Goal: Task Accomplishment & Management: Use online tool/utility

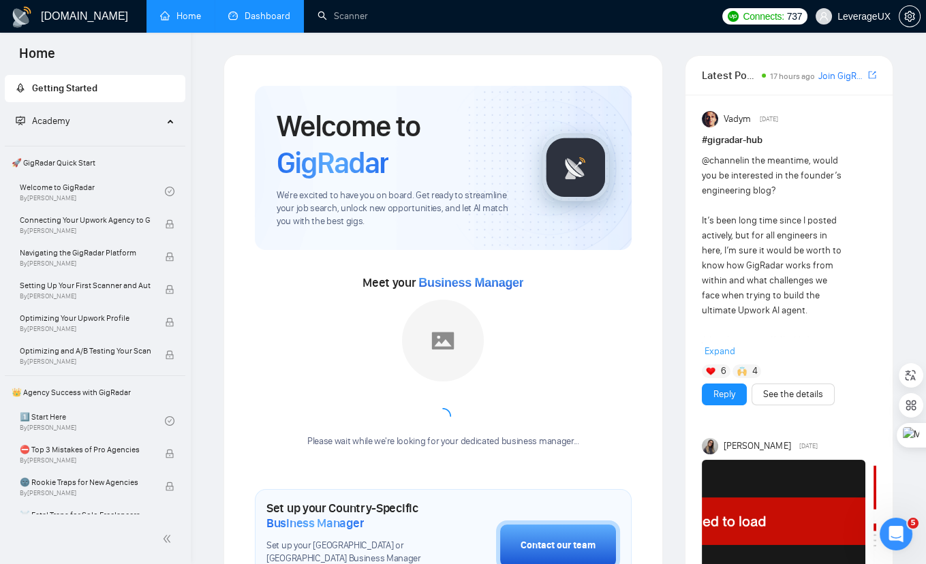
click at [245, 22] on link "Dashboard" at bounding box center [259, 16] width 62 height 12
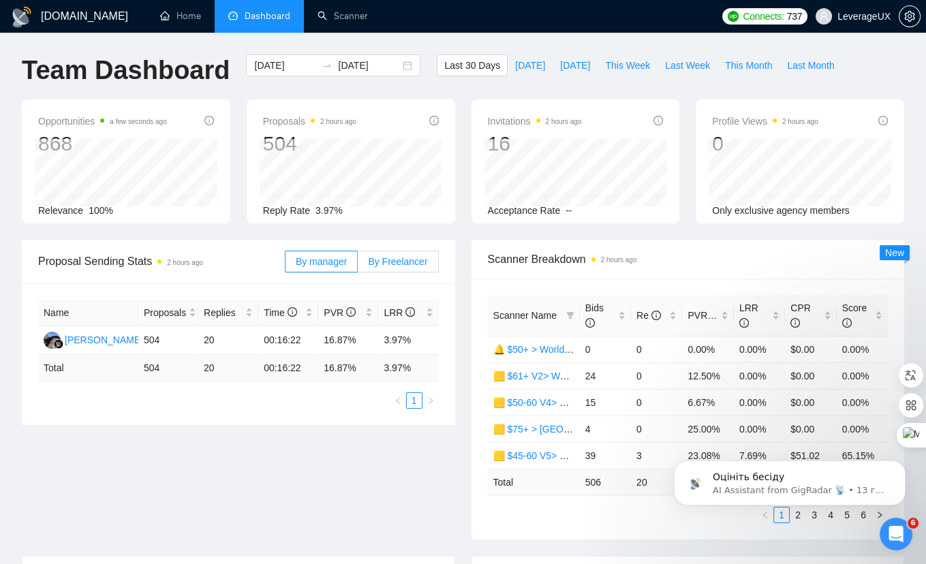
click at [408, 256] on span "By Freelancer" at bounding box center [397, 261] width 59 height 11
click at [358, 265] on input "By Freelancer" at bounding box center [358, 265] width 0 height 0
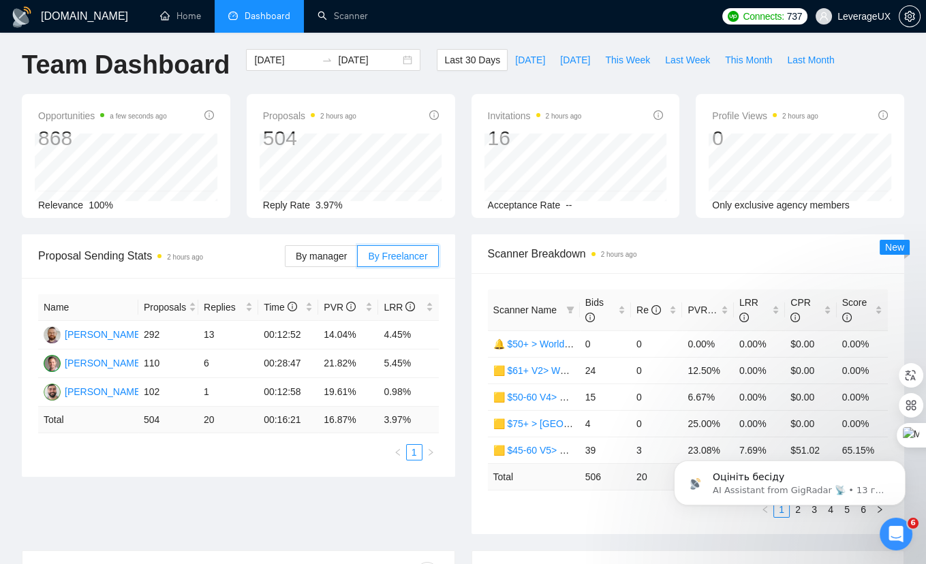
scroll to position [3, 0]
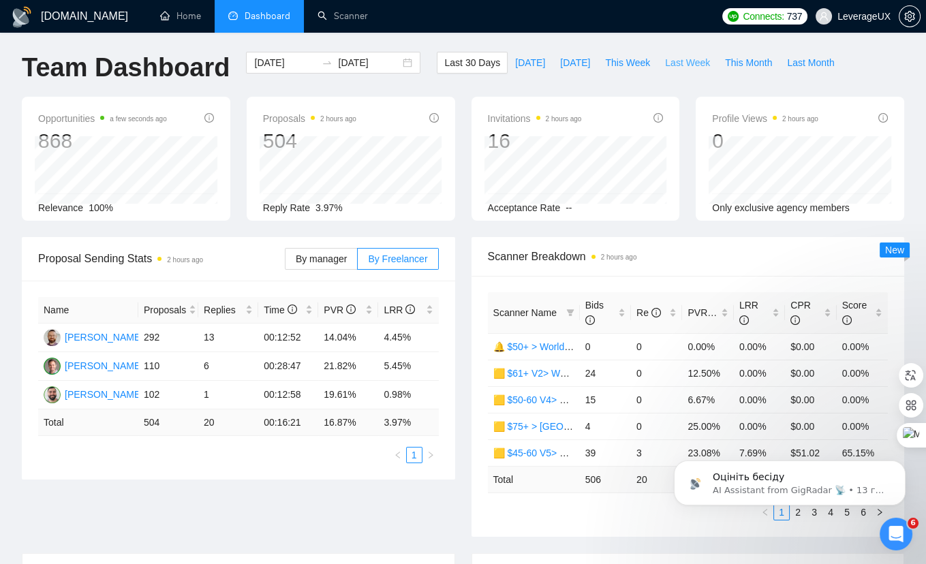
click at [669, 66] on span "Last Week" at bounding box center [687, 62] width 45 height 15
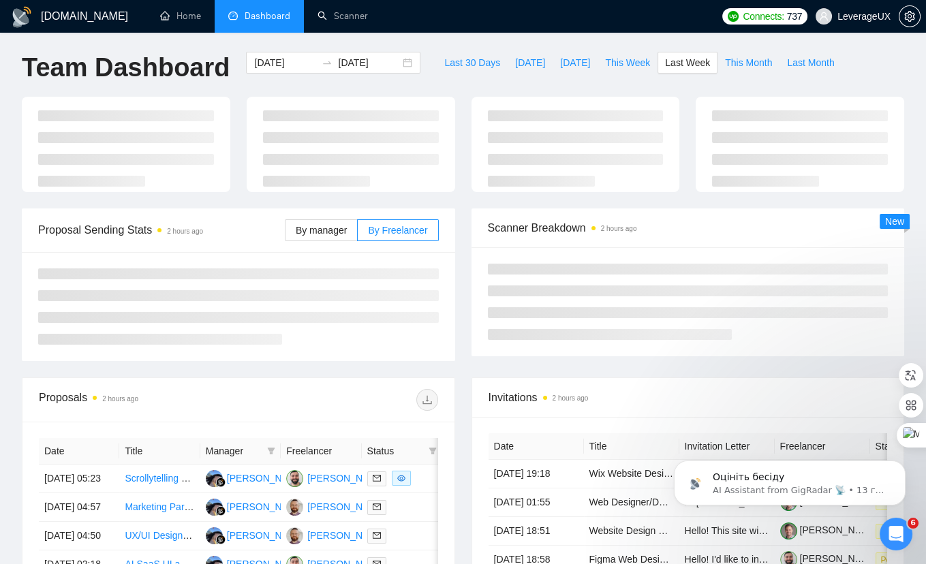
type input "[DATE]"
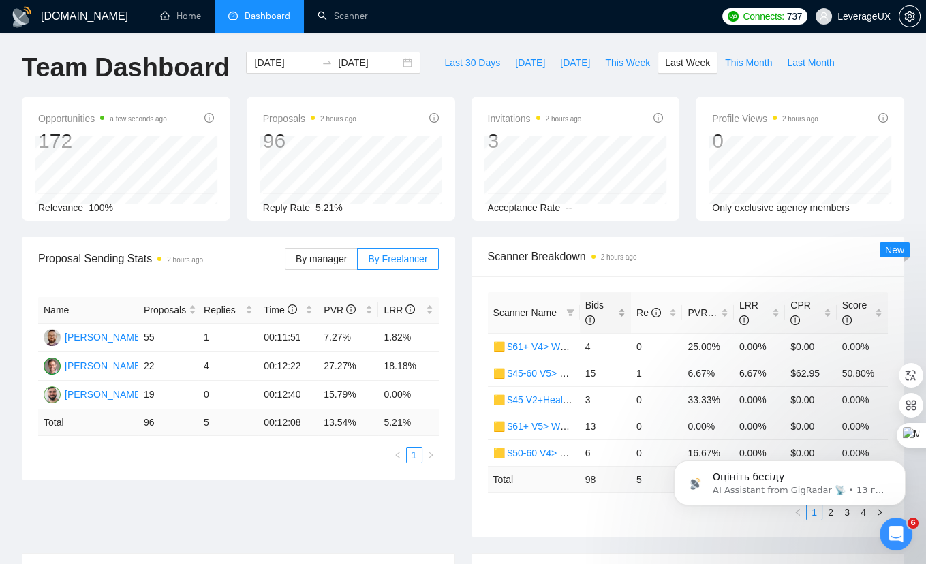
click at [598, 300] on span "Bids" at bounding box center [594, 313] width 18 height 26
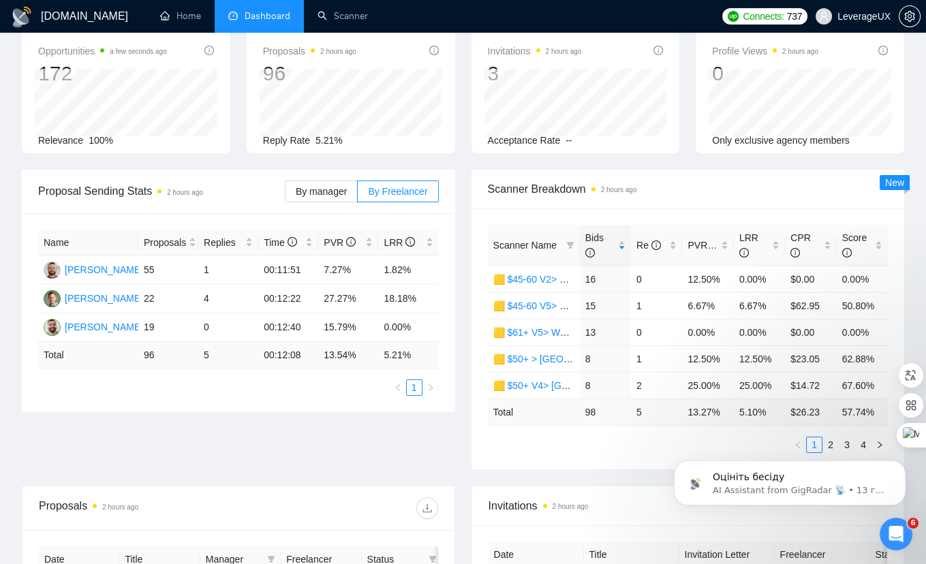
scroll to position [100, 0]
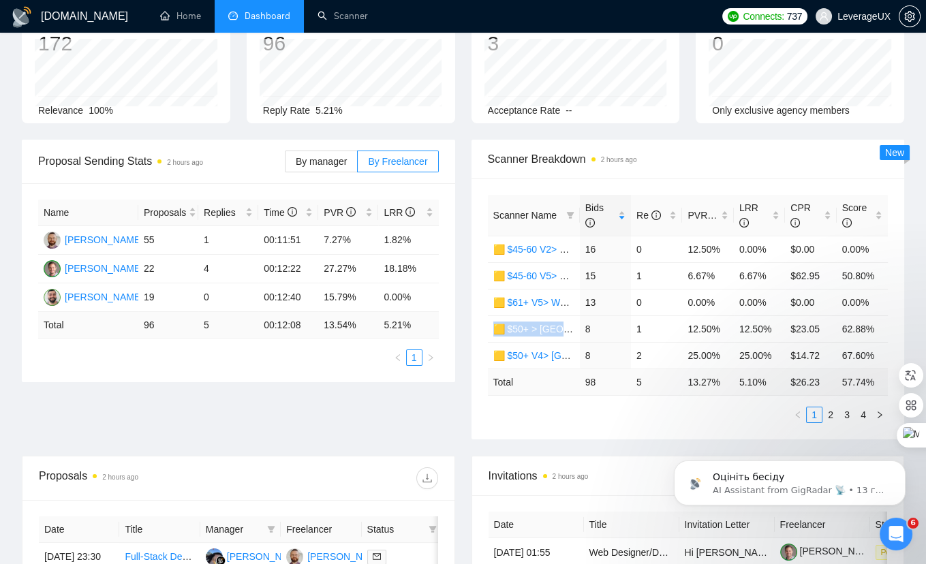
click at [529, 380] on td "Total" at bounding box center [534, 382] width 92 height 27
click at [834, 412] on link "2" at bounding box center [830, 415] width 15 height 15
click at [568, 215] on icon "filter" at bounding box center [570, 215] width 8 height 8
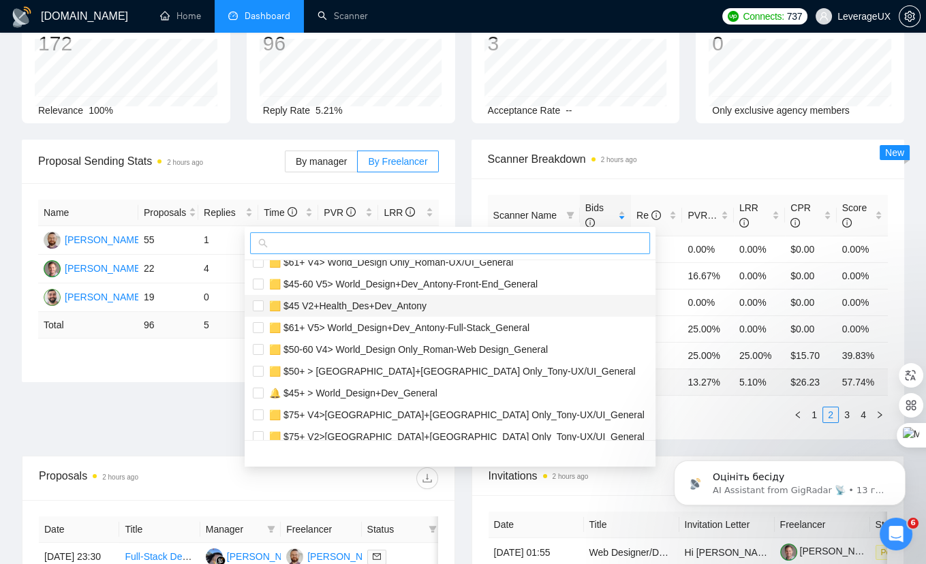
scroll to position [9, 0]
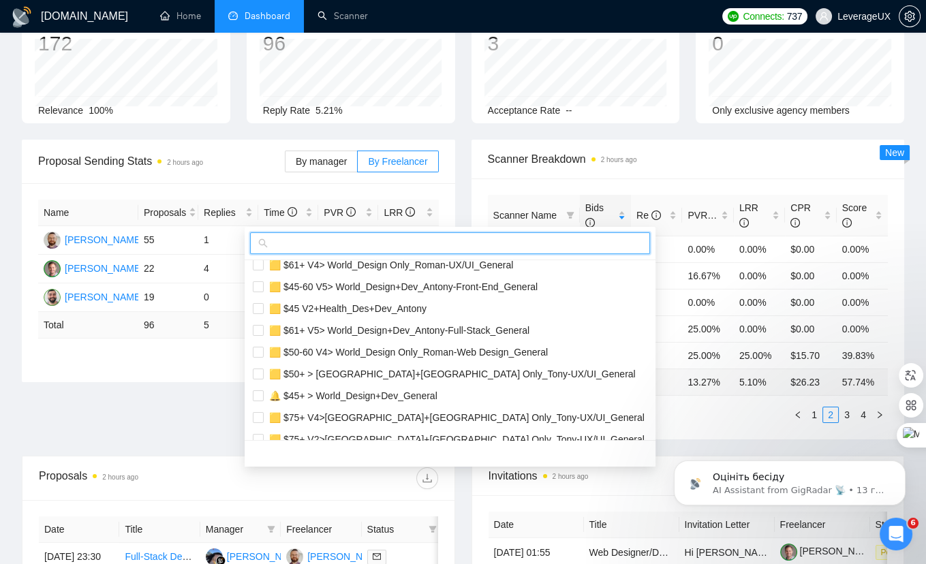
click at [323, 247] on input "text" at bounding box center [456, 243] width 371 height 15
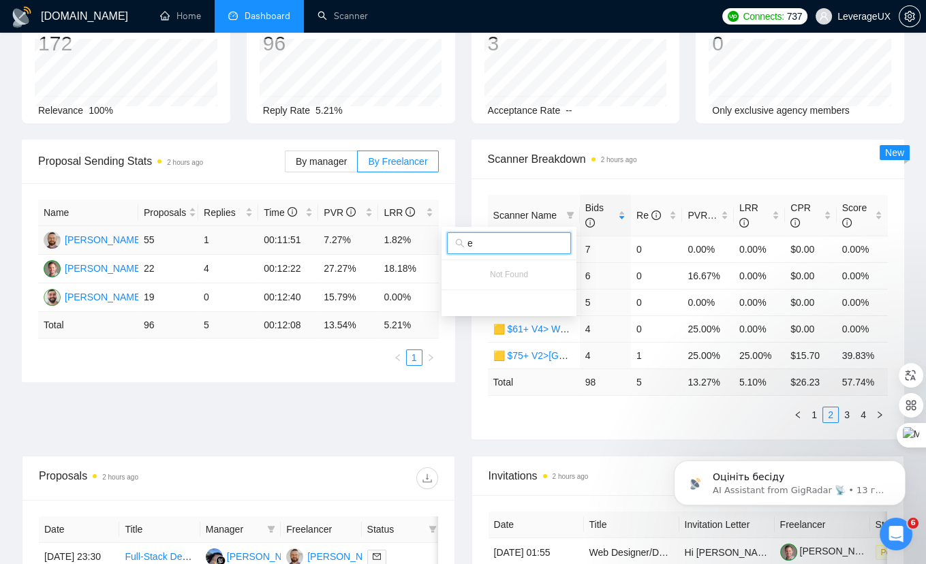
scroll to position [0, 0]
type input "е"
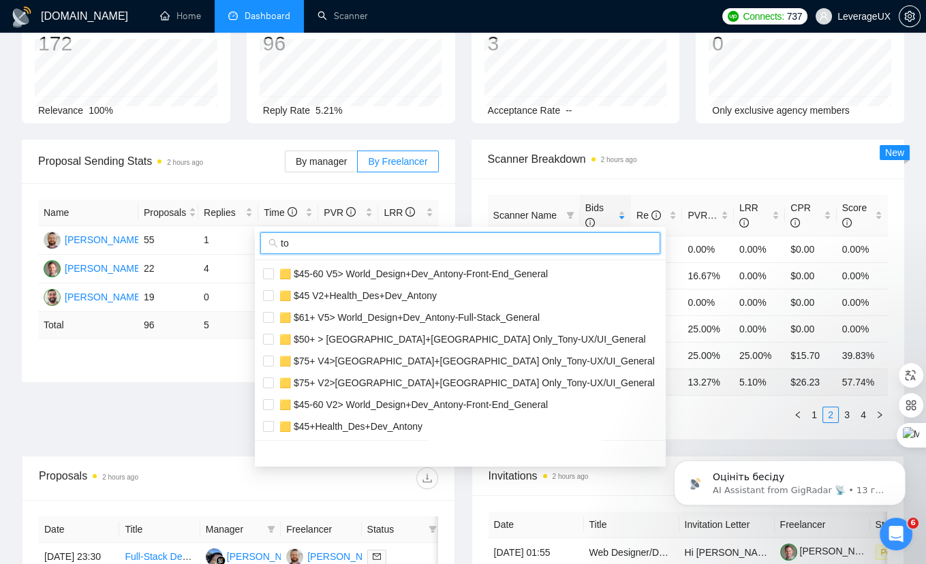
type input "t"
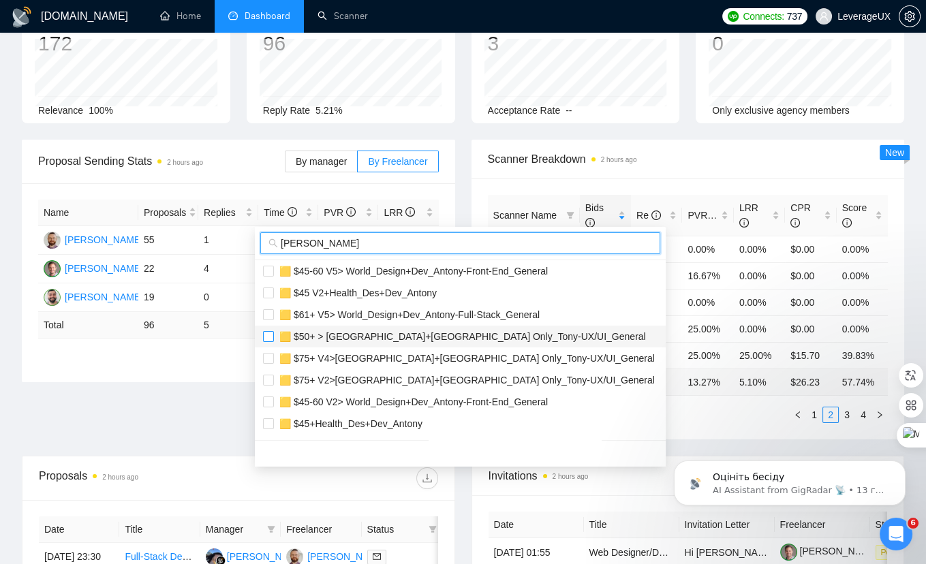
type input "[PERSON_NAME]"
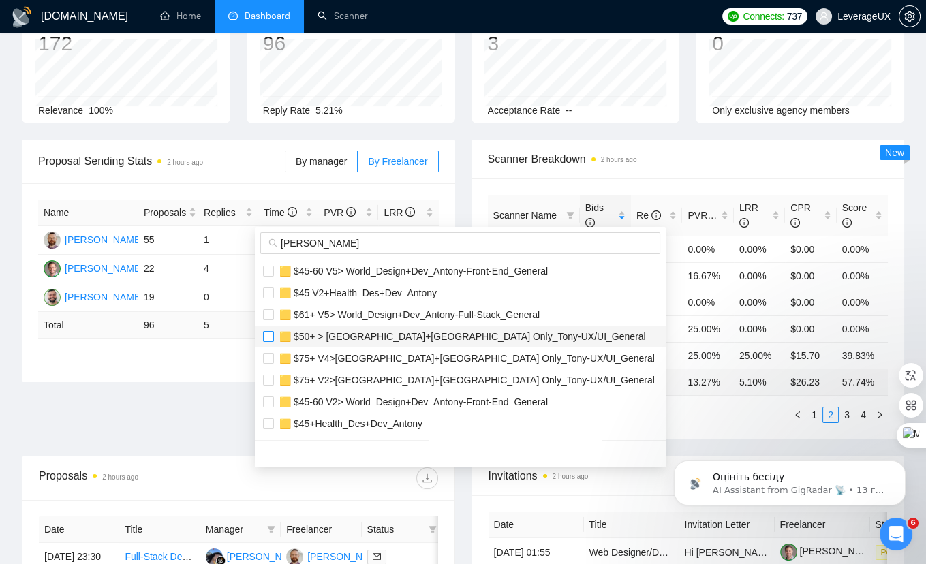
click at [271, 337] on input "checkbox" at bounding box center [268, 336] width 11 height 11
checkbox input "true"
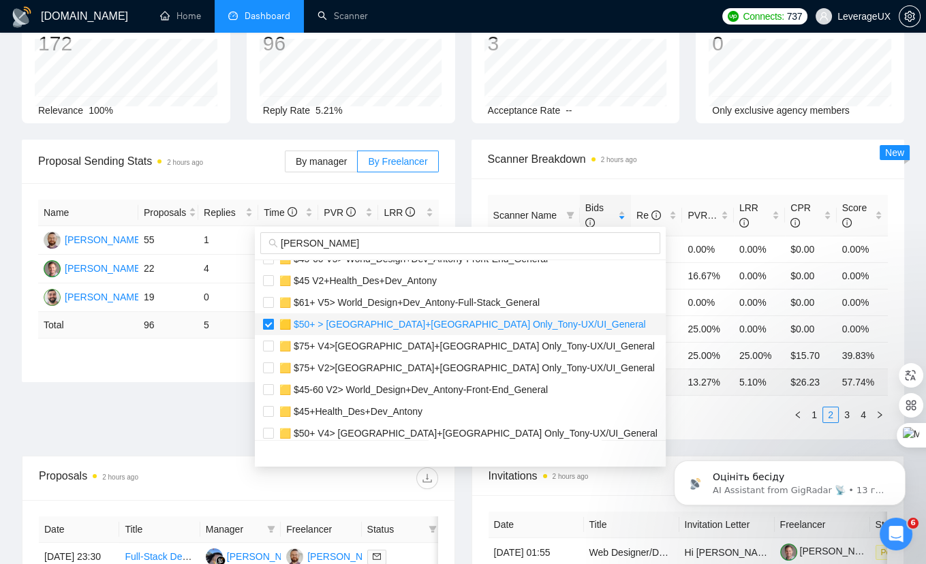
scroll to position [34, 0]
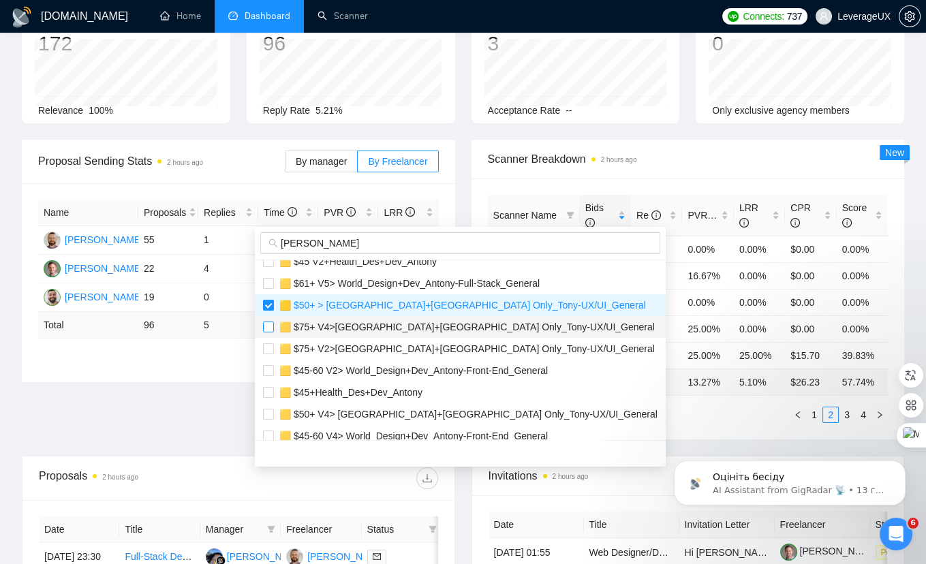
click at [271, 326] on input "checkbox" at bounding box center [268, 327] width 11 height 11
checkbox input "true"
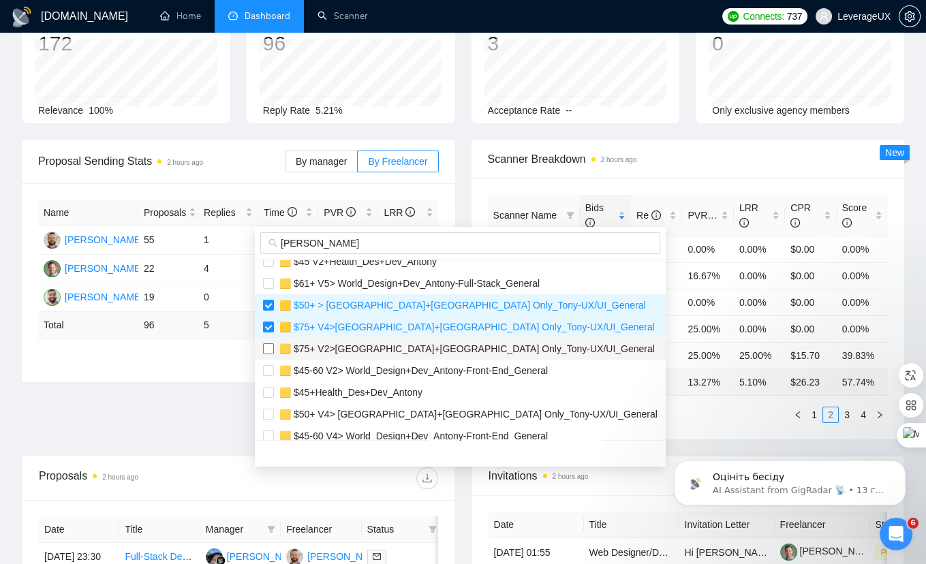
click at [269, 348] on input "checkbox" at bounding box center [268, 348] width 11 height 11
checkbox input "true"
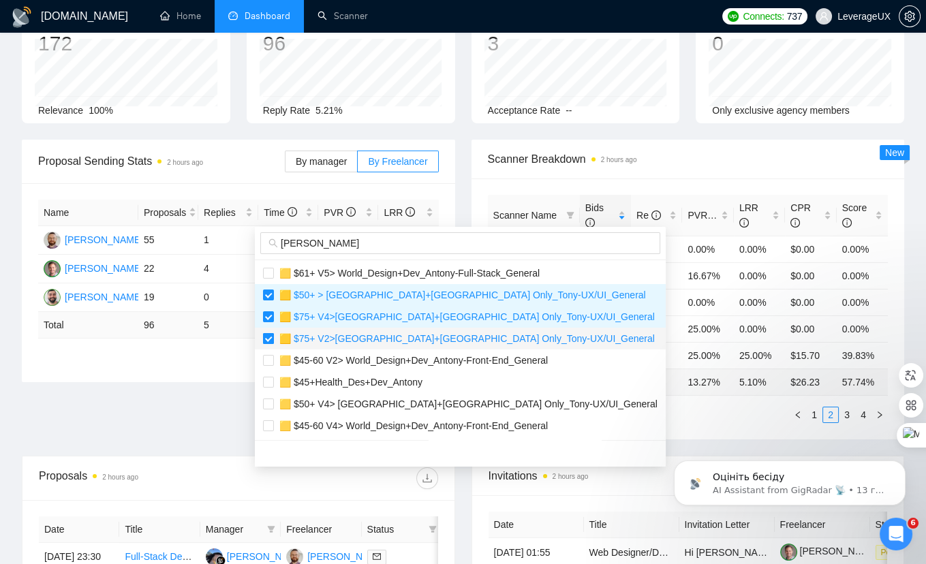
scroll to position [65, 0]
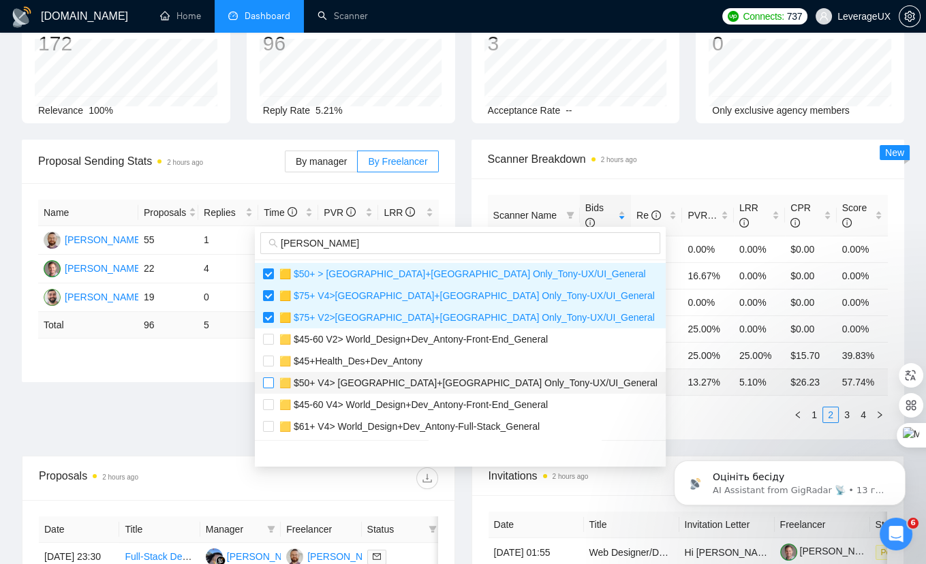
click at [271, 383] on input "checkbox" at bounding box center [268, 383] width 11 height 11
checkbox input "true"
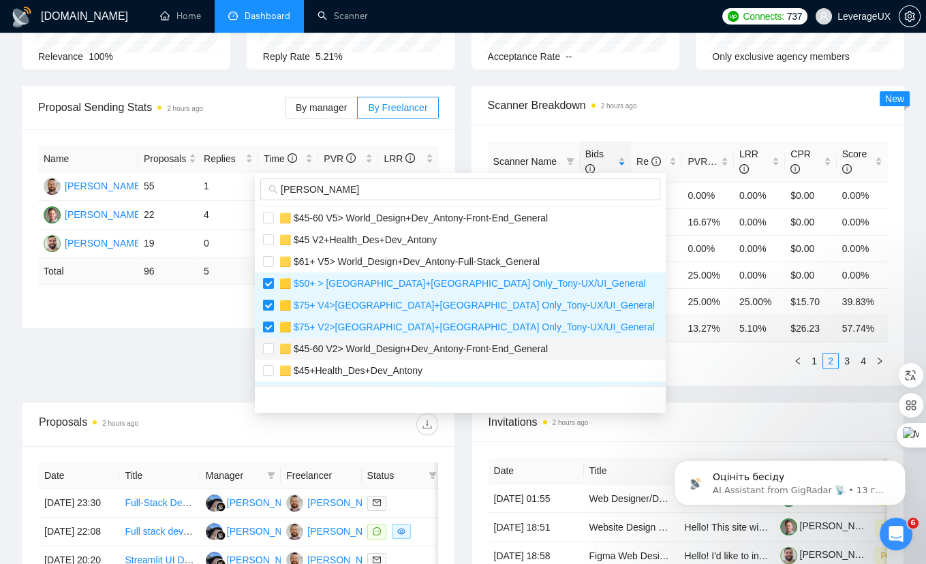
scroll to position [0, 0]
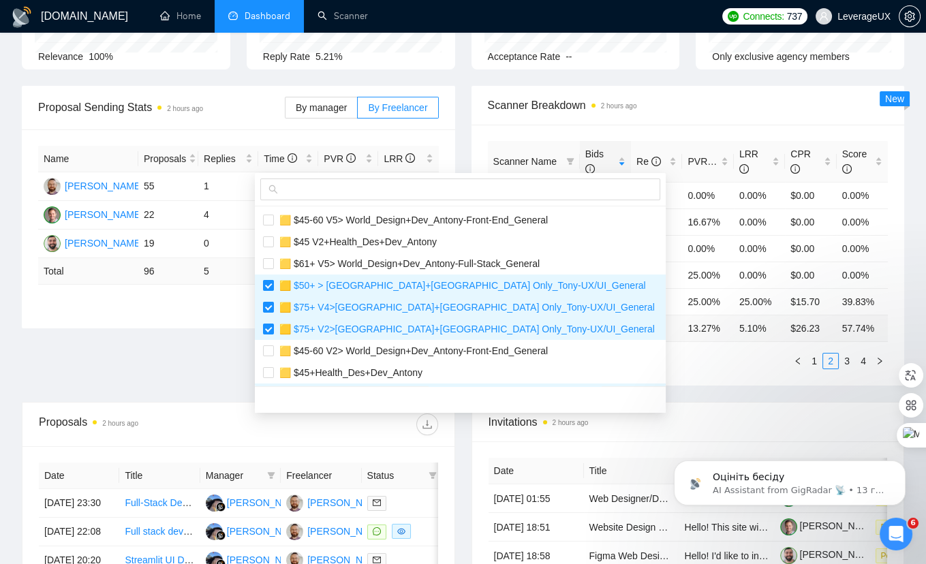
click at [650, 356] on div "Proposal Sending Stats 2 hours ago By manager By Freelancer Name Proposals Repl…" at bounding box center [463, 244] width 899 height 316
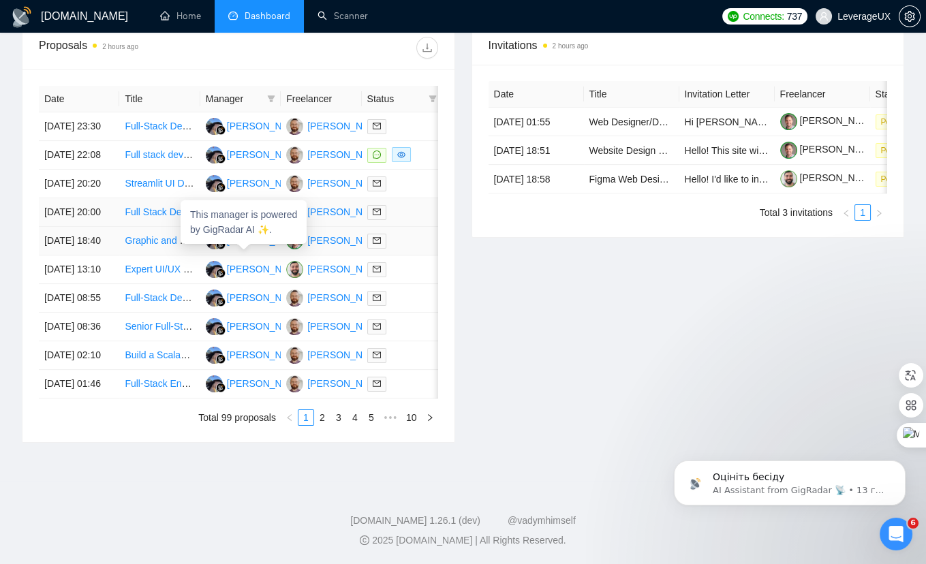
scroll to position [577, 0]
click at [147, 235] on link "Graphic and Web Designer for Outdoor Non-Profit Initiative" at bounding box center [249, 240] width 249 height 11
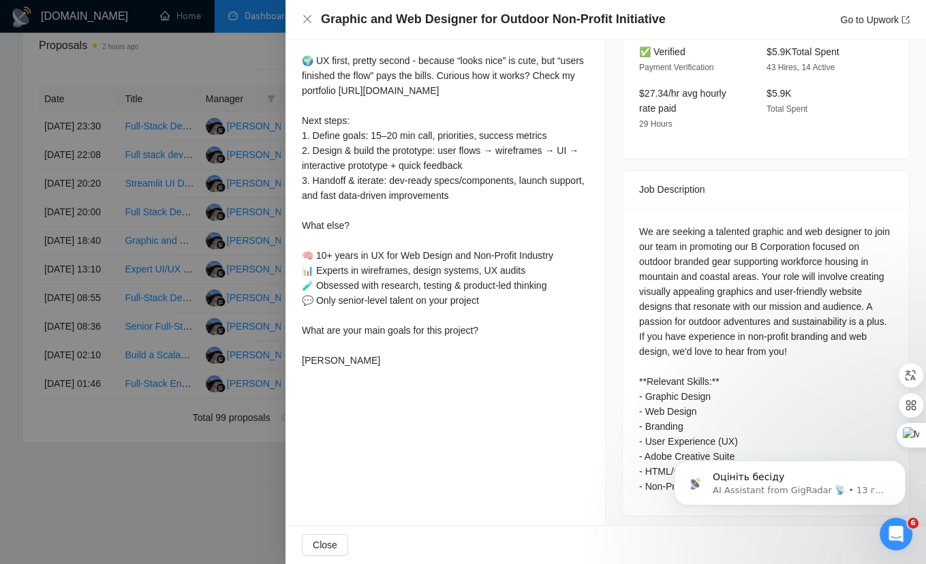
scroll to position [421, 0]
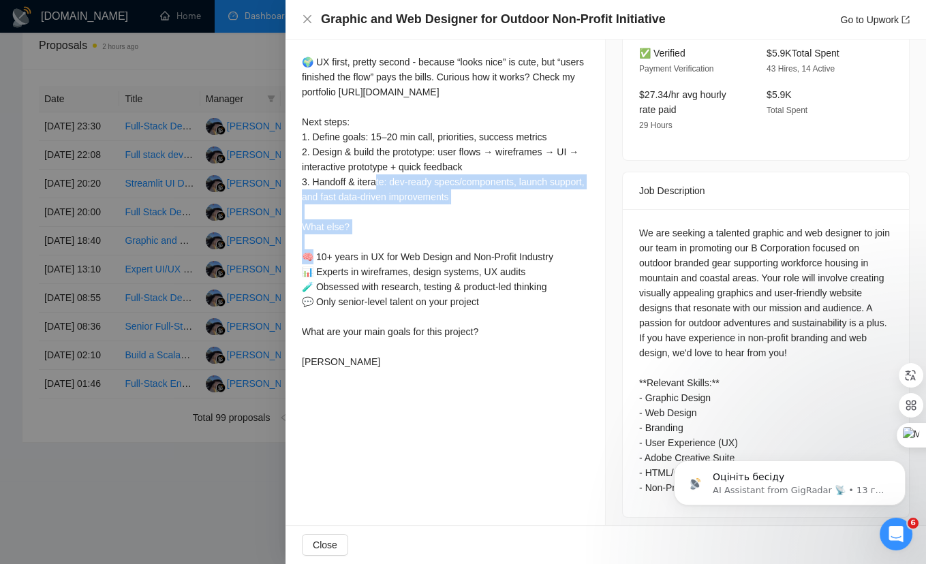
drag, startPoint x: 314, startPoint y: 166, endPoint x: 512, endPoint y: 183, distance: 198.4
click at [512, 184] on div "🌍 UX first, pretty second - because “looks nice” is cute, but “users finished t…" at bounding box center [445, 212] width 287 height 315
click at [521, 209] on div "🌍 UX first, pretty second - because “looks nice” is cute, but “users finished t…" at bounding box center [445, 212] width 287 height 315
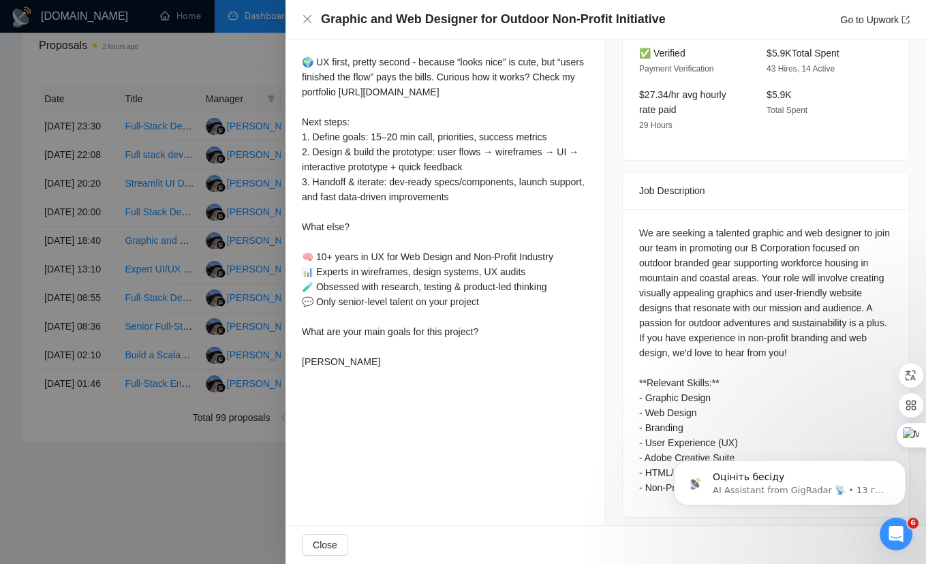
click at [276, 121] on div at bounding box center [463, 282] width 926 height 564
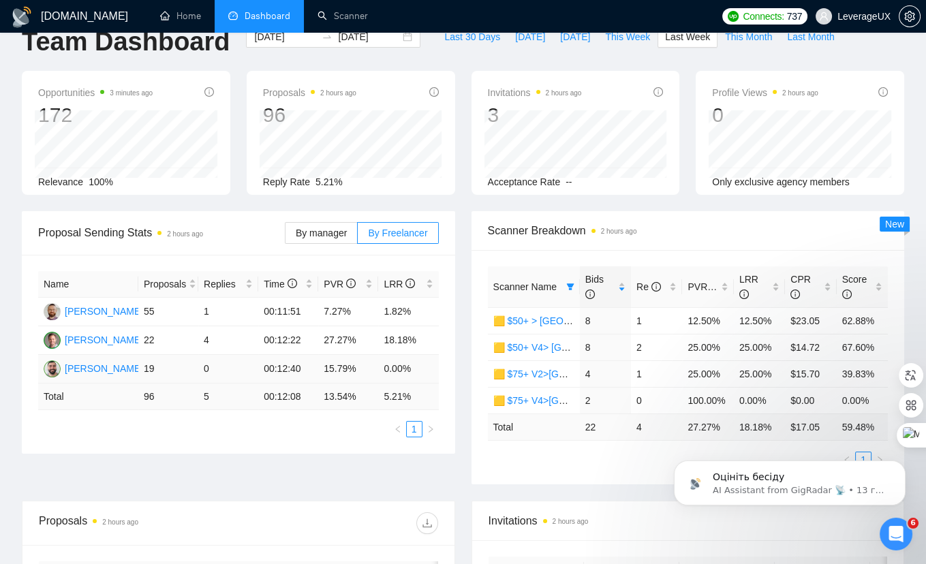
scroll to position [0, 0]
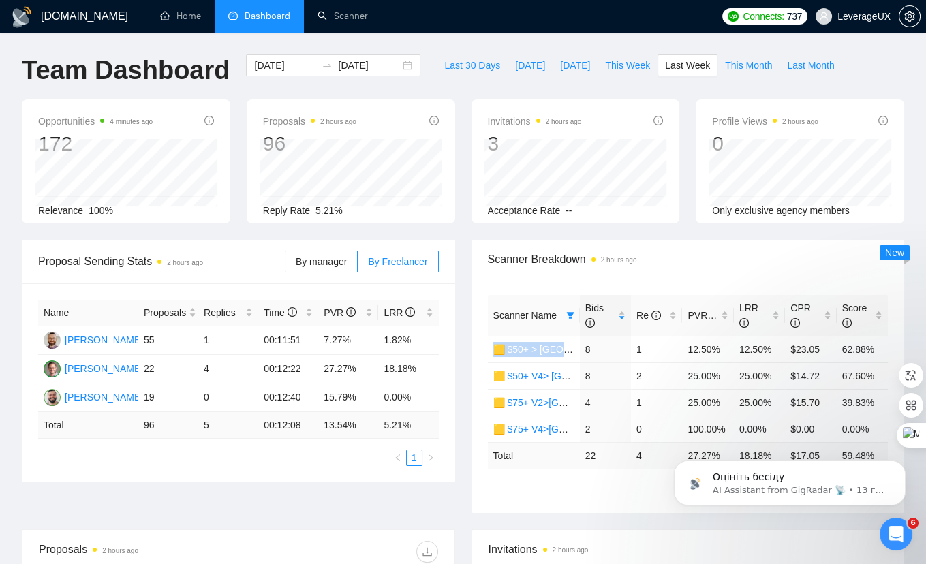
click at [686, 251] on span "Scanner Breakdown 2 hours ago" at bounding box center [688, 259] width 401 height 17
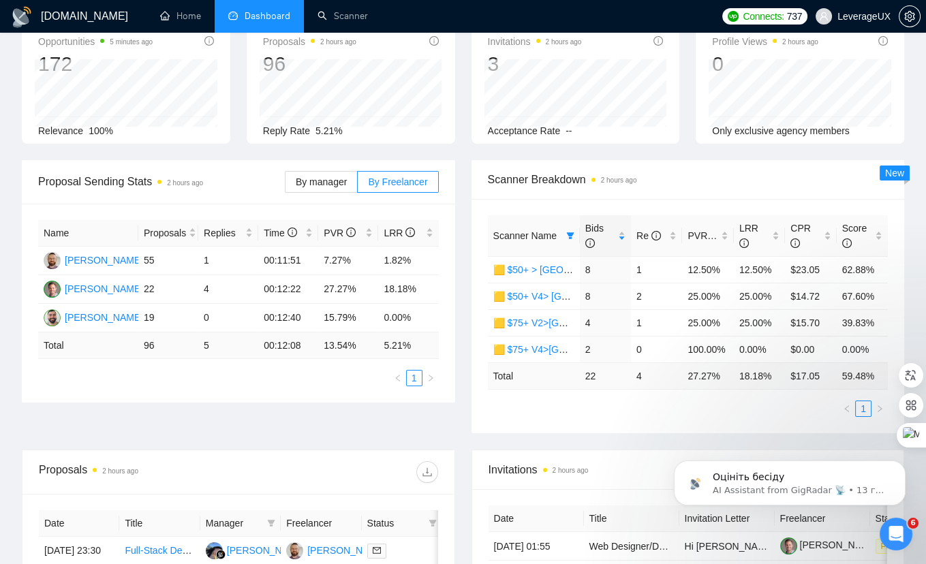
scroll to position [96, 0]
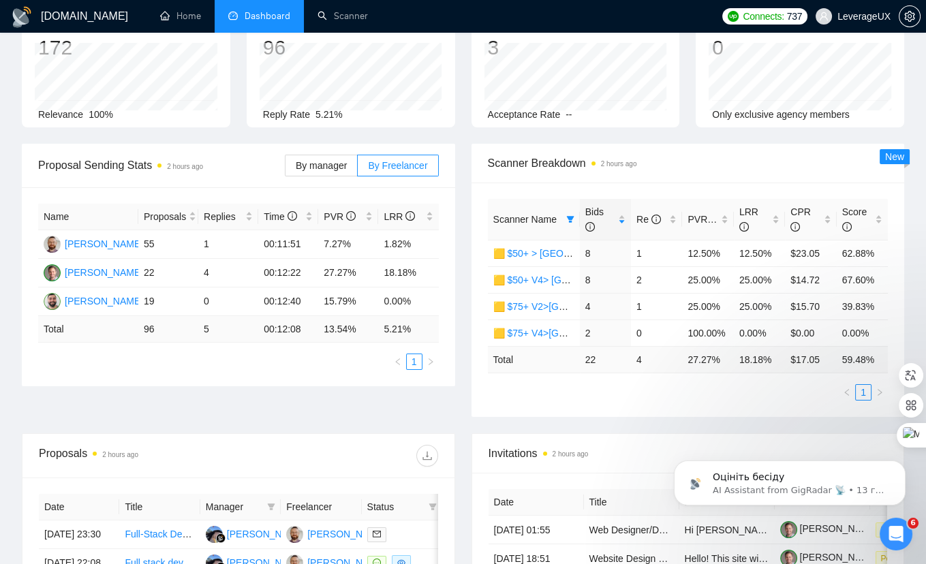
click at [555, 367] on td "Total" at bounding box center [534, 359] width 92 height 27
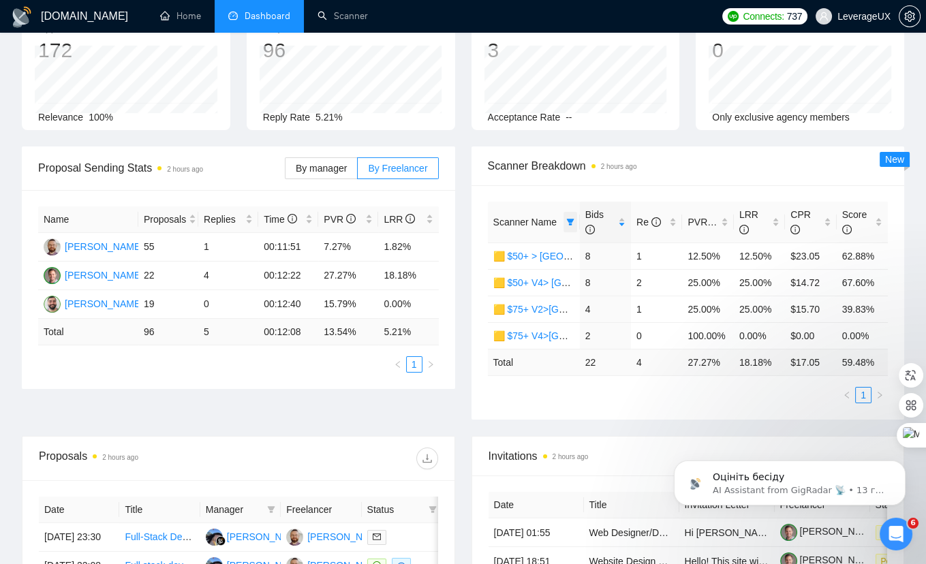
click at [569, 219] on icon "filter" at bounding box center [569, 222] width 7 height 7
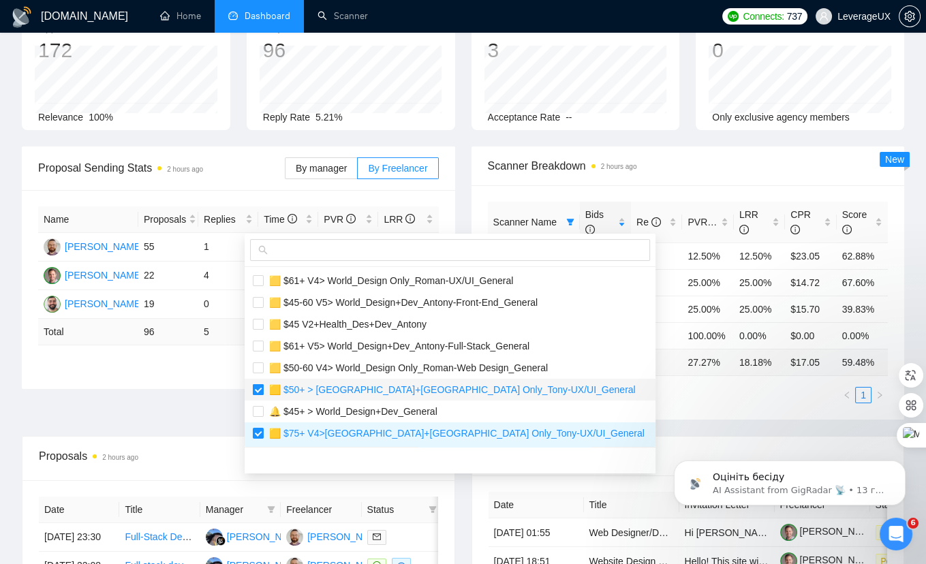
click at [255, 388] on input "checkbox" at bounding box center [258, 389] width 11 height 11
checkbox input "false"
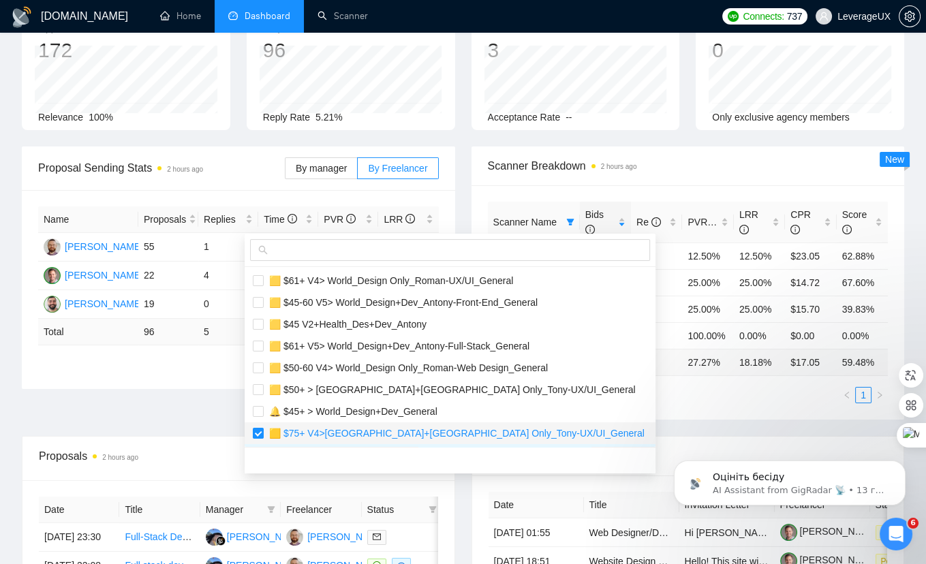
click at [261, 424] on li "🟨 $75+ V4>[GEOGRAPHIC_DATA]+[GEOGRAPHIC_DATA] Only_Tony-UX/UI_General" at bounding box center [450, 434] width 411 height 22
checkbox input "false"
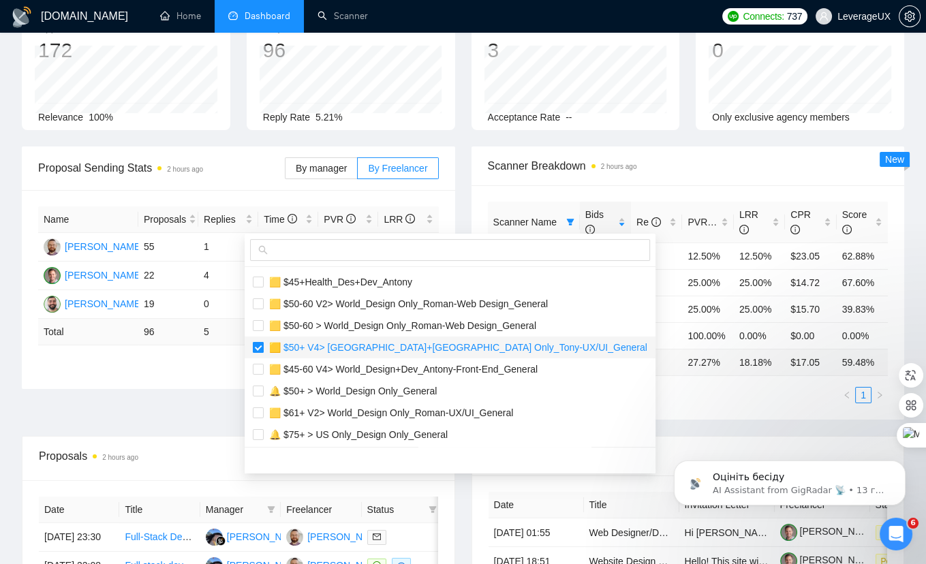
click at [260, 343] on input "checkbox" at bounding box center [258, 347] width 11 height 11
checkbox input "false"
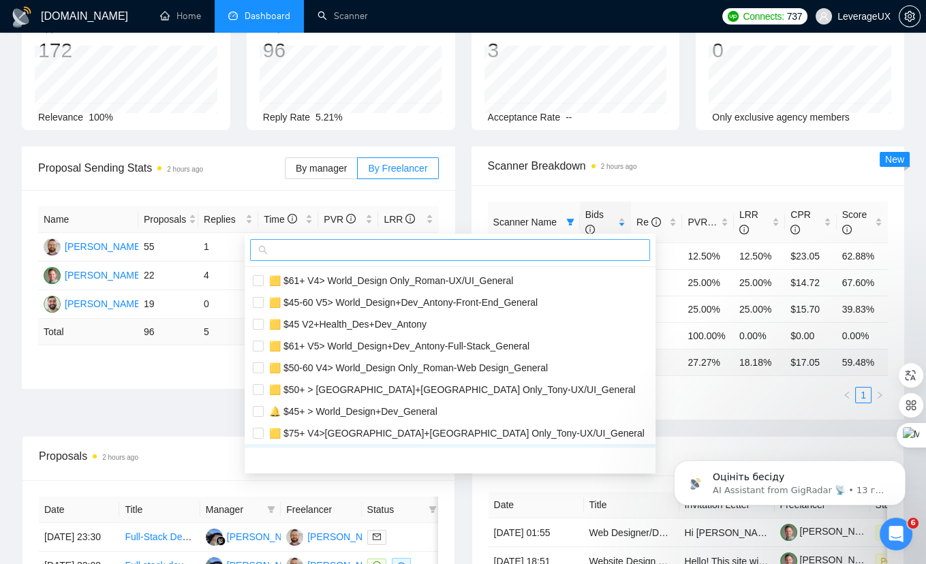
click at [307, 247] on input "text" at bounding box center [456, 250] width 371 height 15
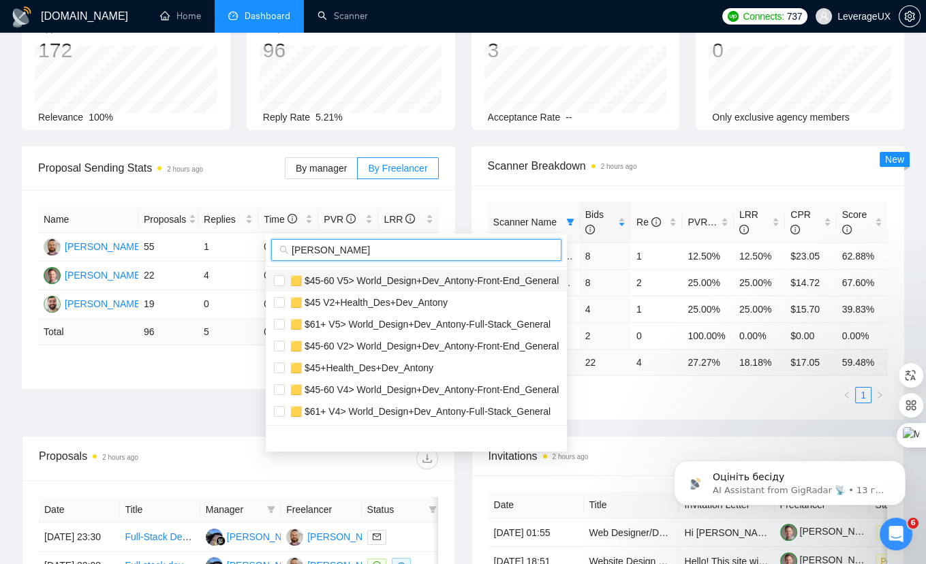
type input "Antony"
click at [273, 283] on li "🟨 $45-60 V5> World_Design+Dev_Antony-Front-End_General" at bounding box center [416, 281] width 301 height 22
checkbox input "true"
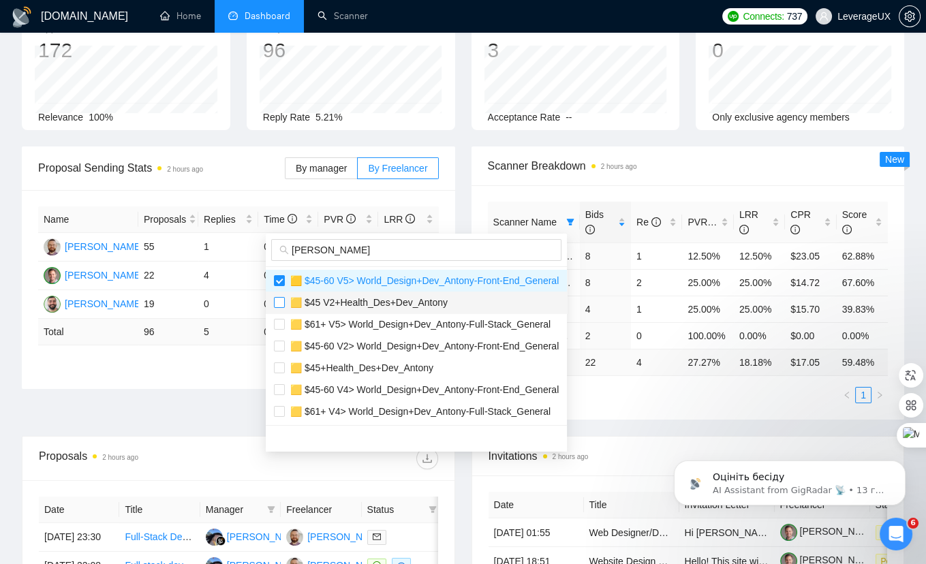
click at [279, 303] on input "checkbox" at bounding box center [279, 302] width 11 height 11
checkbox input "true"
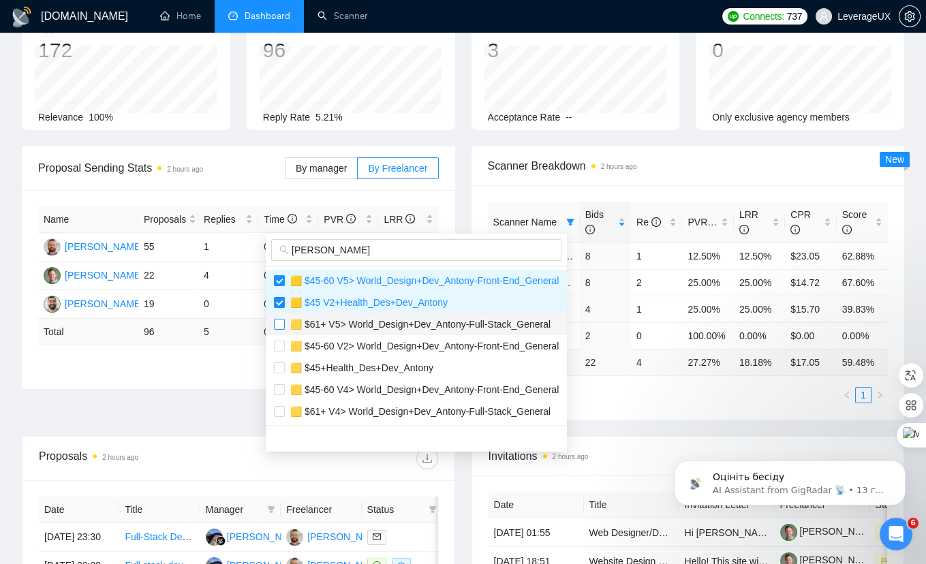
click at [275, 326] on input "checkbox" at bounding box center [279, 324] width 11 height 11
checkbox input "true"
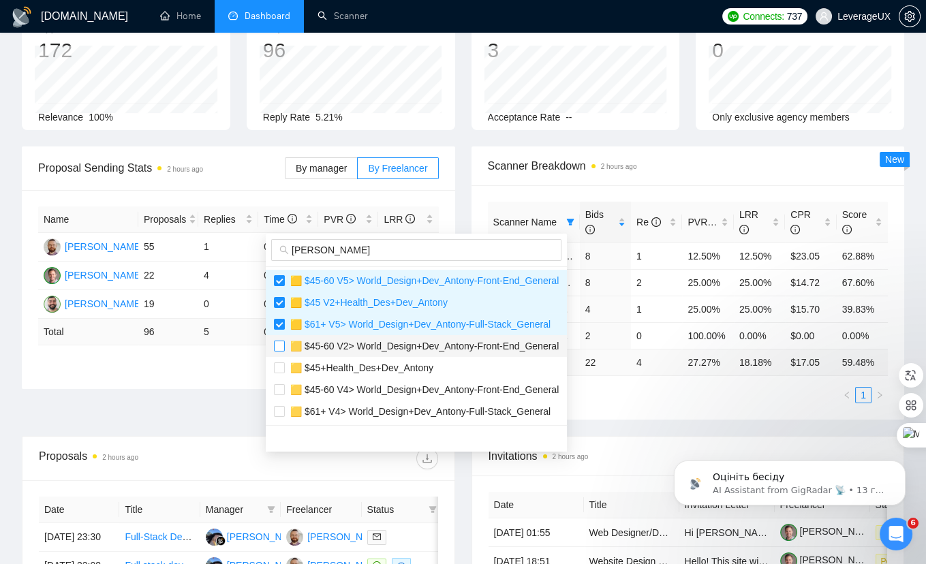
click at [279, 349] on input "checkbox" at bounding box center [279, 346] width 11 height 11
checkbox input "true"
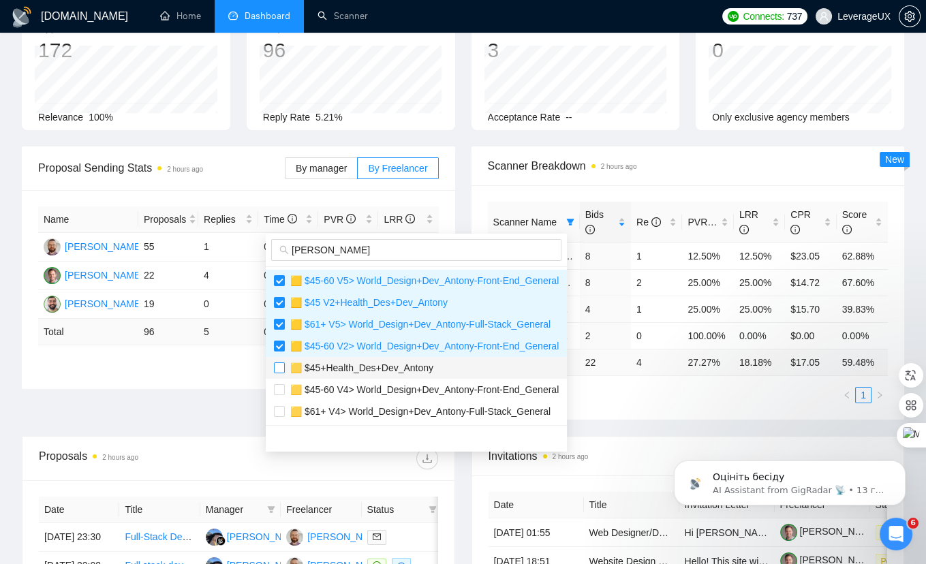
click at [280, 365] on input "checkbox" at bounding box center [279, 368] width 11 height 11
checkbox input "true"
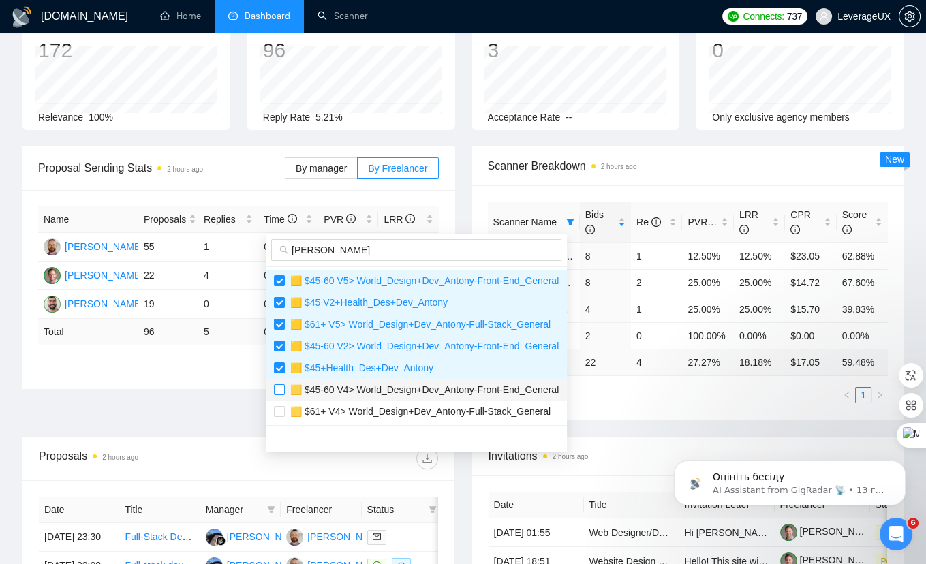
drag, startPoint x: 281, startPoint y: 391, endPoint x: 283, endPoint y: 422, distance: 31.4
click at [281, 391] on input "checkbox" at bounding box center [279, 389] width 11 height 11
checkbox input "true"
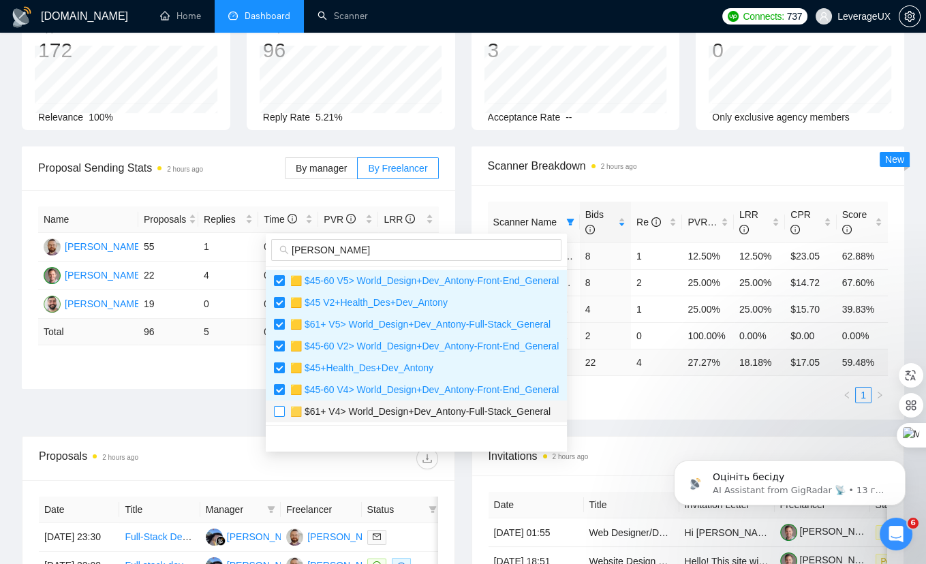
click at [280, 412] on input "checkbox" at bounding box center [279, 411] width 11 height 11
checkbox input "true"
click at [646, 401] on div "Scanner Name Bids Re PVR LRR CPR Score 🟨 $50+ > US+Canada_Design Only_Tony-UX/U…" at bounding box center [688, 302] width 433 height 234
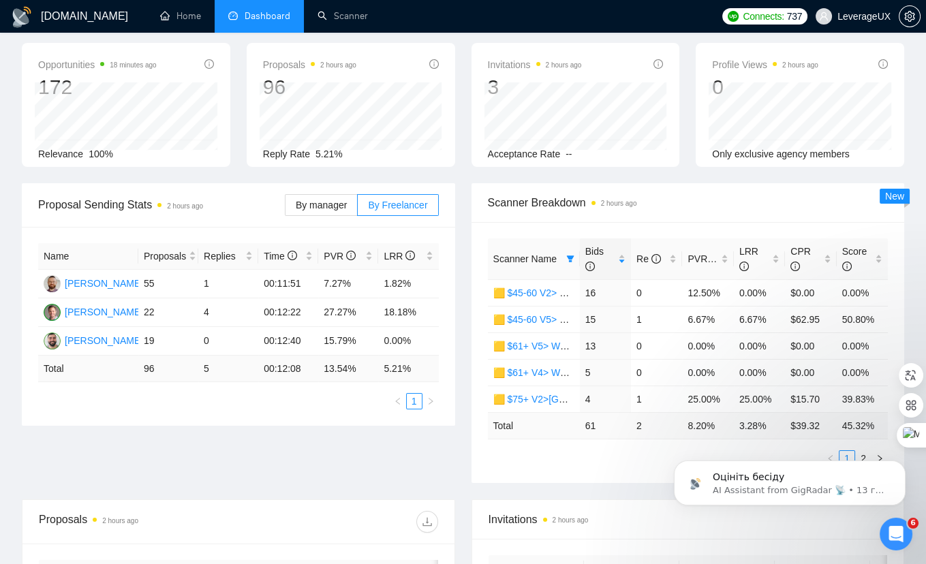
scroll to position [80, 0]
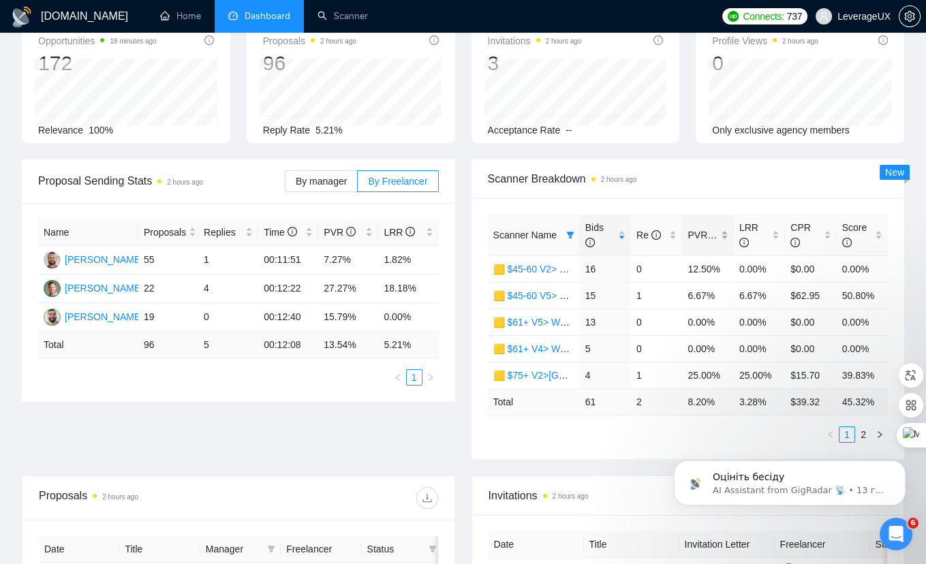
click at [703, 230] on span "PVR" at bounding box center [704, 235] width 32 height 11
click at [594, 232] on span "Bids" at bounding box center [600, 235] width 30 height 30
click at [594, 232] on span "Bids" at bounding box center [594, 235] width 18 height 26
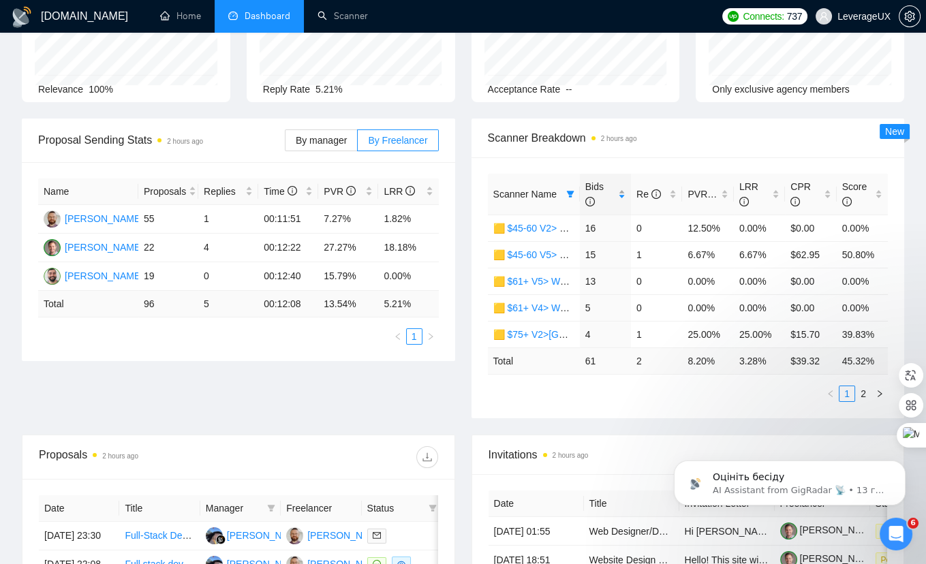
scroll to position [132, 0]
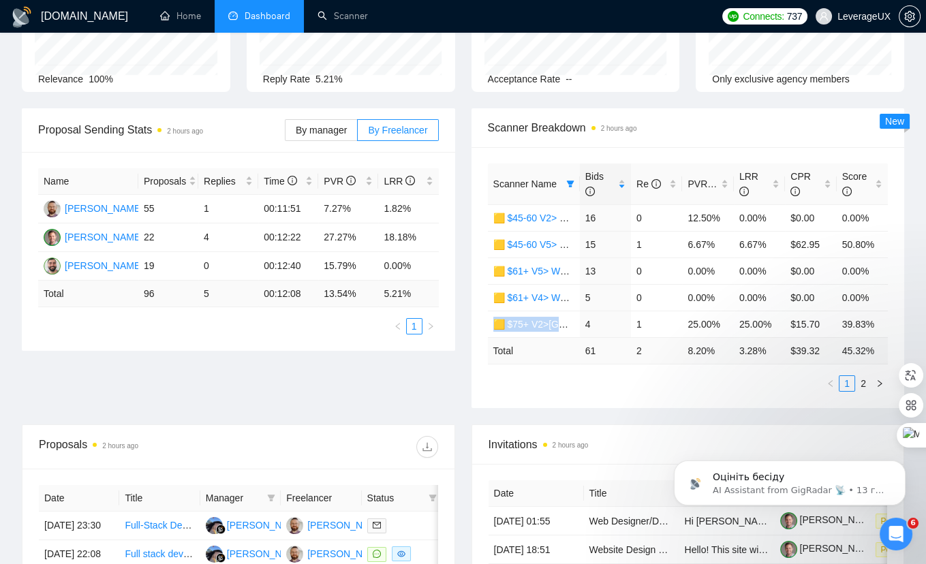
click at [561, 182] on div "Scanner Name" at bounding box center [533, 184] width 81 height 15
click at [571, 183] on icon "filter" at bounding box center [569, 184] width 7 height 7
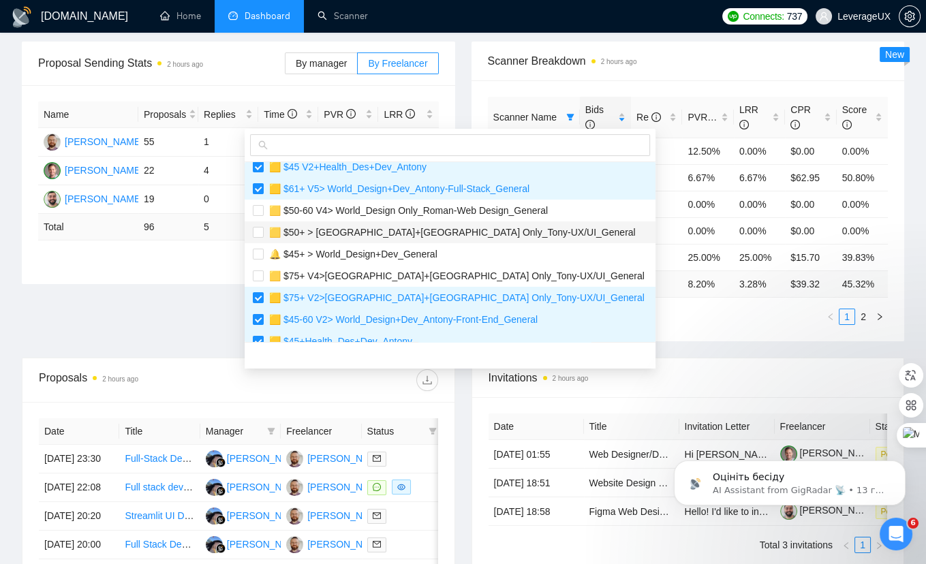
scroll to position [67, 0]
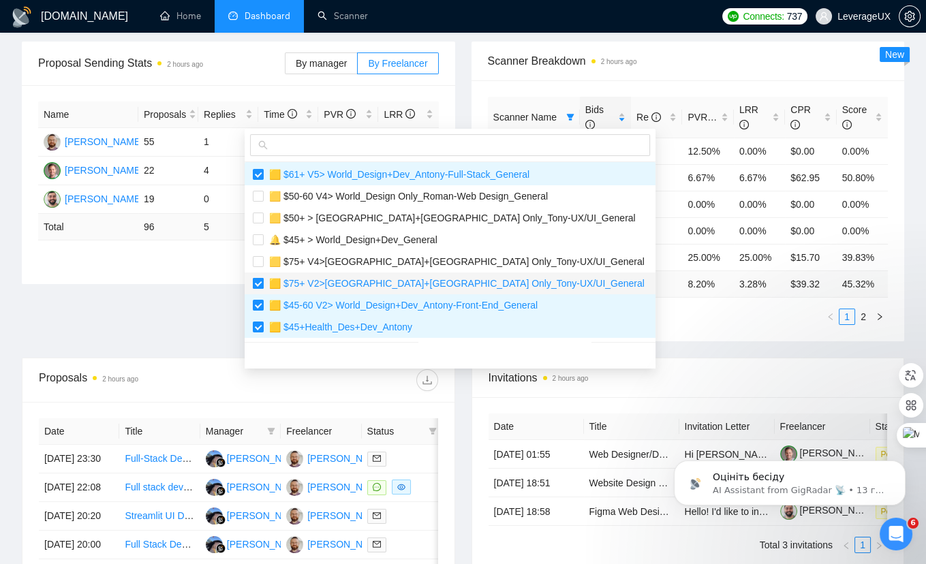
click at [261, 285] on input "checkbox" at bounding box center [258, 283] width 11 height 11
checkbox input "false"
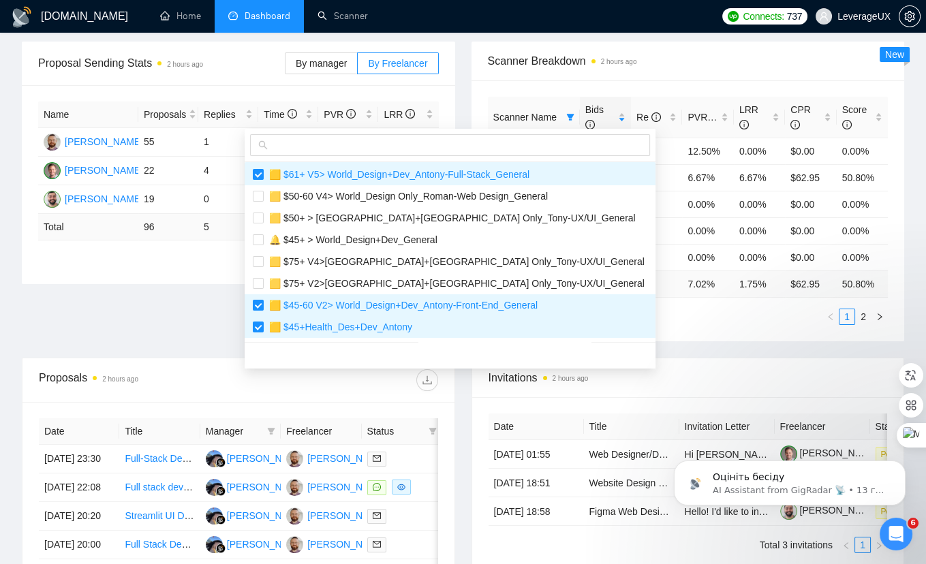
click at [647, 314] on ul "1 2" at bounding box center [688, 317] width 401 height 16
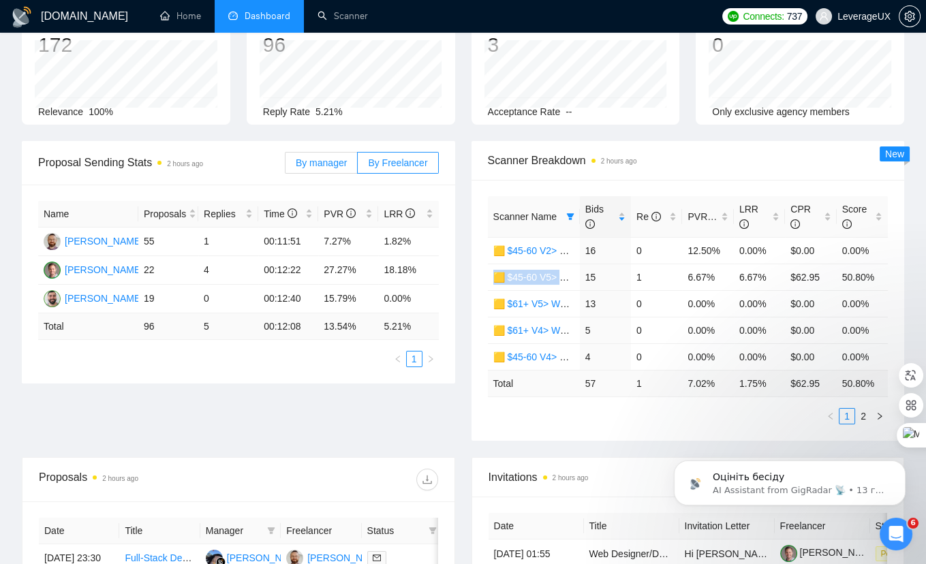
scroll to position [114, 0]
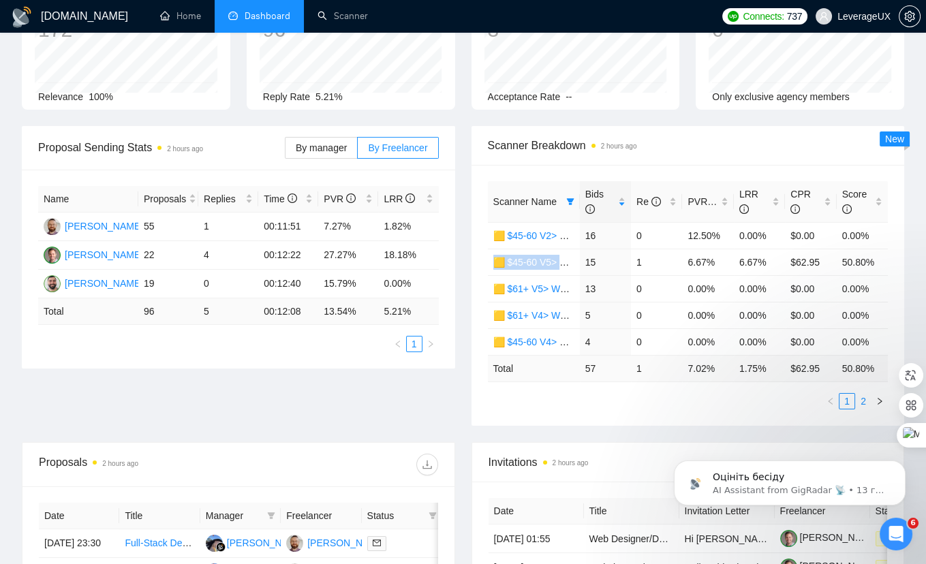
click at [863, 399] on link "2" at bounding box center [863, 401] width 15 height 15
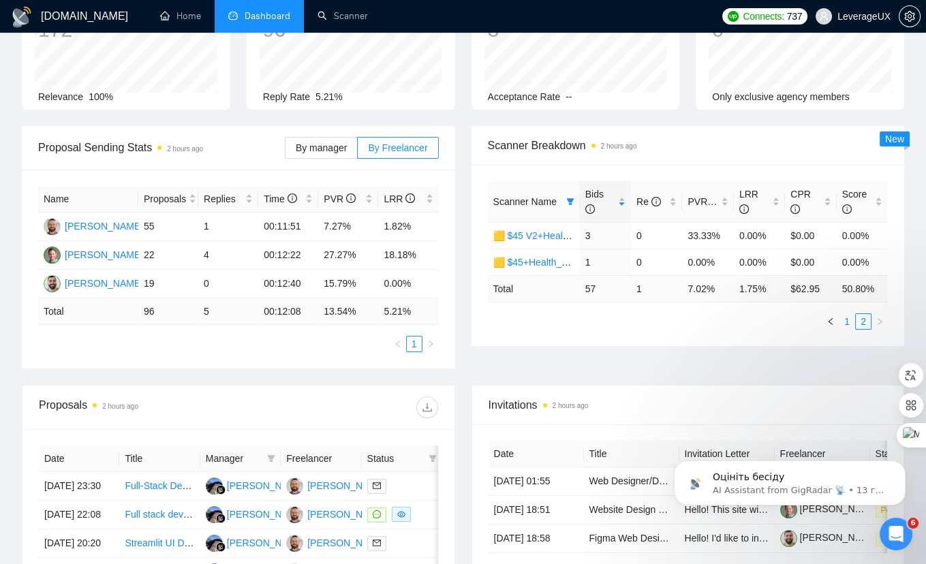
click at [845, 320] on link "1" at bounding box center [847, 321] width 15 height 15
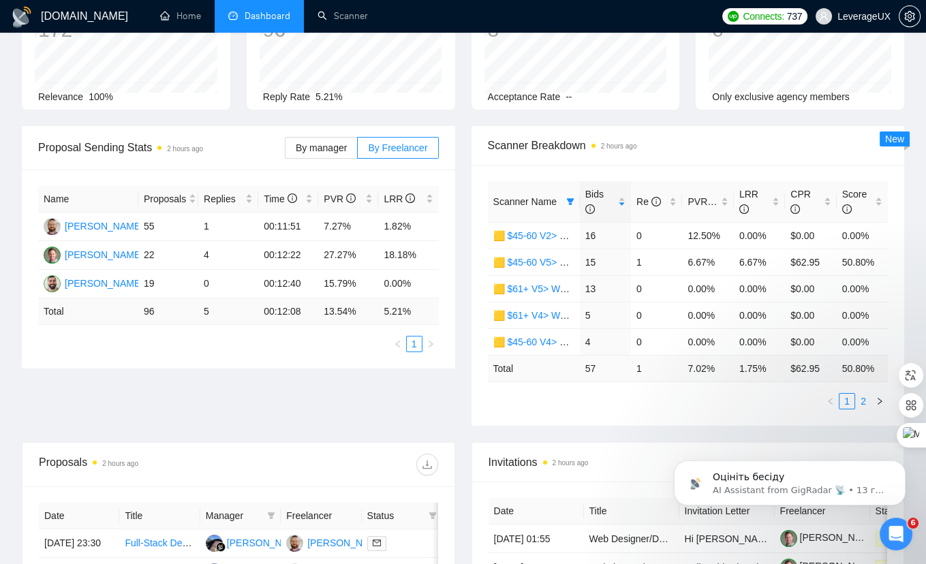
click at [863, 401] on link "2" at bounding box center [863, 401] width 15 height 15
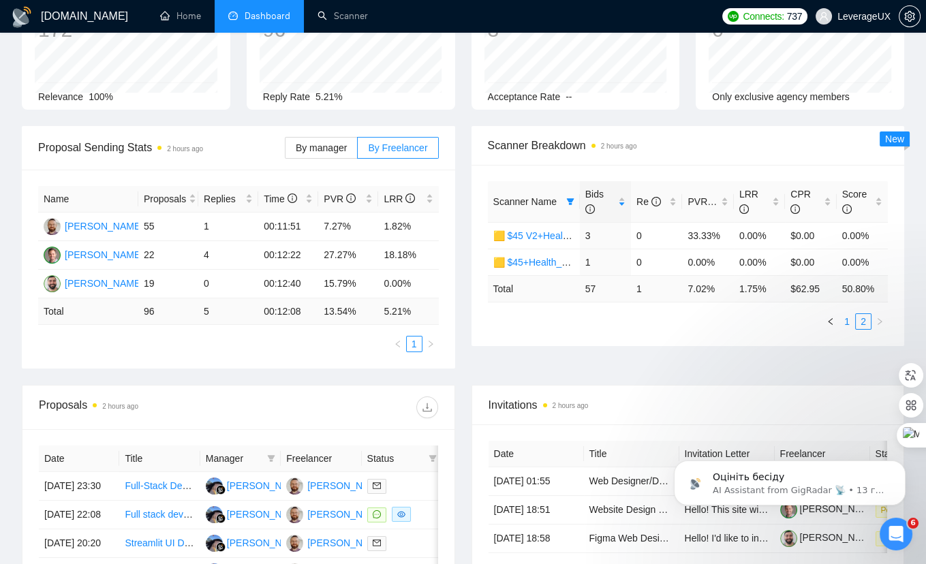
click at [842, 321] on link "1" at bounding box center [847, 321] width 15 height 15
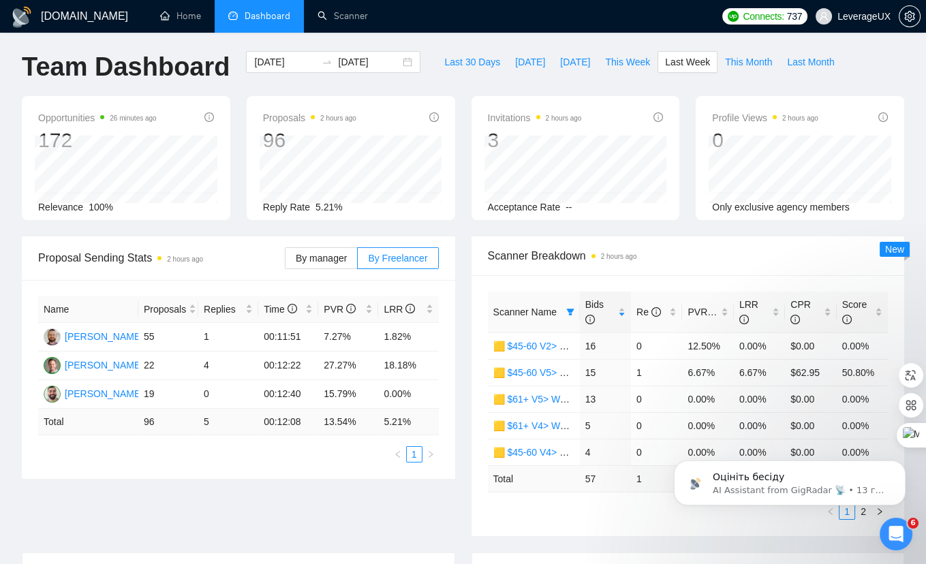
scroll to position [0, 0]
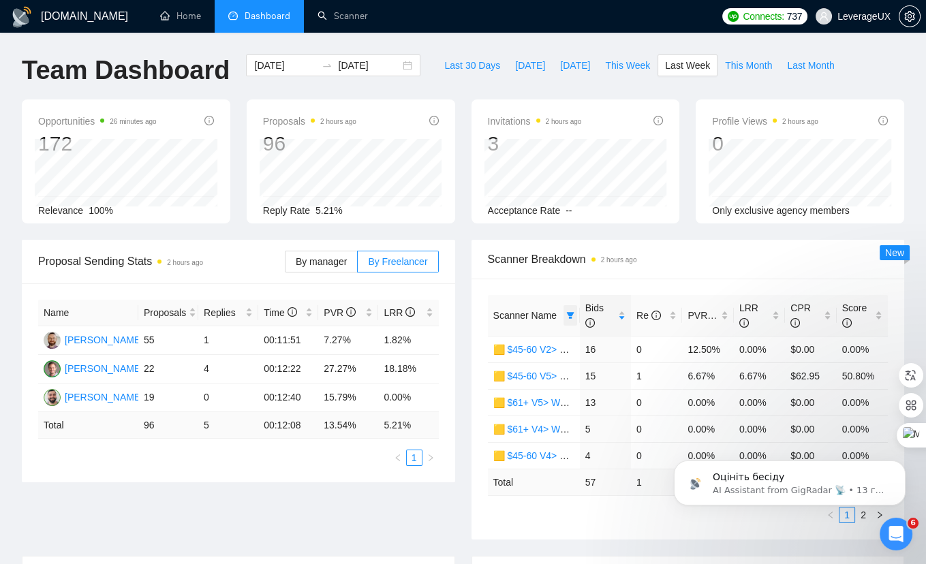
click at [574, 314] on span at bounding box center [571, 315] width 14 height 20
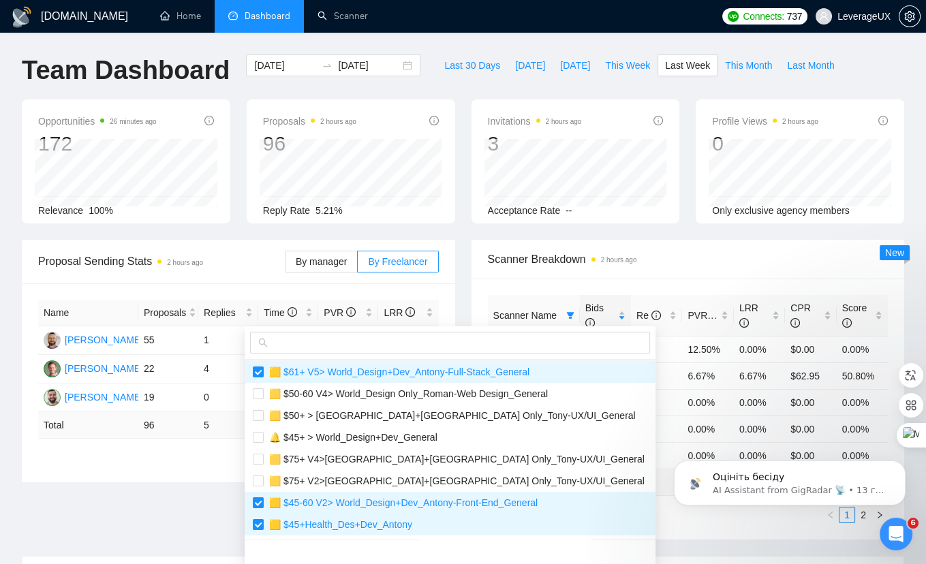
click at [256, 356] on input "checkbox" at bounding box center [258, 350] width 11 height 11
checkbox input "false"
click at [264, 378] on span "🟨 $61+ V5> World_Design+Dev_Antony-Full-Stack_General" at bounding box center [397, 372] width 266 height 11
checkbox input "false"
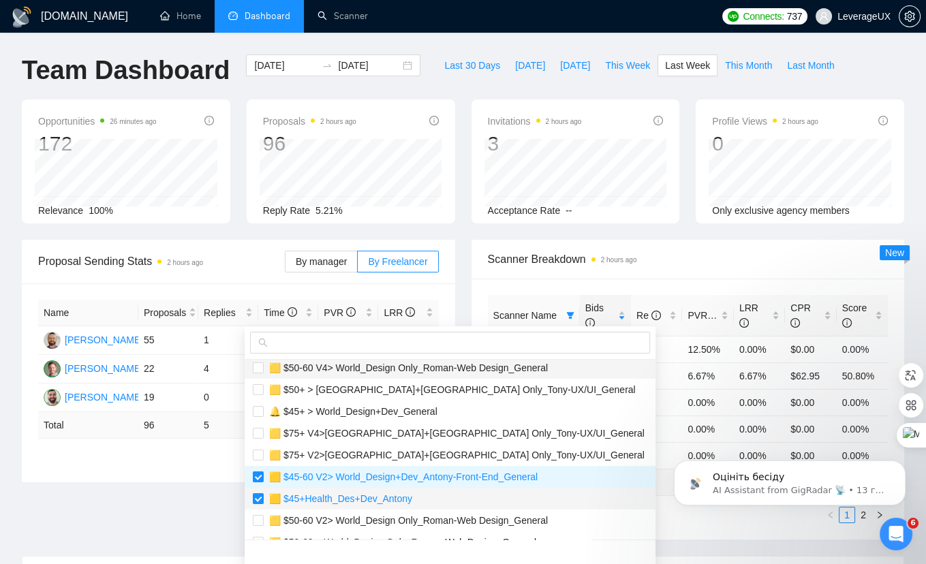
scroll to position [99, 0]
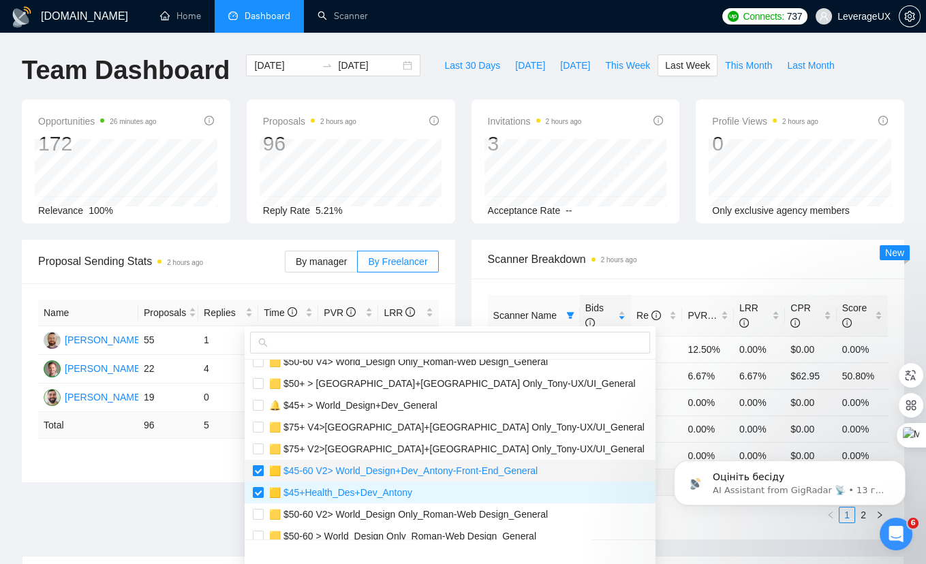
click at [260, 470] on input "checkbox" at bounding box center [258, 470] width 11 height 11
checkbox input "false"
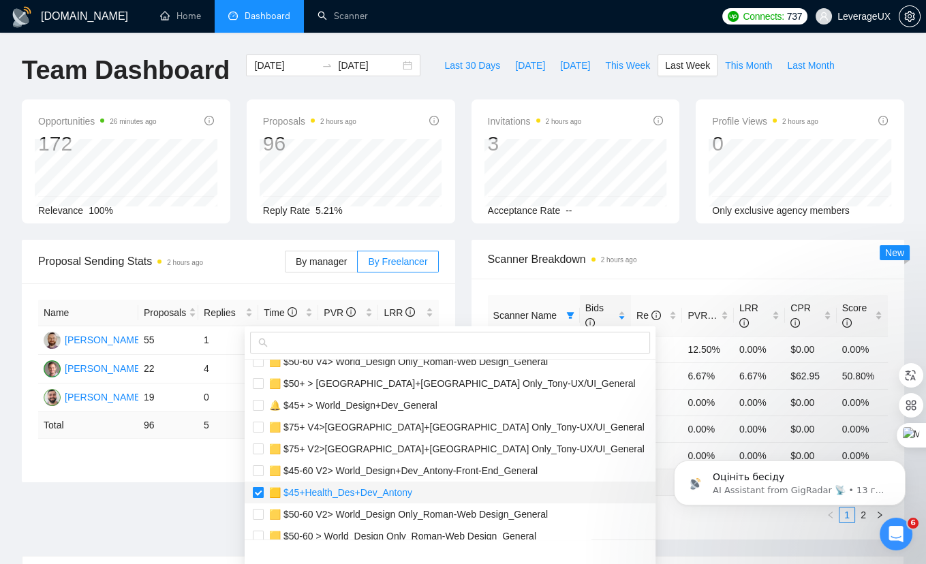
click at [260, 495] on input "checkbox" at bounding box center [258, 492] width 11 height 11
checkbox input "false"
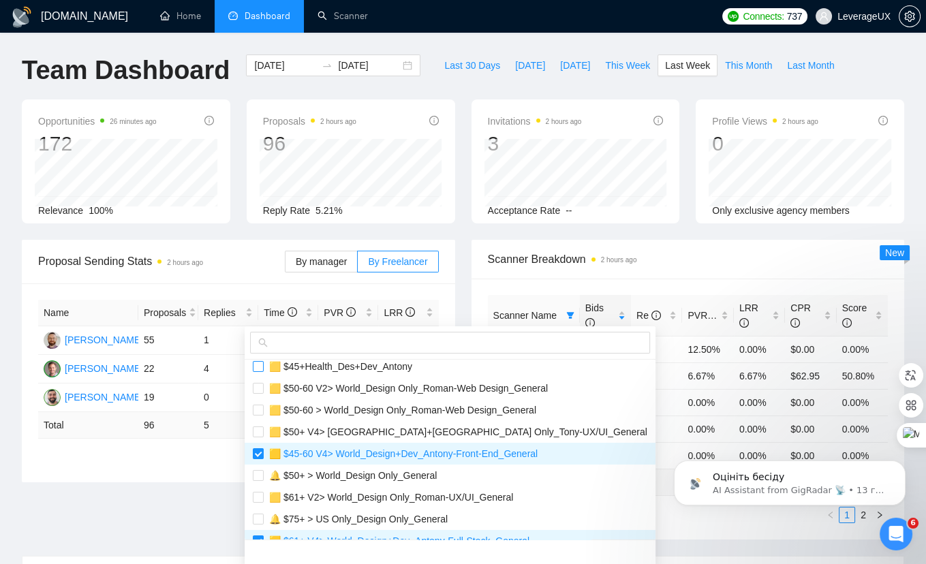
scroll to position [240, 0]
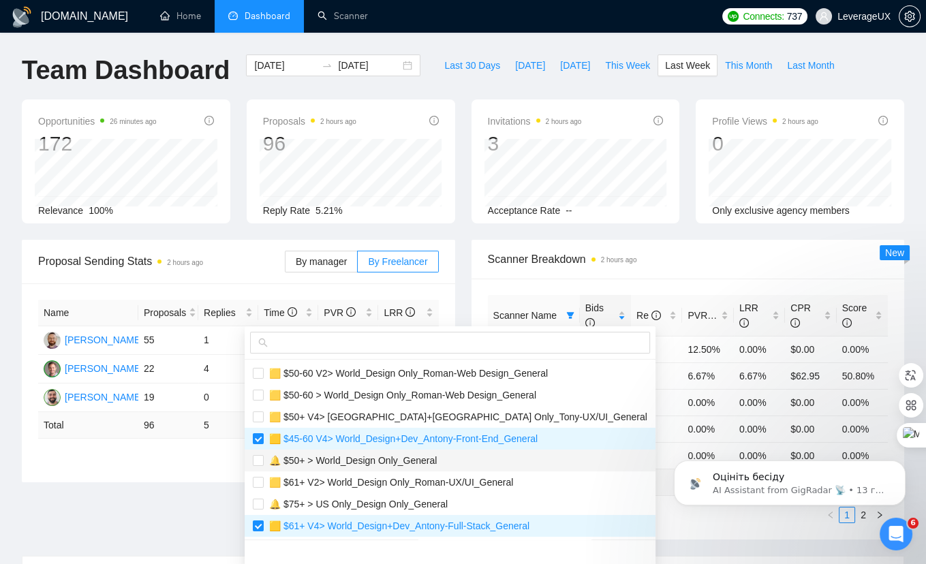
click at [258, 450] on li "🔔 $50+ > World_Design Only_General" at bounding box center [450, 461] width 411 height 22
checkbox input "true"
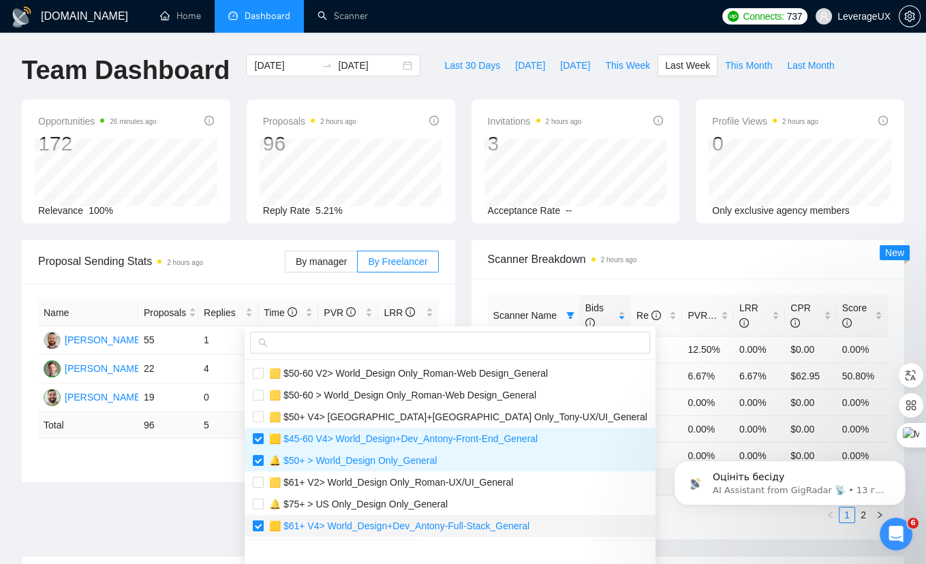
click at [258, 523] on input "checkbox" at bounding box center [258, 526] width 11 height 11
checkbox input "false"
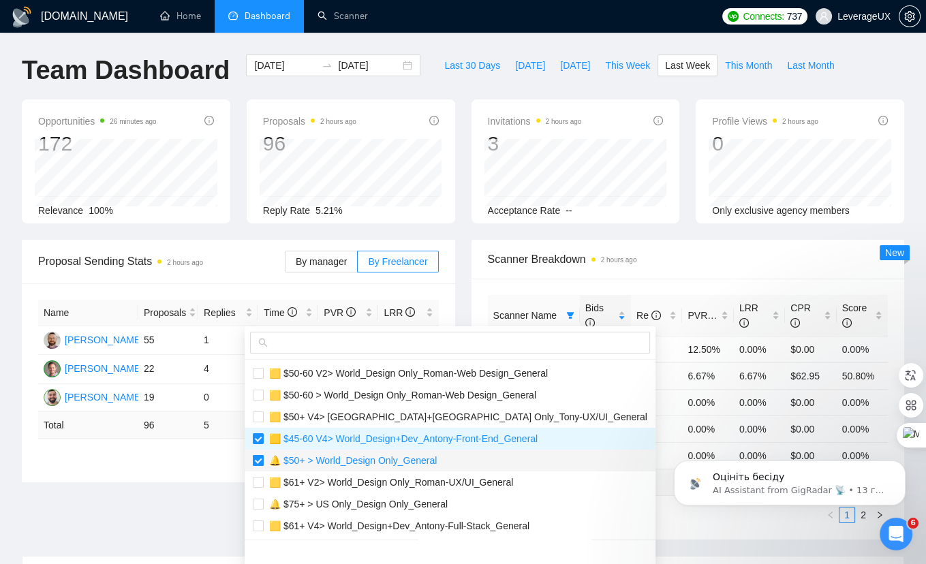
click at [257, 457] on input "checkbox" at bounding box center [258, 460] width 11 height 11
checkbox input "false"
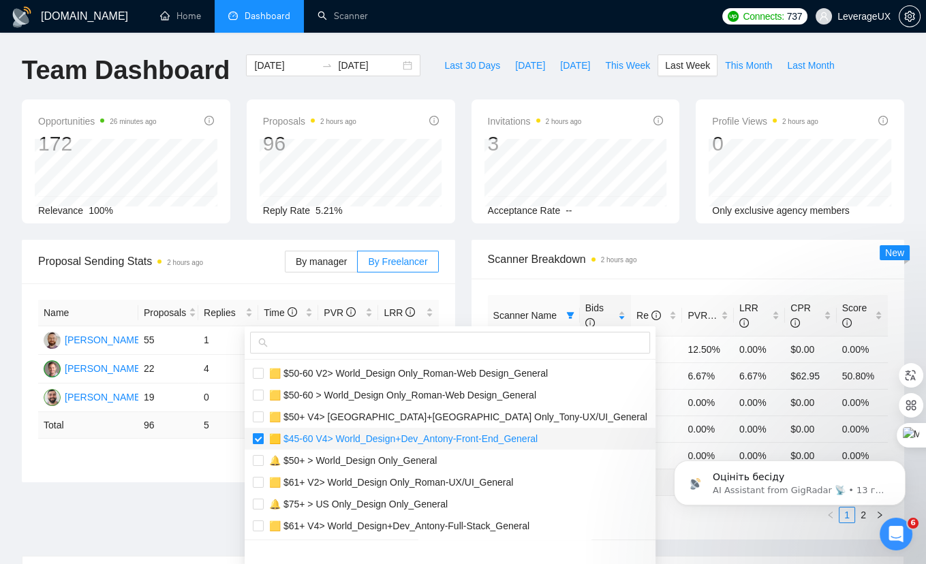
click at [258, 437] on input "checkbox" at bounding box center [258, 438] width 11 height 11
checkbox input "false"
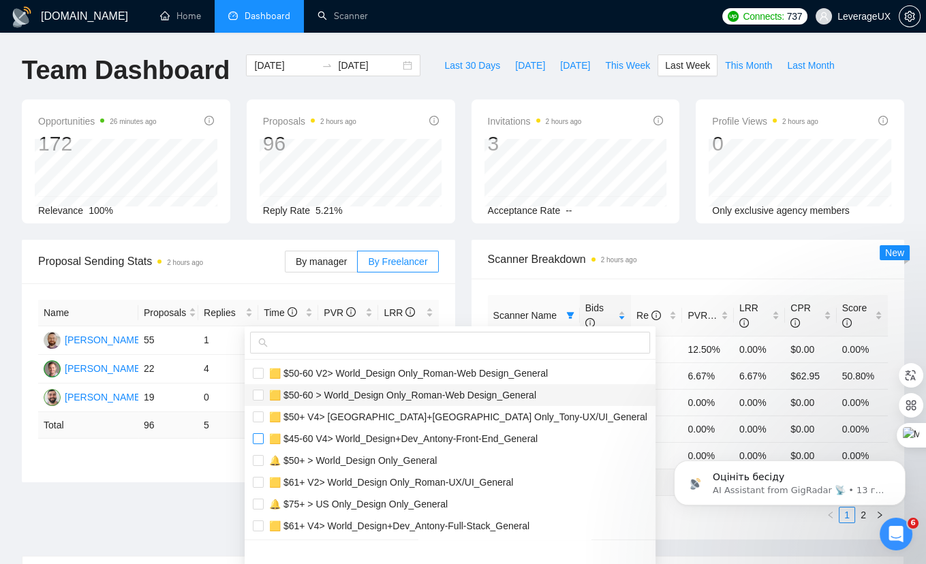
scroll to position [0, 0]
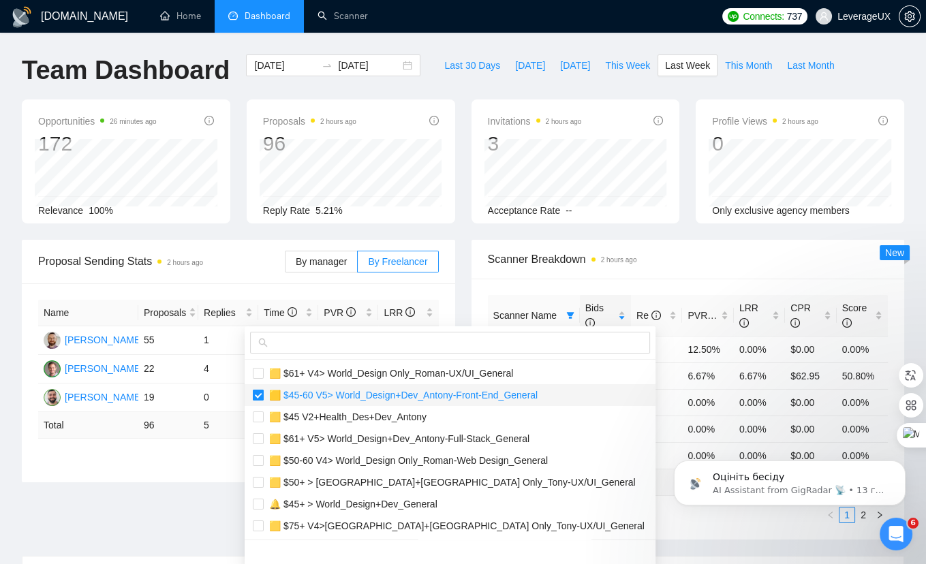
click at [256, 392] on input "checkbox" at bounding box center [258, 395] width 11 height 11
checkbox input "false"
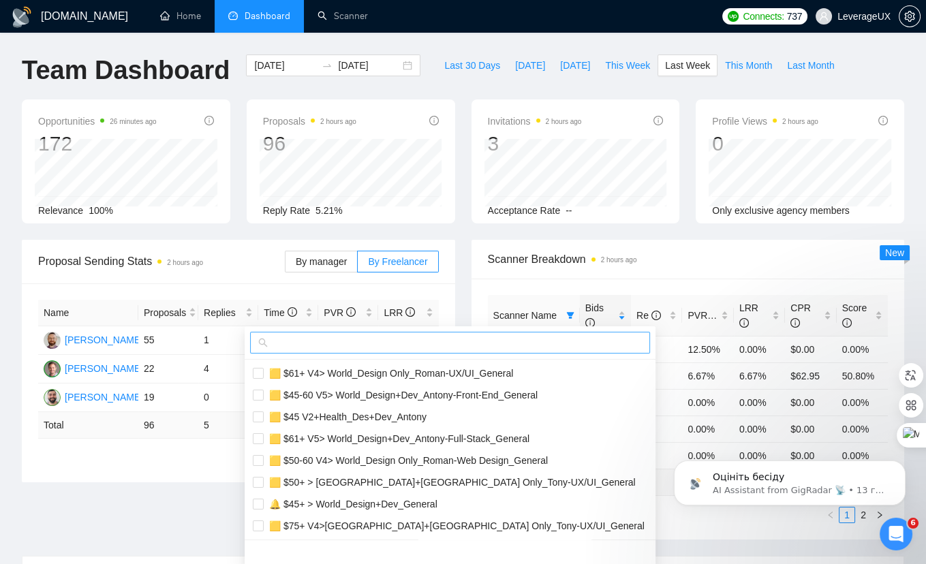
click at [315, 346] on input "text" at bounding box center [456, 342] width 371 height 15
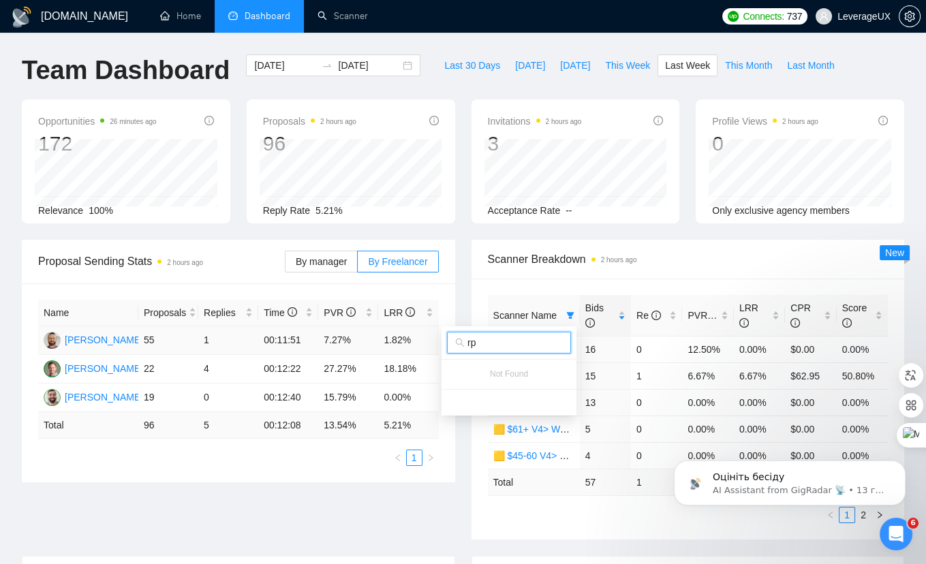
type input "r"
type input "к"
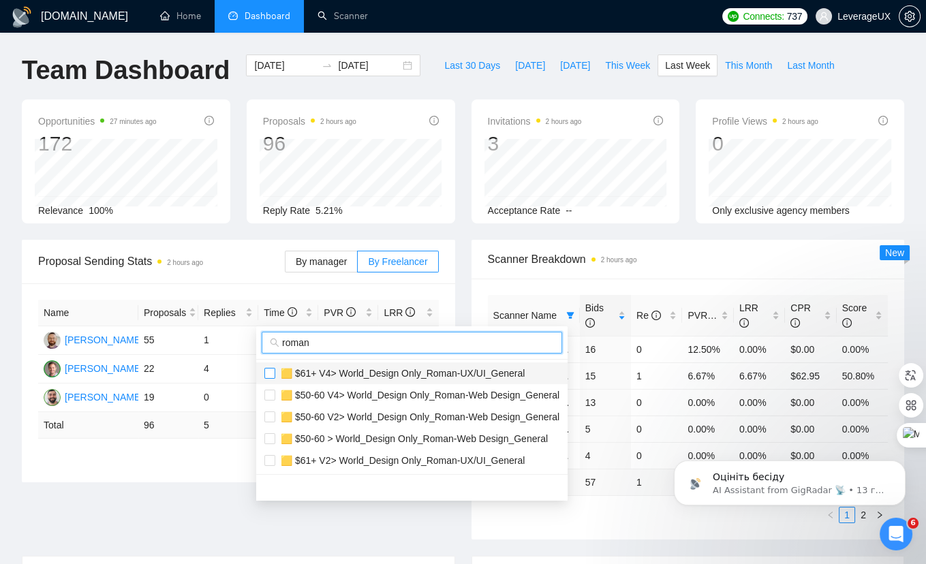
type input "roman"
click at [265, 371] on input "checkbox" at bounding box center [269, 373] width 11 height 11
checkbox input "true"
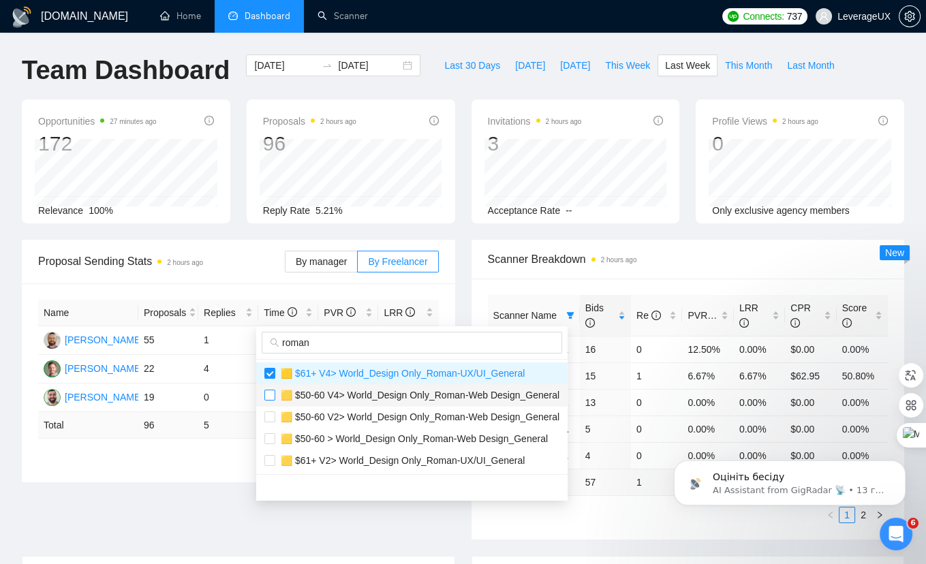
click at [269, 395] on input "checkbox" at bounding box center [269, 395] width 11 height 11
checkbox input "true"
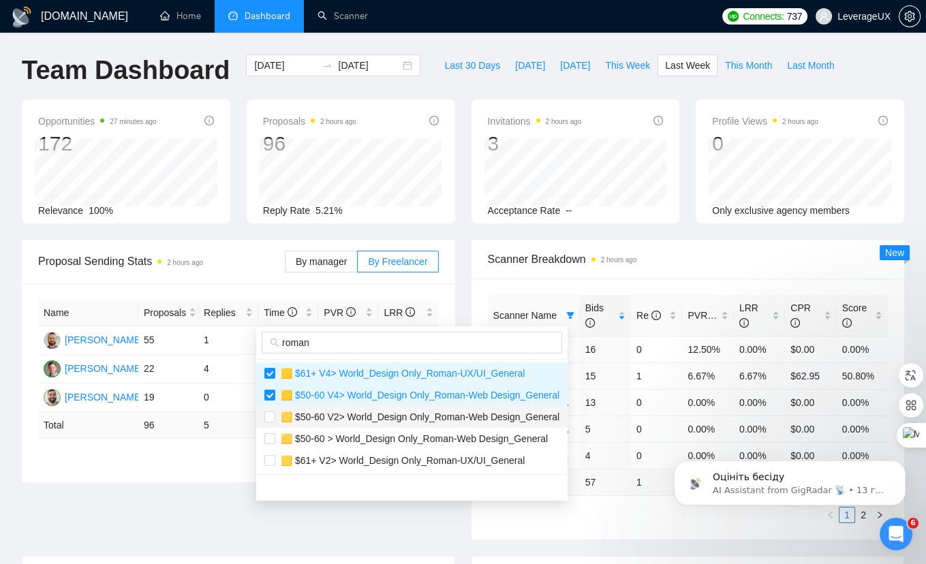
click at [271, 425] on li "🟨 $50-60 V2> World_Design Only_Roman-Web Design_General" at bounding box center [411, 417] width 311 height 22
checkbox input "true"
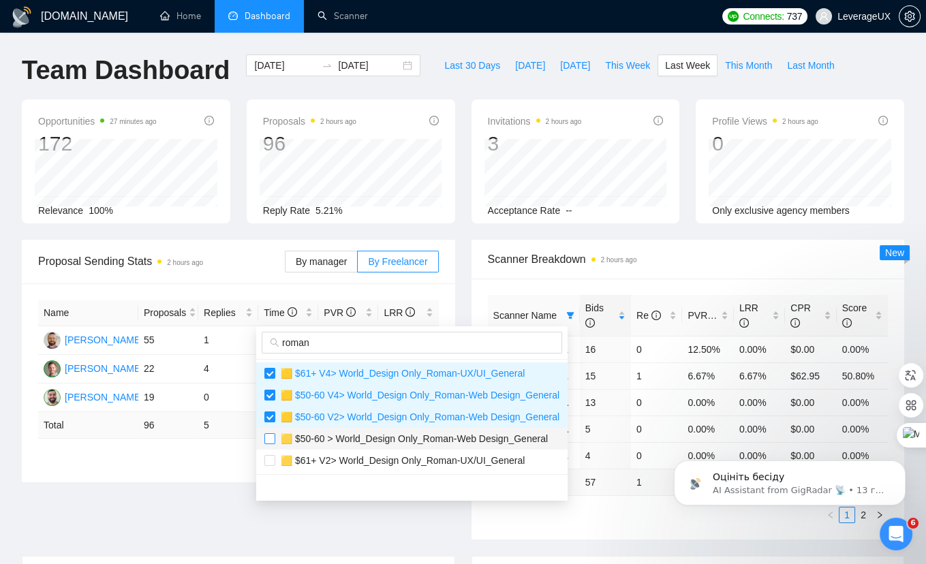
click at [269, 438] on input "checkbox" at bounding box center [269, 438] width 11 height 11
checkbox input "true"
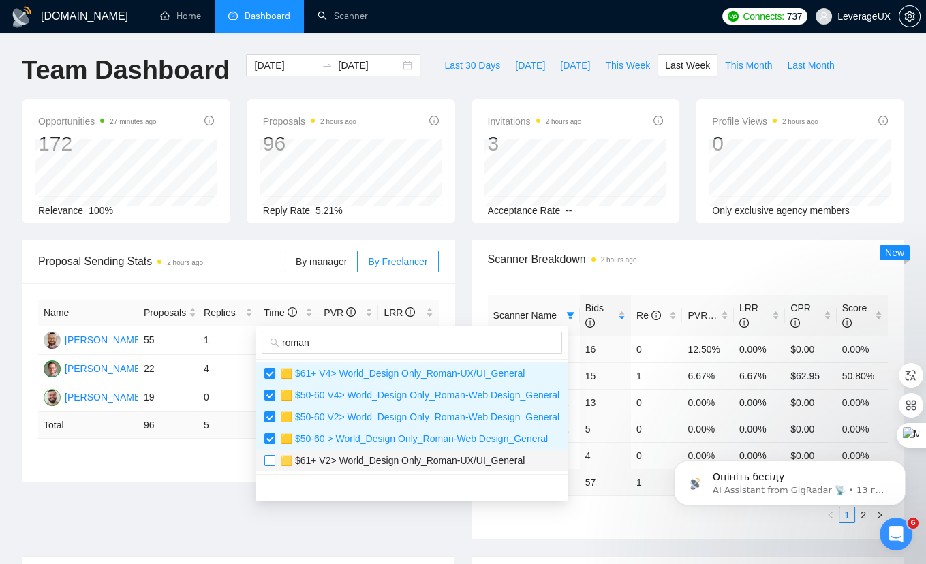
click at [269, 466] on label at bounding box center [269, 460] width 11 height 15
click at [269, 466] on input "checkbox" at bounding box center [269, 460] width 11 height 11
click at [273, 458] on input "checkbox" at bounding box center [269, 460] width 11 height 11
checkbox input "true"
click at [609, 502] on div "Scanner Name Bids Re PVR LRR CPR Score 🟨 $45-60 V2> World_Design+Dev_Antony-Fro…" at bounding box center [688, 409] width 401 height 228
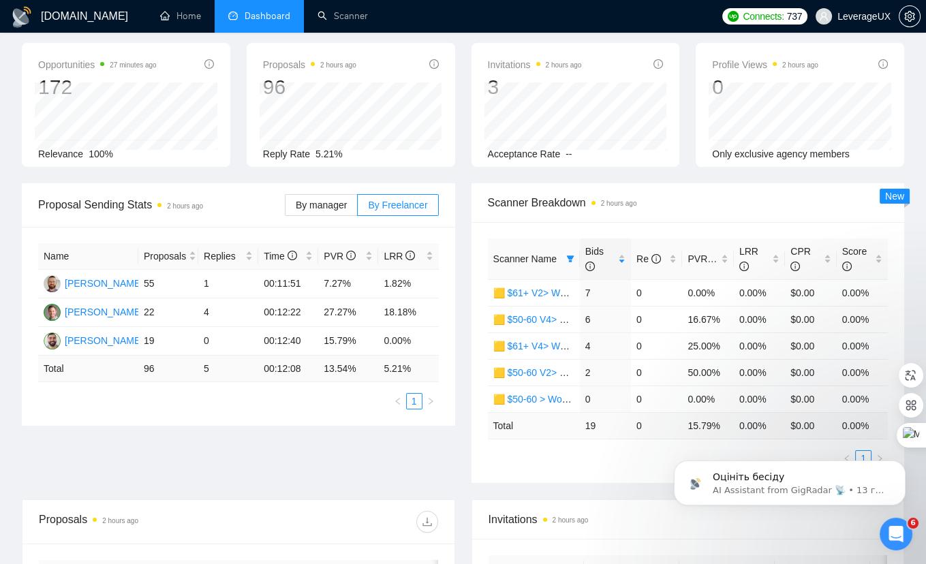
scroll to position [67, 0]
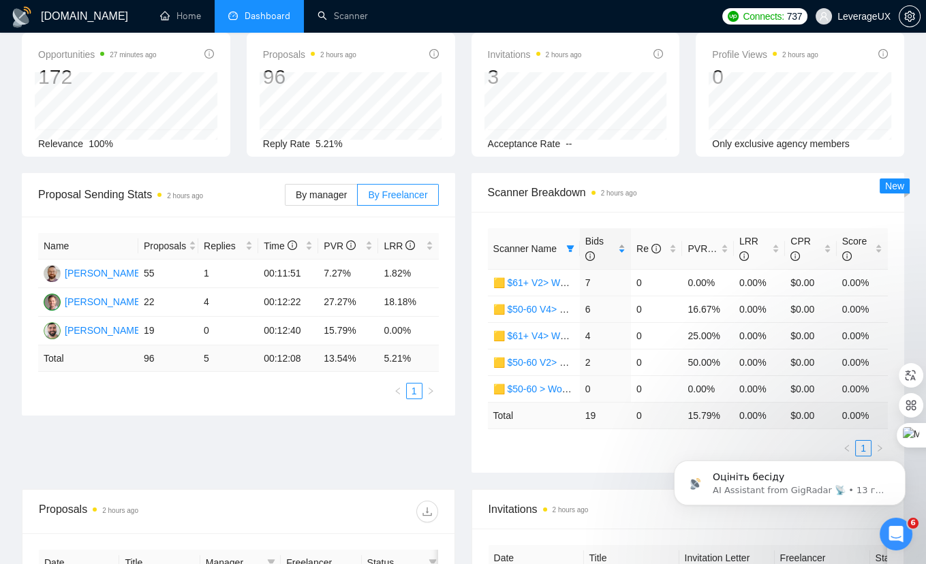
click at [593, 244] on span "Bids" at bounding box center [594, 249] width 18 height 26
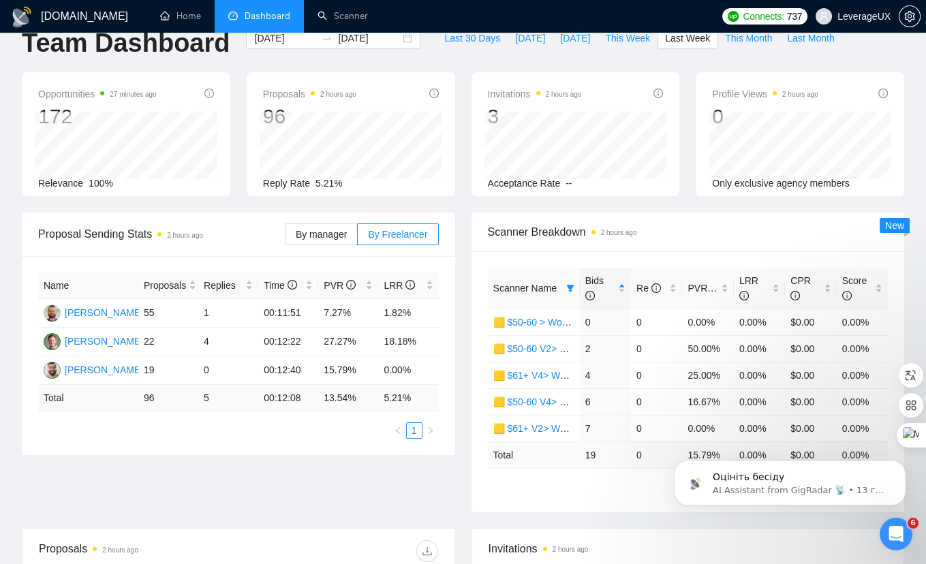
scroll to position [0, 0]
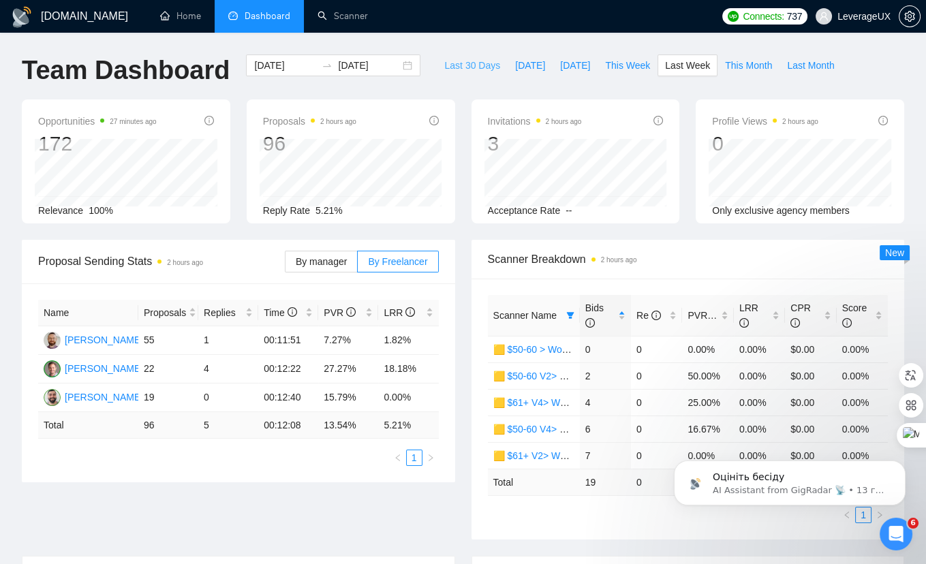
click at [452, 70] on span "Last 30 Days" at bounding box center [472, 65] width 56 height 15
type input "[DATE]"
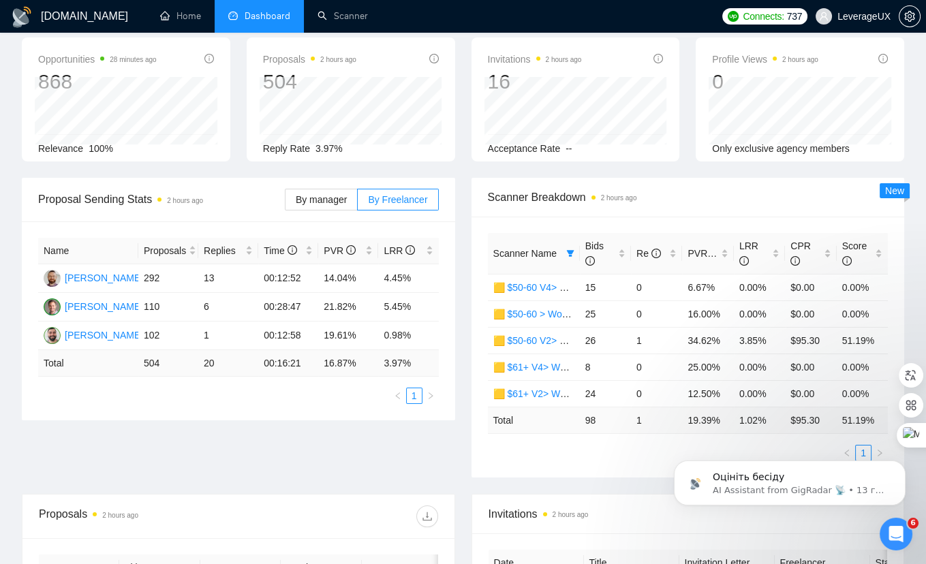
scroll to position [81, 0]
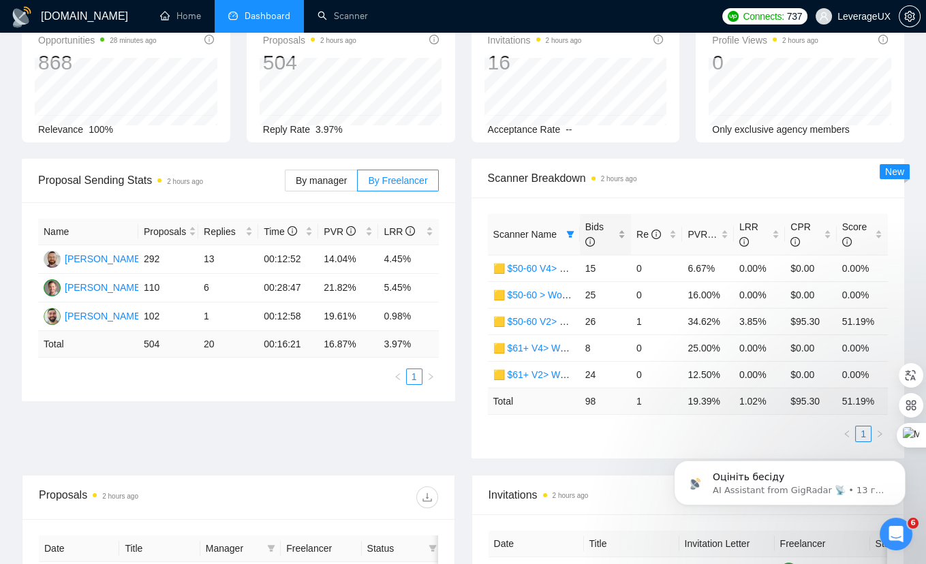
click at [592, 222] on span "Bids" at bounding box center [594, 234] width 18 height 26
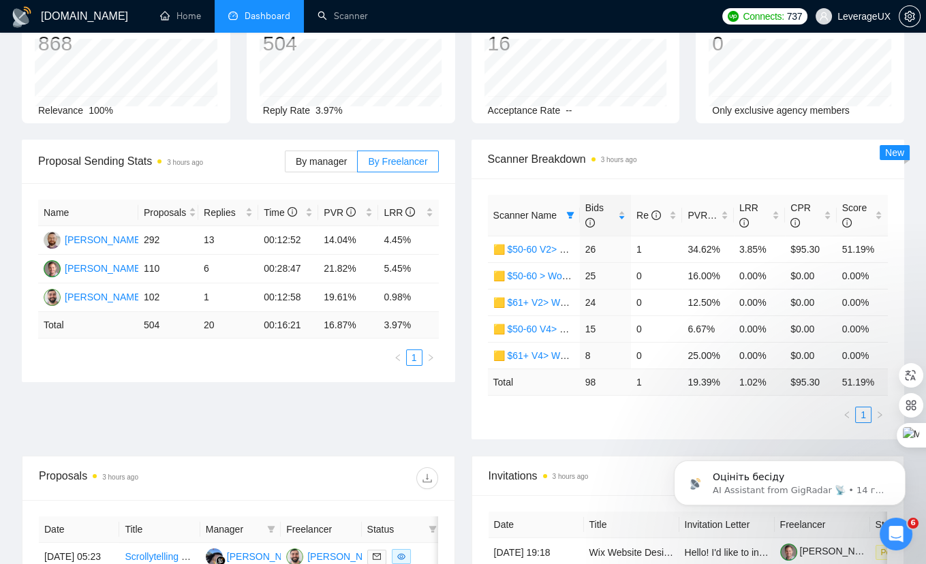
scroll to position [104, 0]
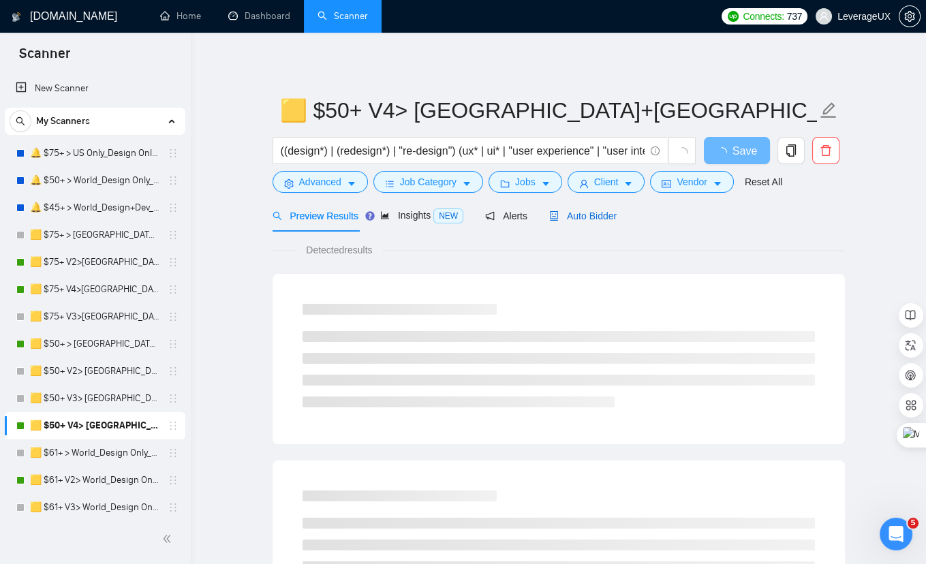
click at [607, 215] on span "Auto Bidder" at bounding box center [582, 216] width 67 height 11
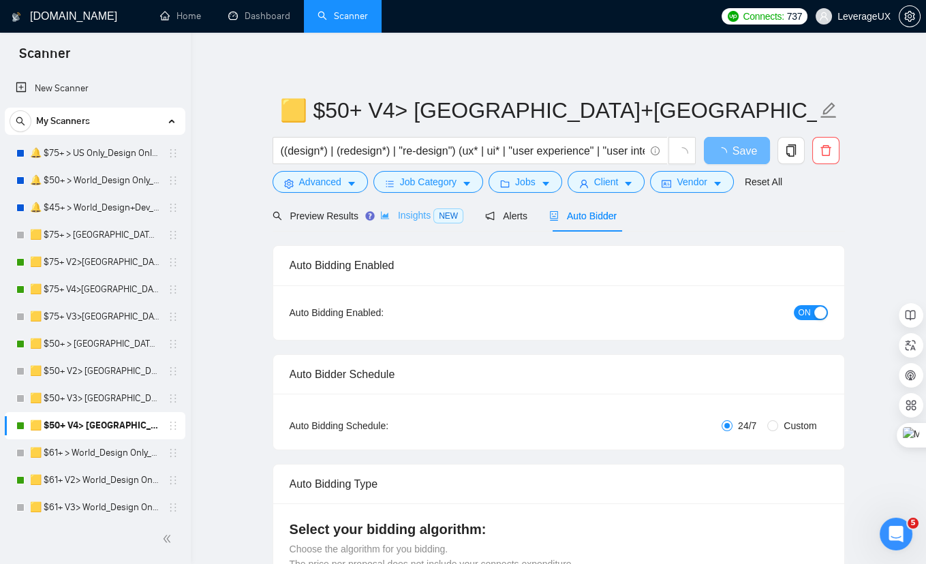
radio input "false"
radio input "true"
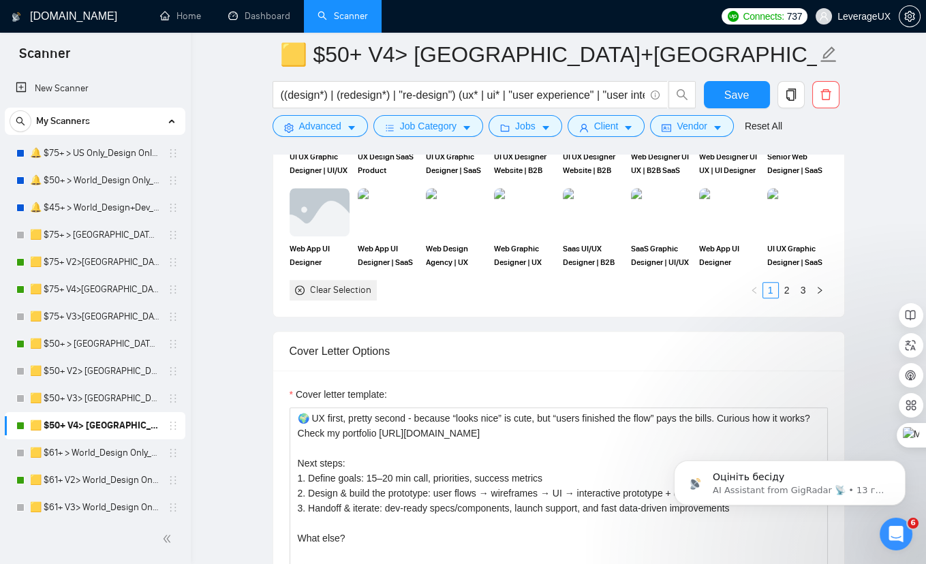
scroll to position [1700, 0]
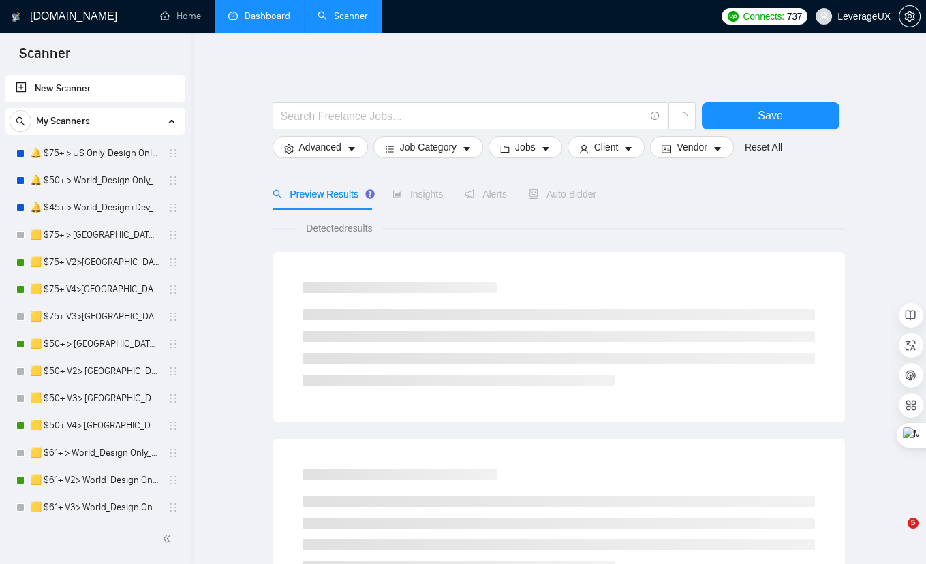
click at [264, 18] on link "Dashboard" at bounding box center [259, 16] width 62 height 12
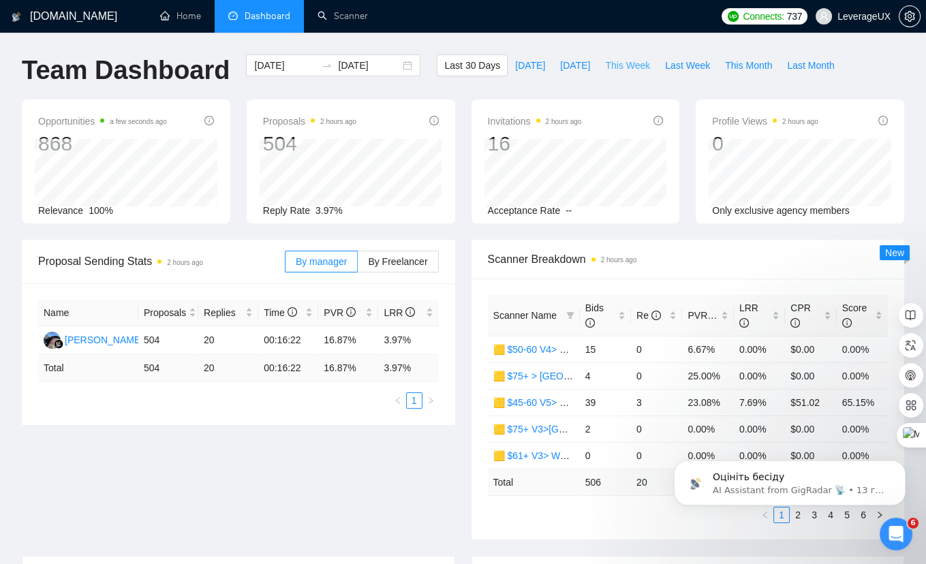
click at [628, 69] on span "This Week" at bounding box center [627, 65] width 45 height 15
type input "[DATE]"
type input "2025-10-05"
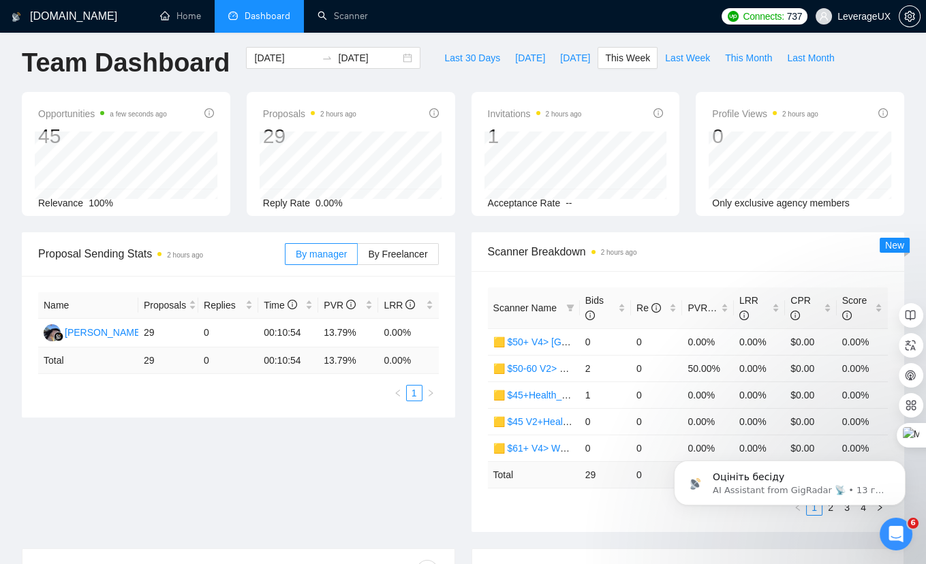
scroll to position [40, 0]
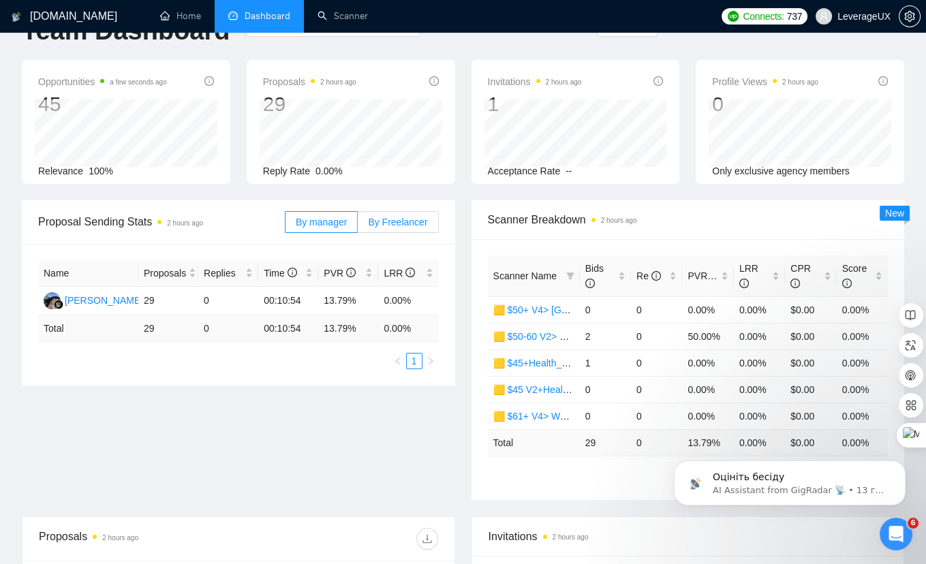
click at [386, 213] on label "By Freelancer" at bounding box center [398, 222] width 80 height 22
click at [358, 226] on input "By Freelancer" at bounding box center [358, 226] width 0 height 0
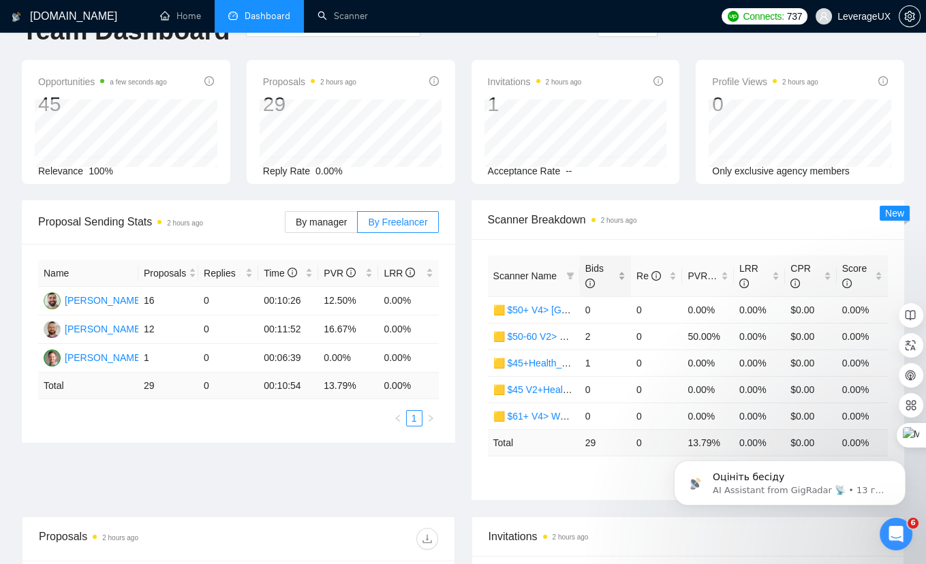
click at [590, 270] on span "Bids" at bounding box center [594, 276] width 18 height 26
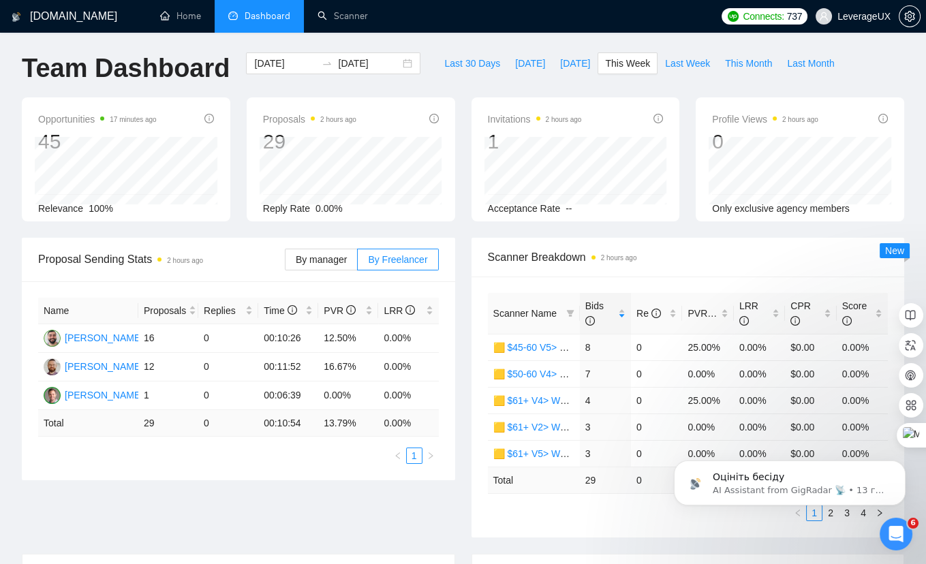
scroll to position [0, 0]
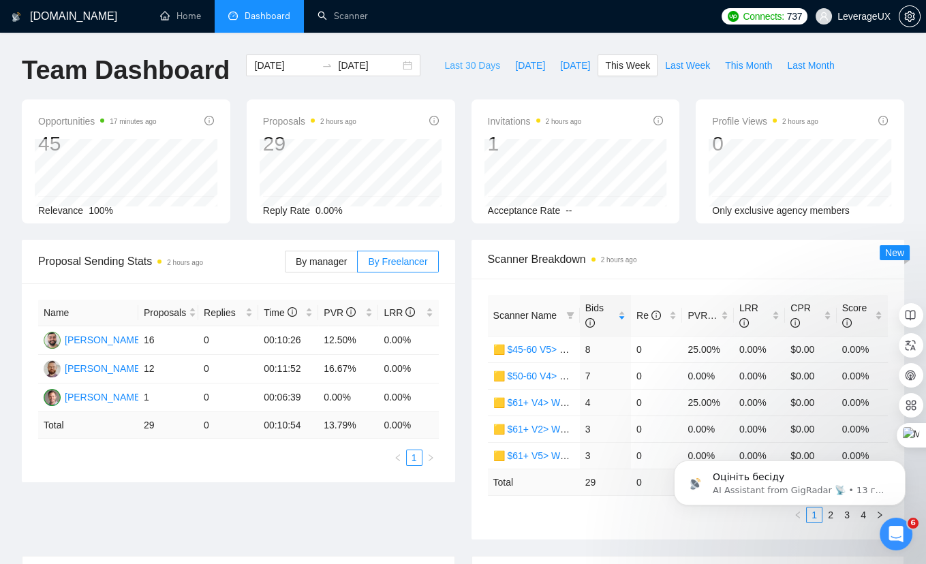
click at [465, 68] on span "Last 30 Days" at bounding box center [472, 65] width 56 height 15
type input "2025-08-31"
type input "2025-09-30"
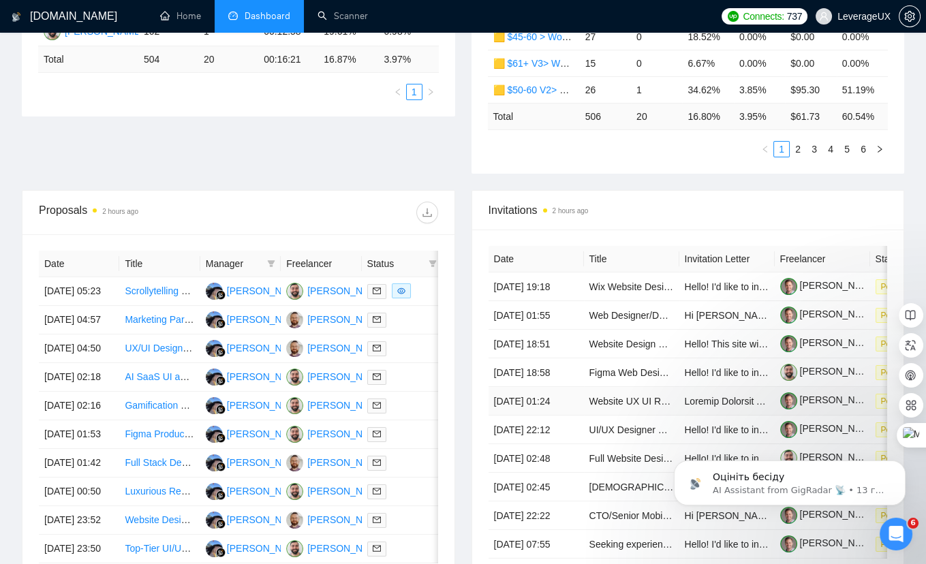
scroll to position [131, 0]
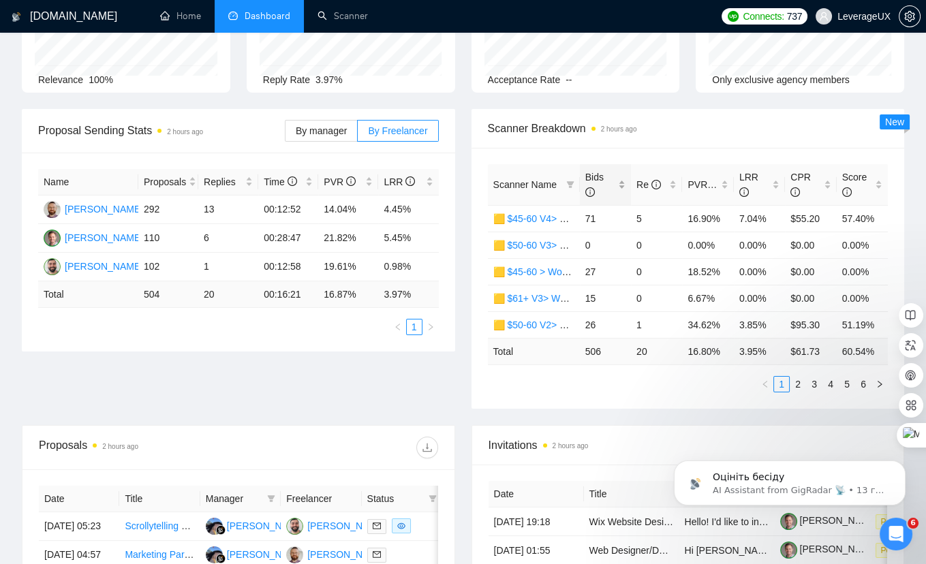
click at [596, 180] on span "Bids" at bounding box center [594, 185] width 18 height 26
click at [597, 180] on span "Bids" at bounding box center [594, 185] width 18 height 26
click at [565, 183] on span at bounding box center [571, 184] width 14 height 20
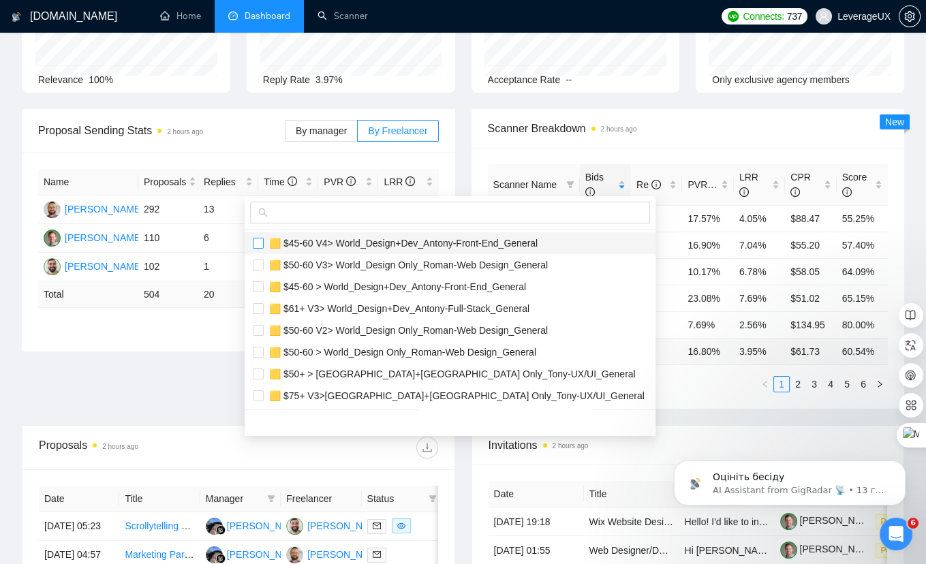
click at [256, 241] on input "checkbox" at bounding box center [258, 243] width 11 height 11
checkbox input "true"
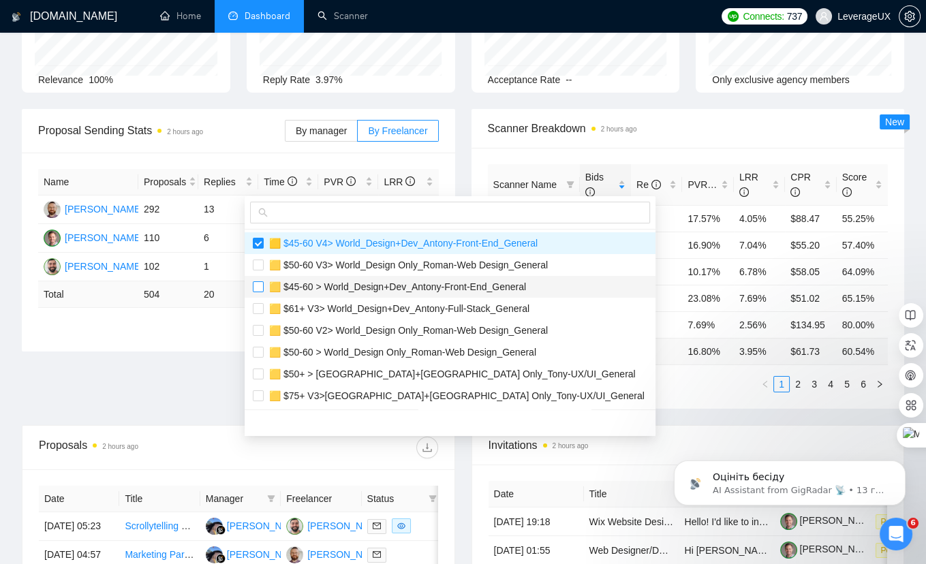
click at [256, 290] on input "checkbox" at bounding box center [258, 286] width 11 height 11
checkbox input "true"
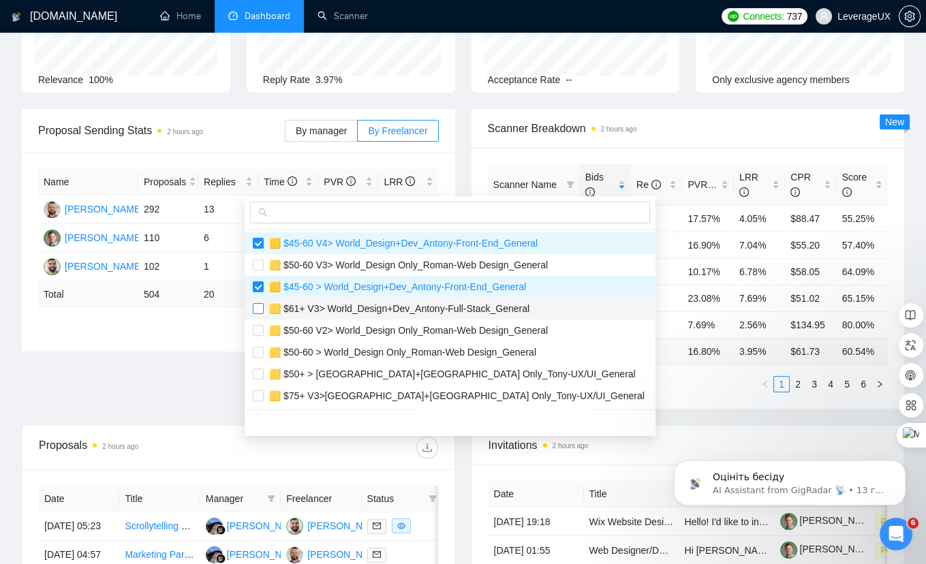
click at [257, 310] on input "checkbox" at bounding box center [258, 308] width 11 height 11
checkbox input "true"
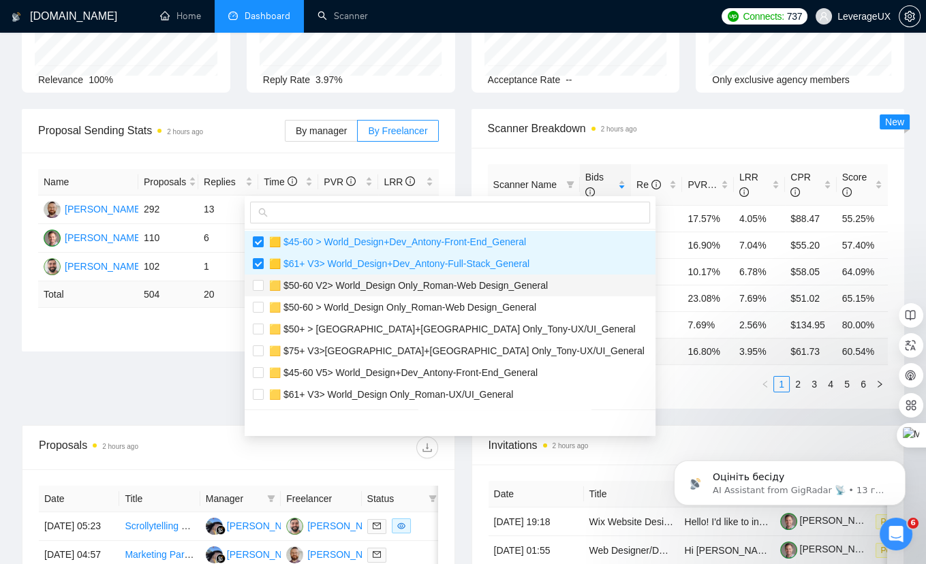
scroll to position [63, 0]
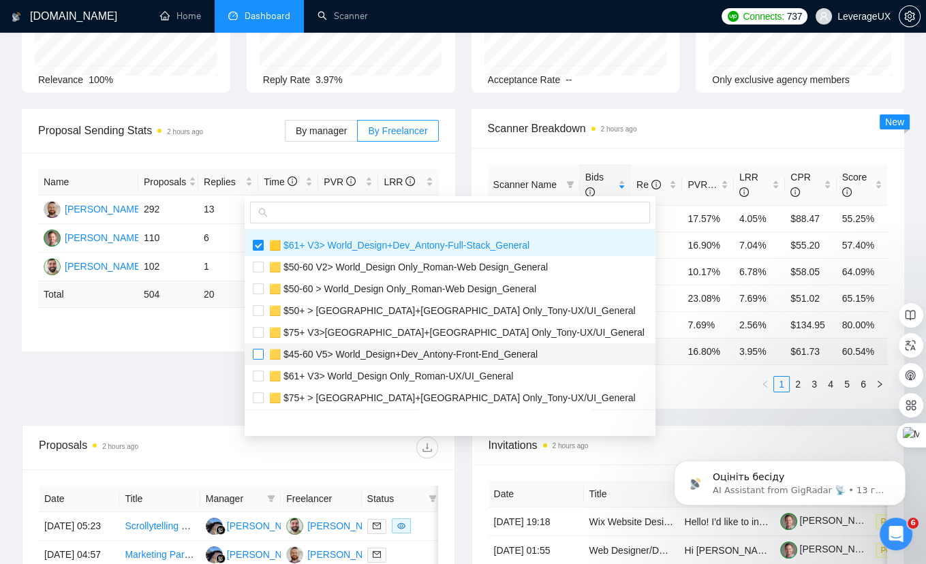
click at [260, 354] on input "checkbox" at bounding box center [258, 354] width 11 height 11
checkbox input "true"
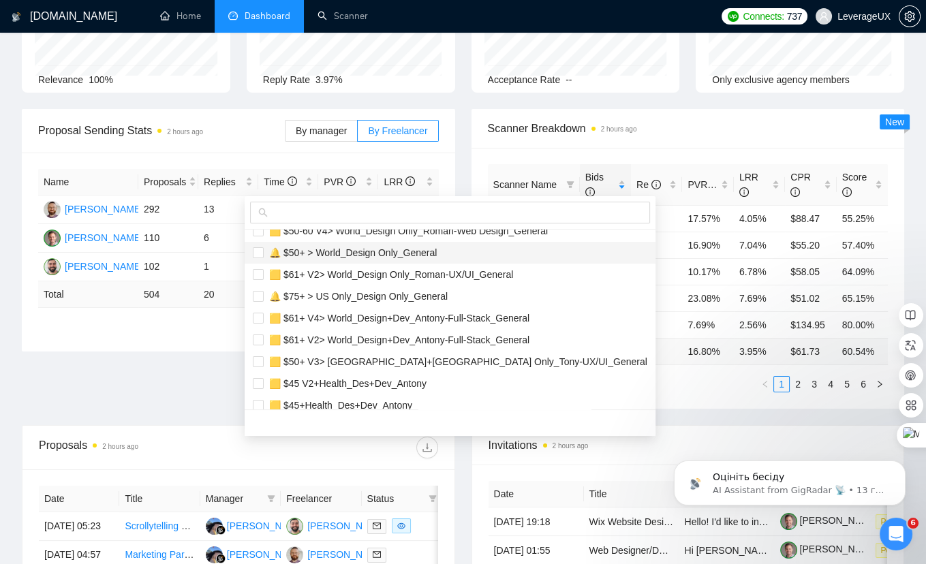
scroll to position [269, 0]
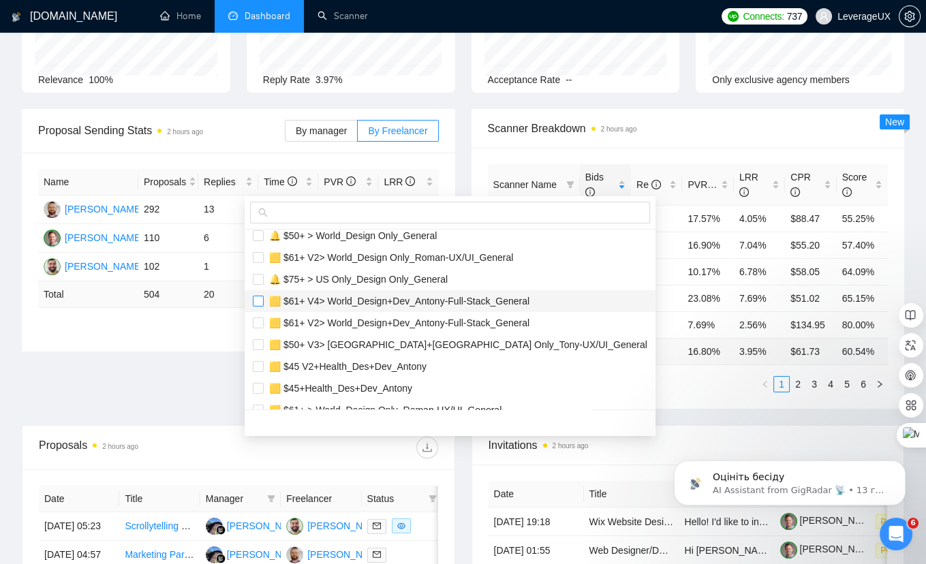
click at [258, 299] on input "checkbox" at bounding box center [258, 301] width 11 height 11
checkbox input "true"
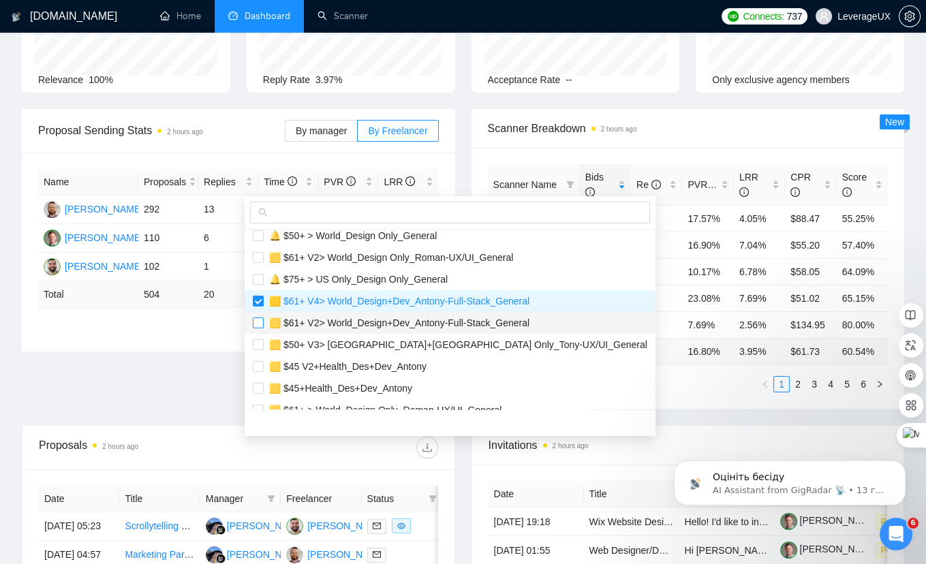
click at [258, 323] on input "checkbox" at bounding box center [258, 323] width 11 height 11
checkbox input "true"
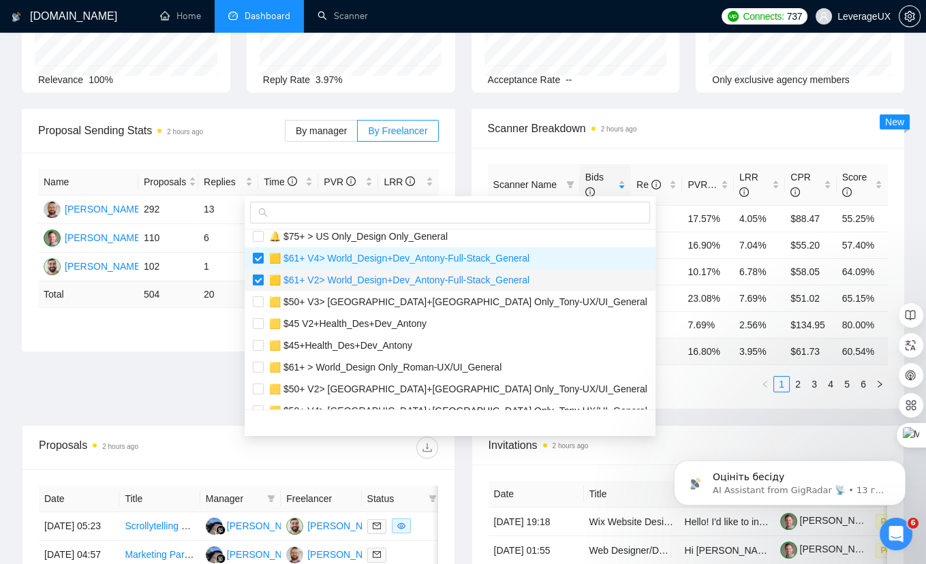
scroll to position [322, 0]
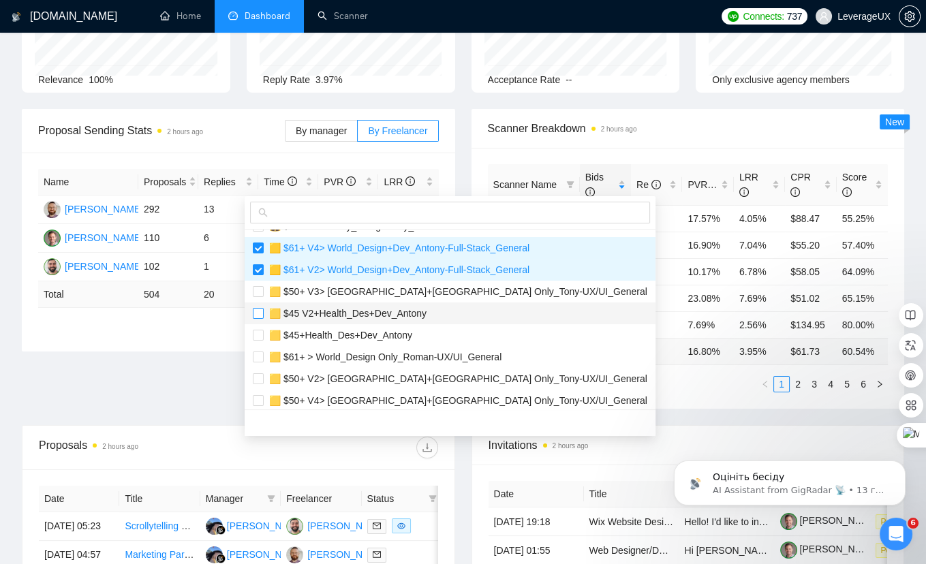
click at [260, 313] on input "checkbox" at bounding box center [258, 313] width 11 height 11
checkbox input "true"
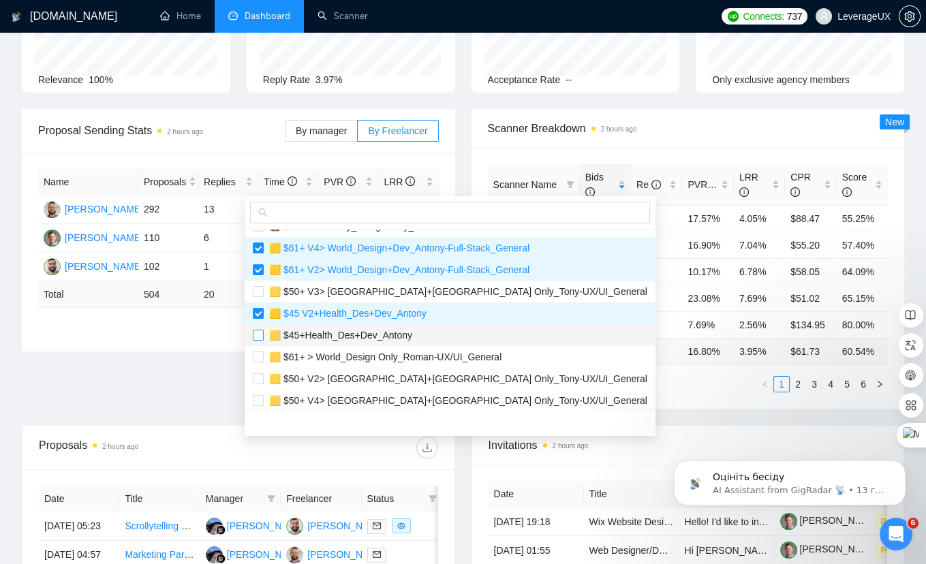
click at [258, 332] on input "checkbox" at bounding box center [258, 335] width 11 height 11
checkbox input "true"
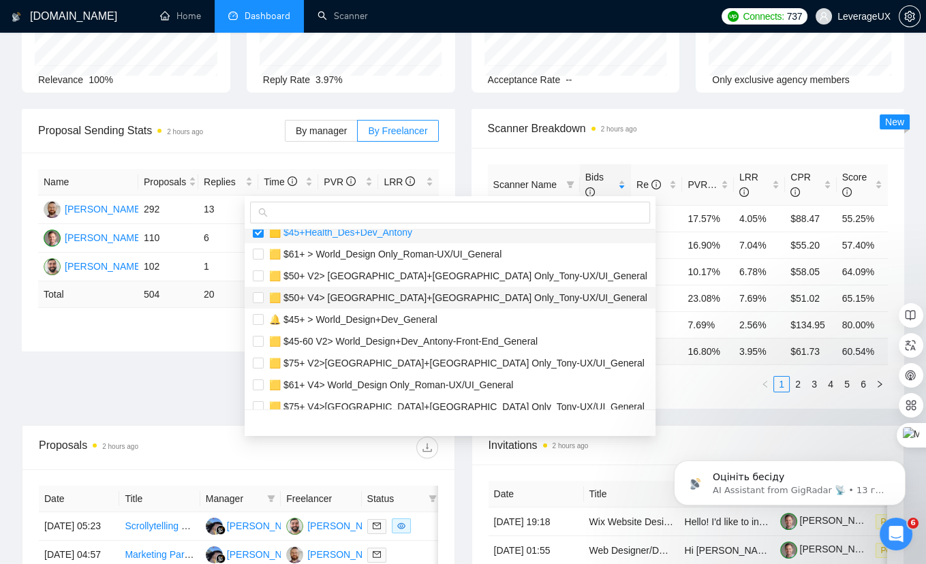
scroll to position [436, 0]
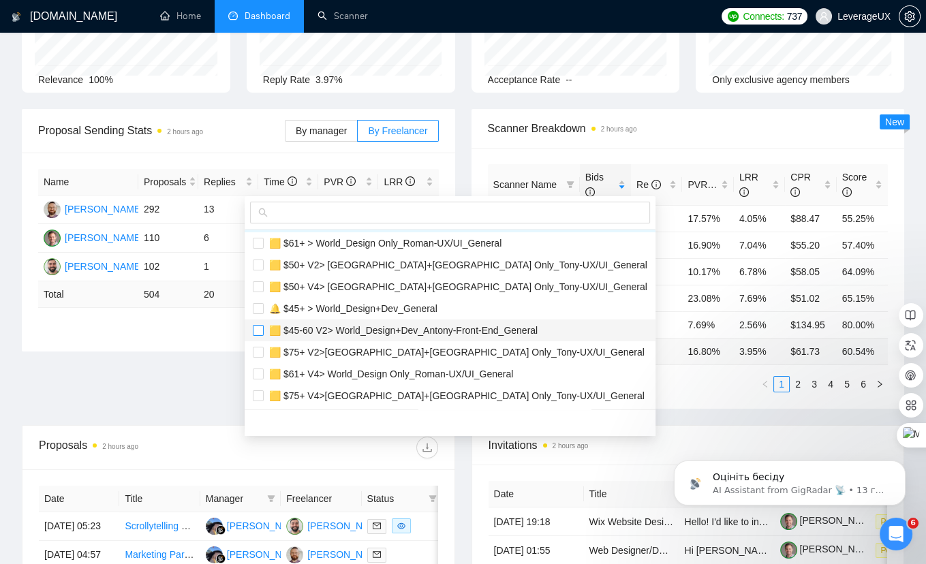
click at [262, 328] on input "checkbox" at bounding box center [258, 330] width 11 height 11
checkbox input "true"
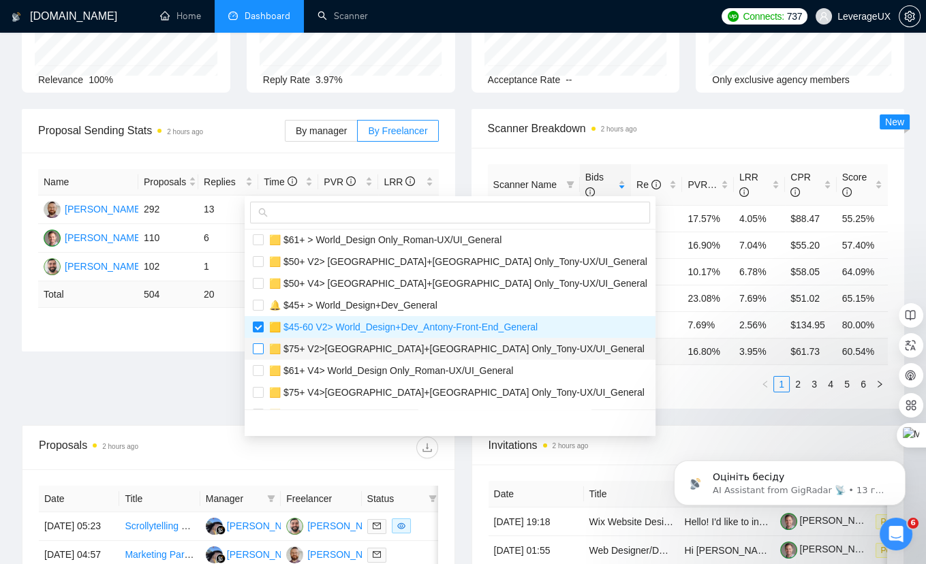
scroll to position [457, 0]
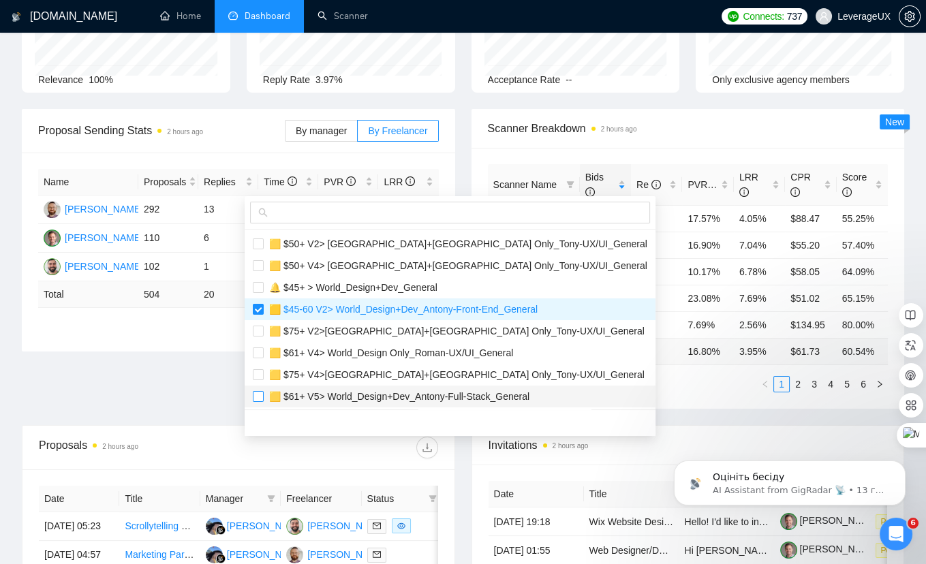
click at [262, 395] on input "checkbox" at bounding box center [258, 396] width 11 height 11
checkbox input "true"
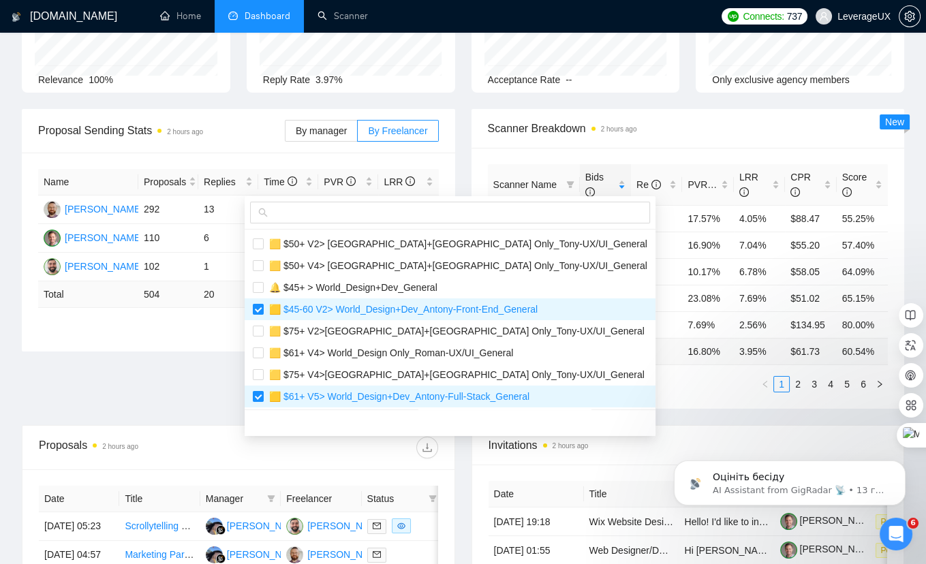
click at [716, 387] on ul "1 2 3 4 5 6" at bounding box center [688, 384] width 401 height 16
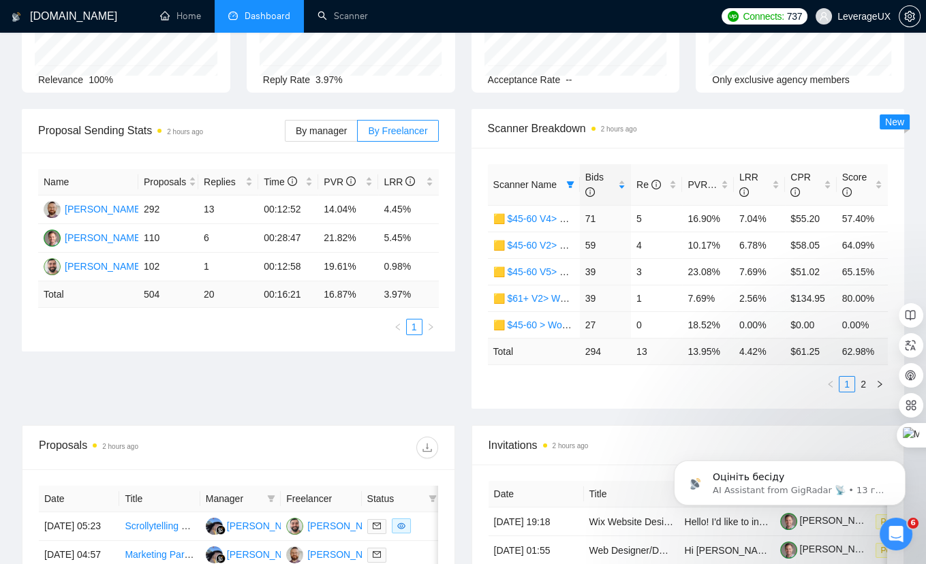
scroll to position [113, 0]
click at [599, 176] on span "Bids" at bounding box center [594, 185] width 18 height 26
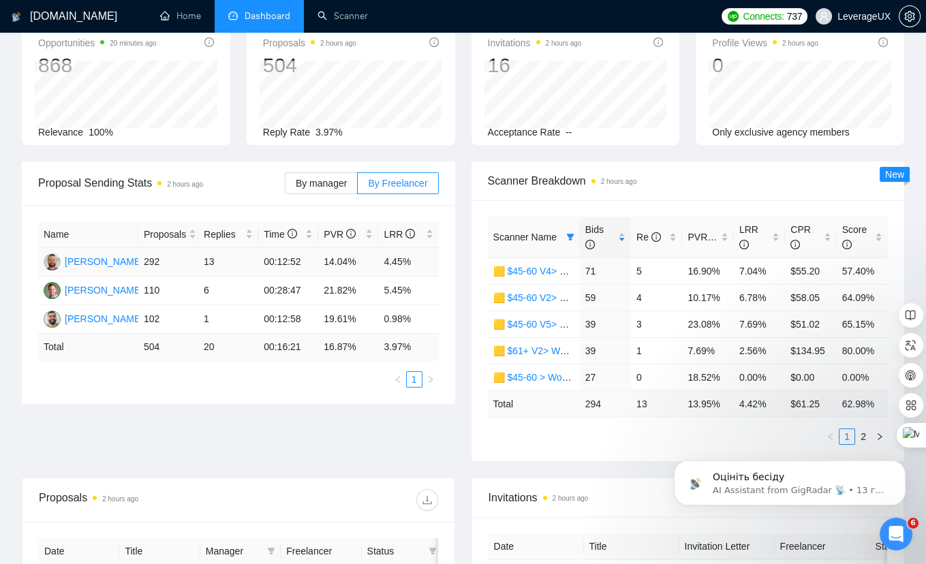
scroll to position [0, 0]
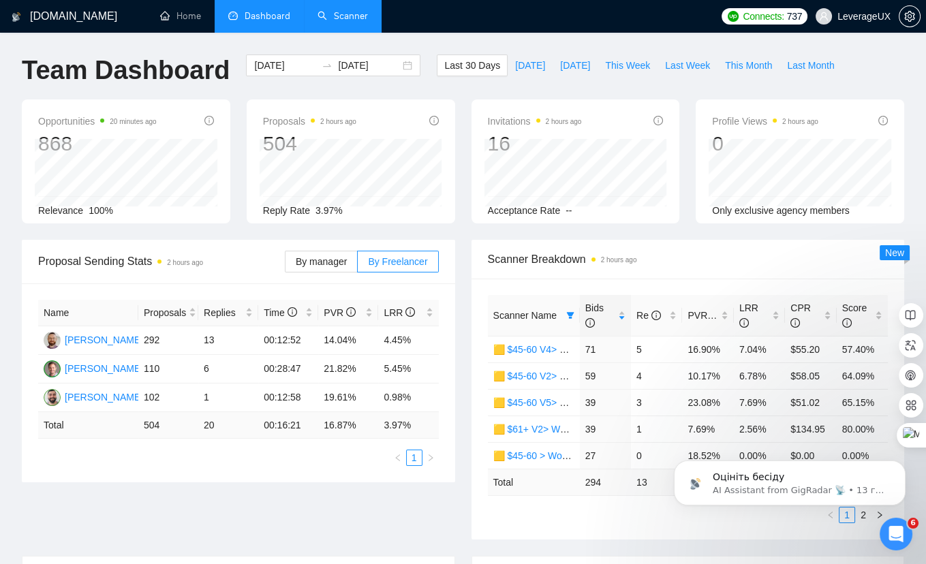
click at [347, 20] on link "Scanner" at bounding box center [343, 16] width 50 height 12
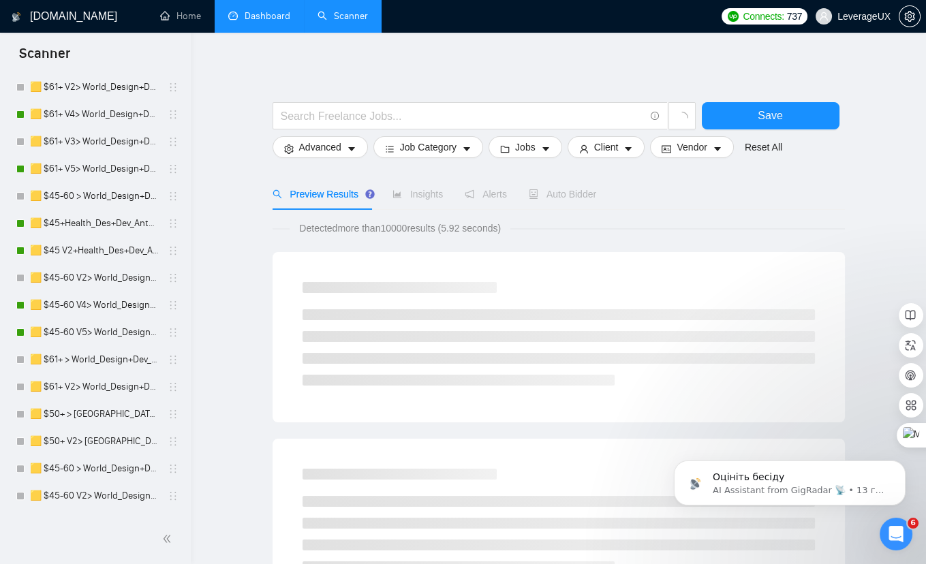
scroll to position [669, 0]
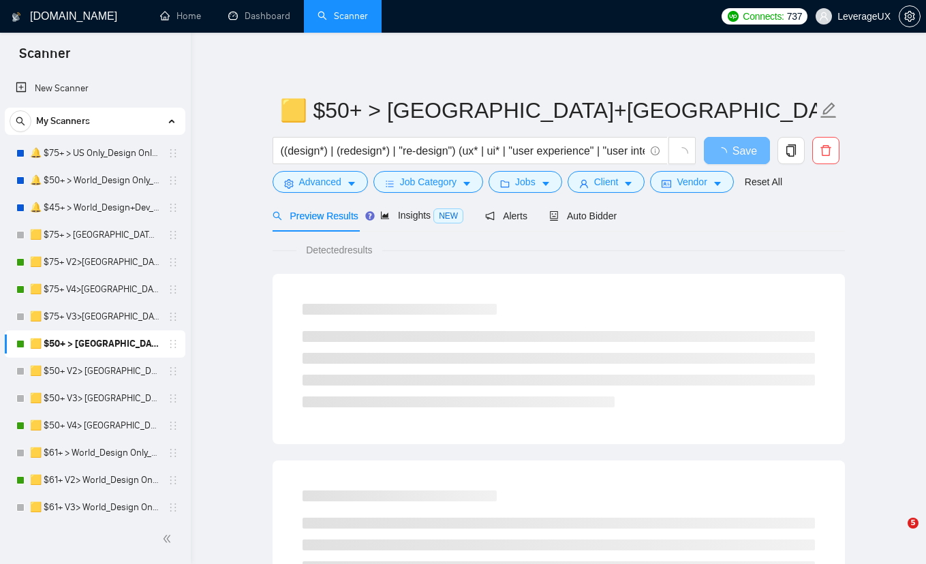
click at [596, 217] on span "Auto Bidder" at bounding box center [582, 216] width 67 height 11
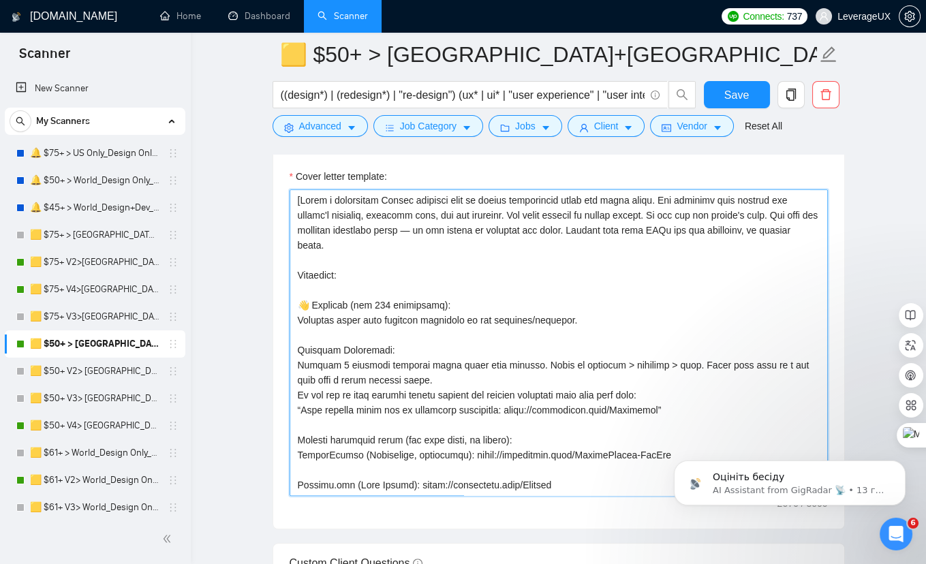
click at [296, 196] on textarea "Cover letter template:" at bounding box center [559, 342] width 538 height 307
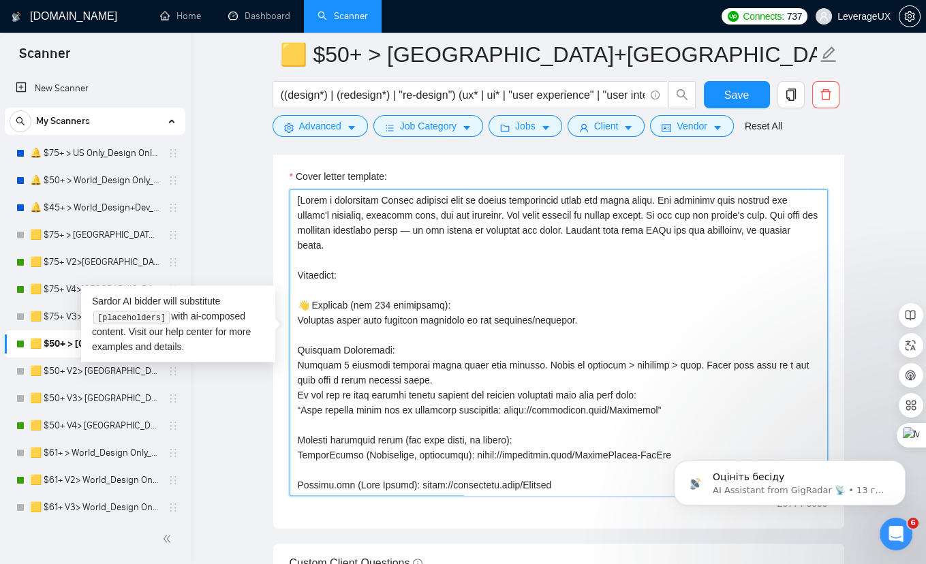
click at [304, 189] on textarea "Cover letter template:" at bounding box center [559, 342] width 538 height 307
paste textarea "Let’s skip the buzzwords bingo — I design UIs that make PMs smile, devs relax, …"
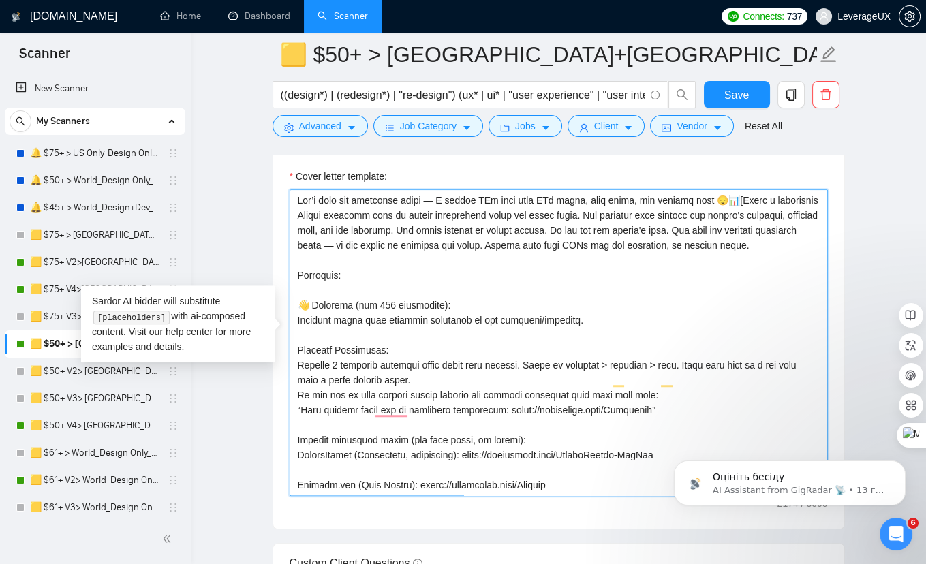
type textarea "Let’s skip the buzzwords bingo — I design UIs that make PMs smile, devs relax, …"
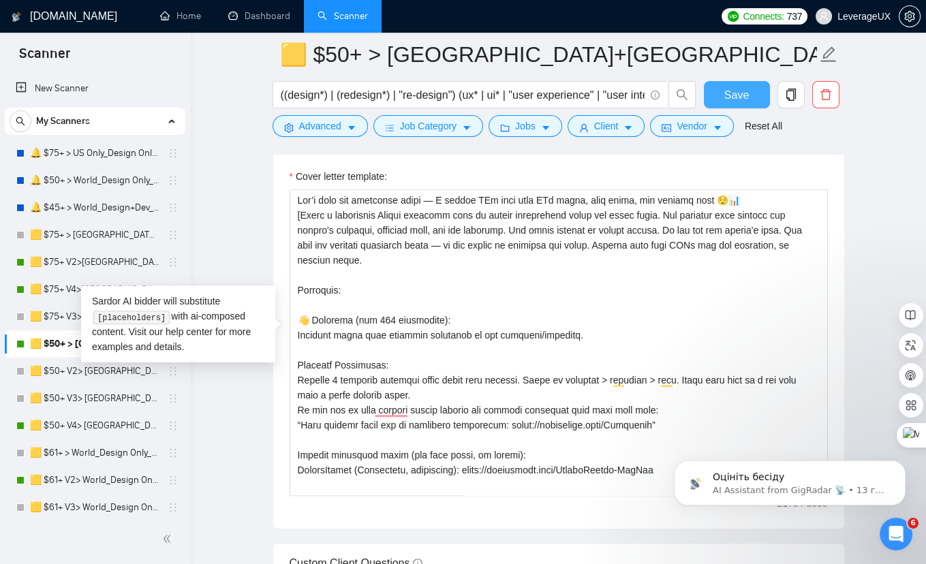
click at [738, 97] on span "Save" at bounding box center [736, 95] width 25 height 17
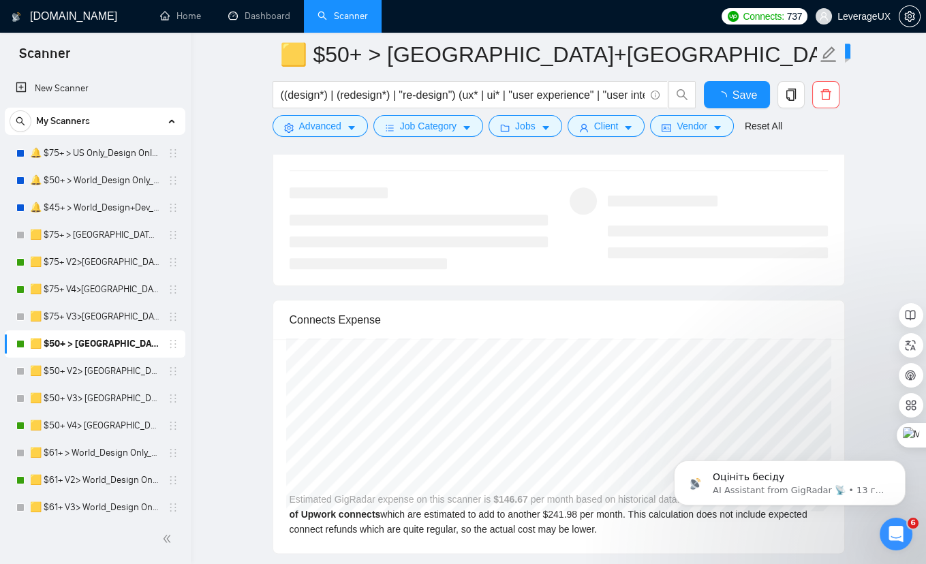
scroll to position [2771, 0]
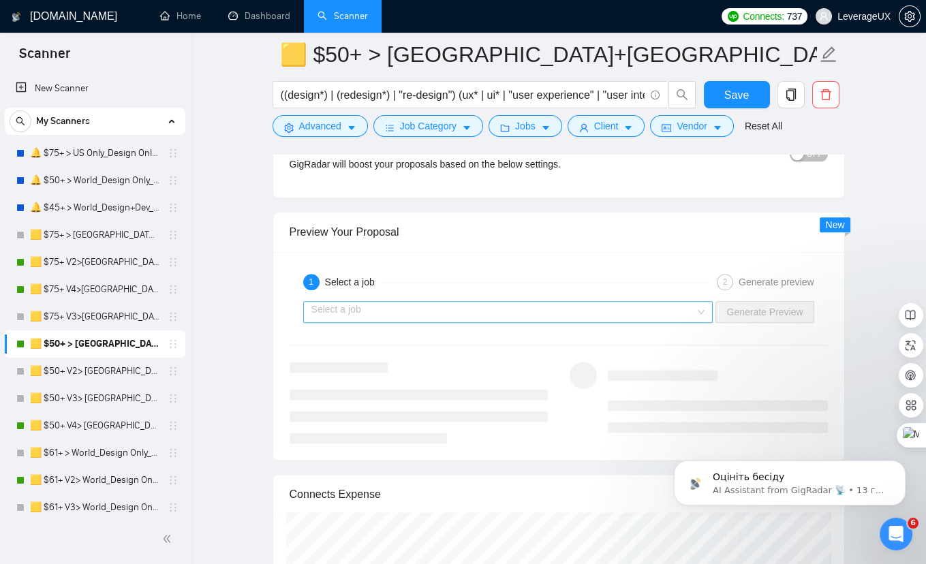
click at [430, 303] on input "search" at bounding box center [503, 312] width 384 height 20
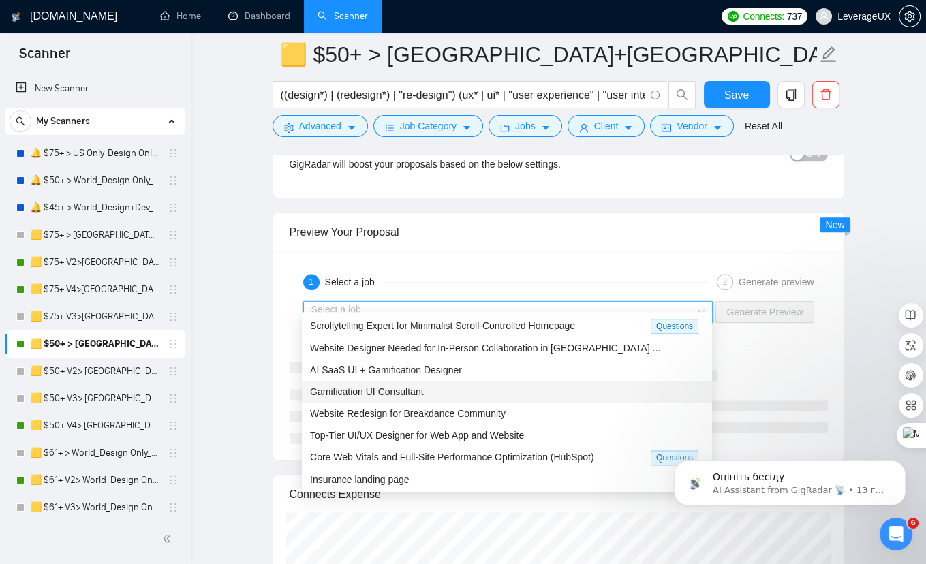
click at [417, 397] on div "Gamification UI Consultant" at bounding box center [507, 391] width 394 height 15
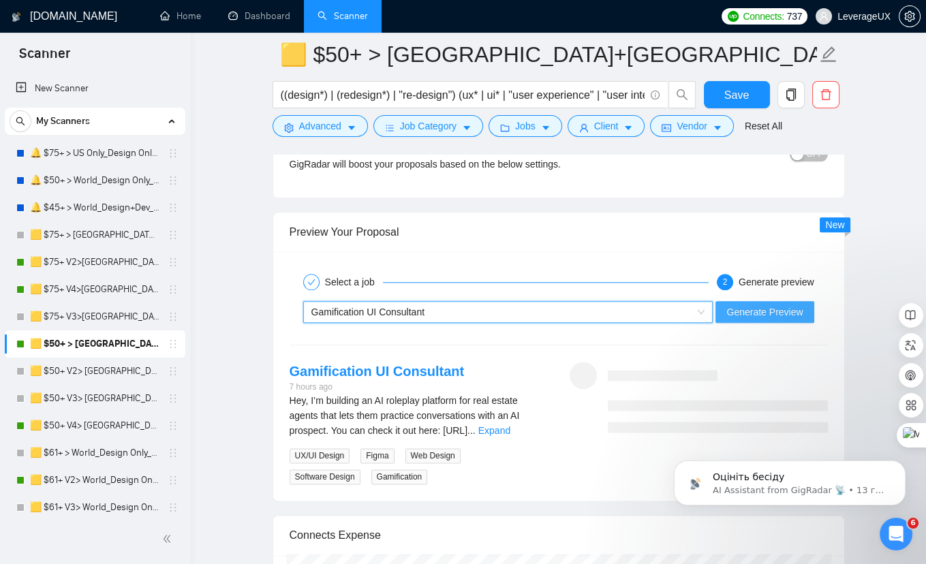
click at [750, 305] on span "Generate Preview" at bounding box center [765, 312] width 76 height 15
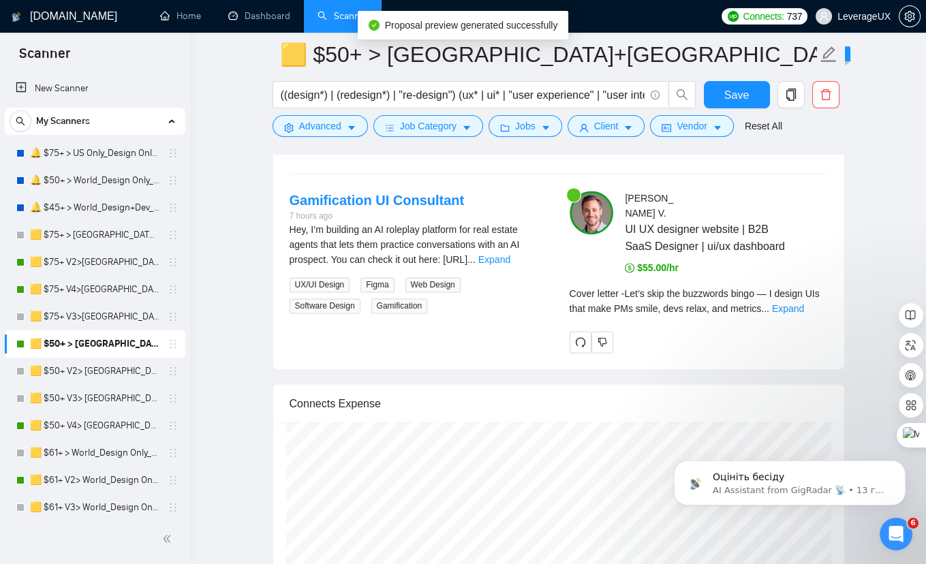
scroll to position [2948, 0]
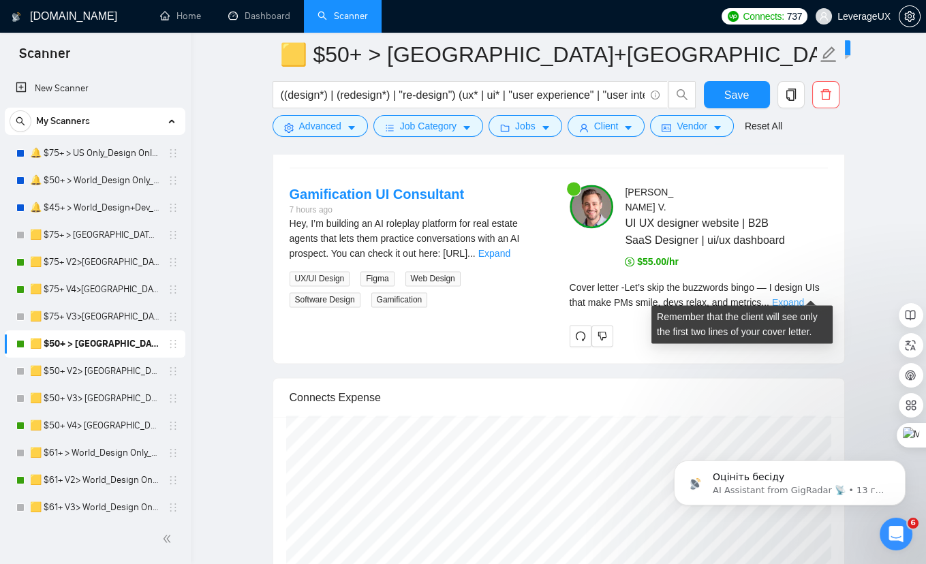
click at [804, 297] on link "Expand" at bounding box center [788, 302] width 32 height 11
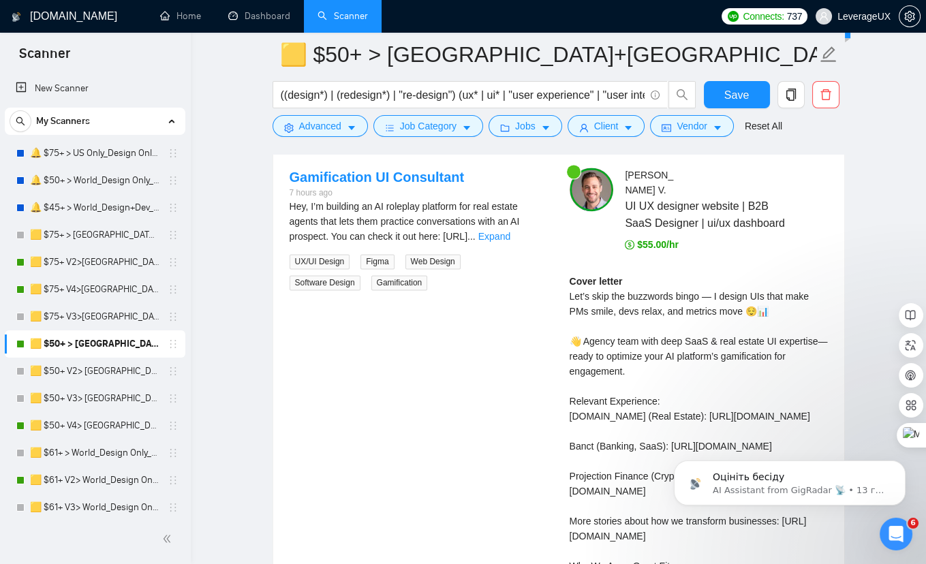
scroll to position [2915, 0]
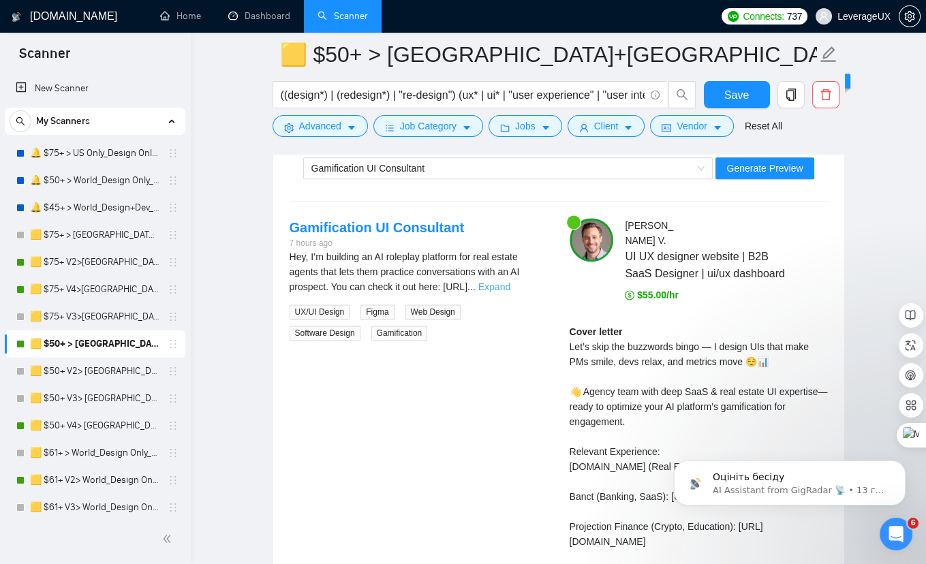
click at [510, 281] on link "Expand" at bounding box center [494, 286] width 32 height 11
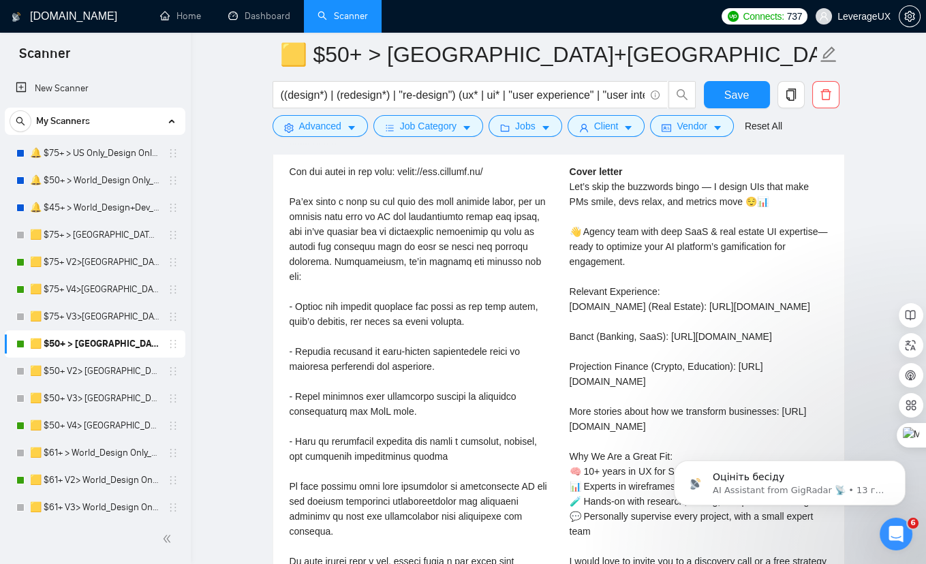
scroll to position [3277, 0]
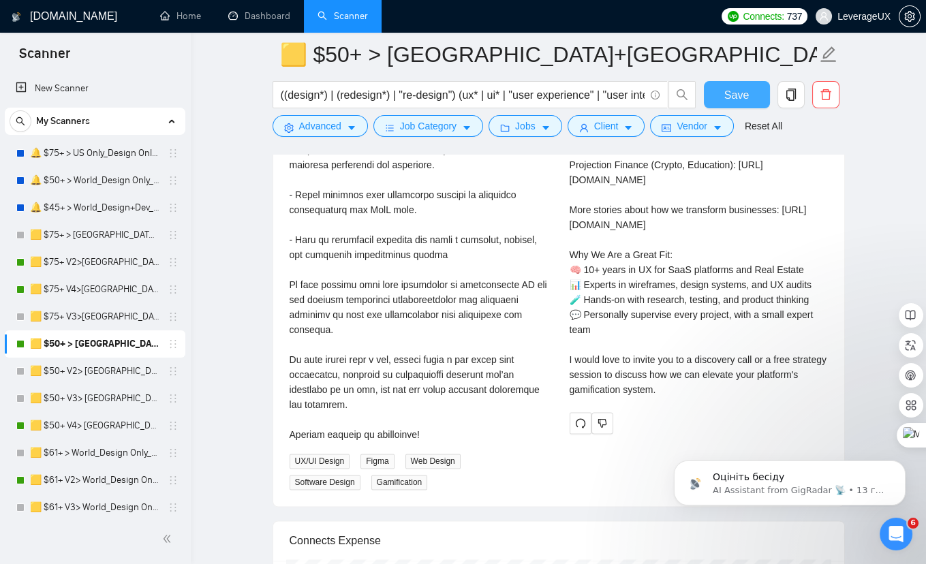
click at [729, 98] on span "Save" at bounding box center [736, 95] width 25 height 17
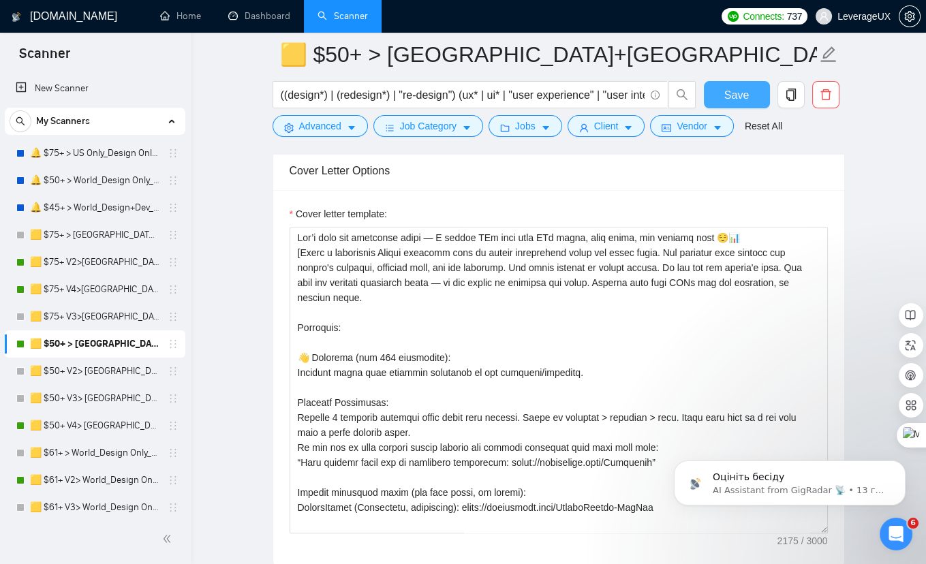
scroll to position [1473, 0]
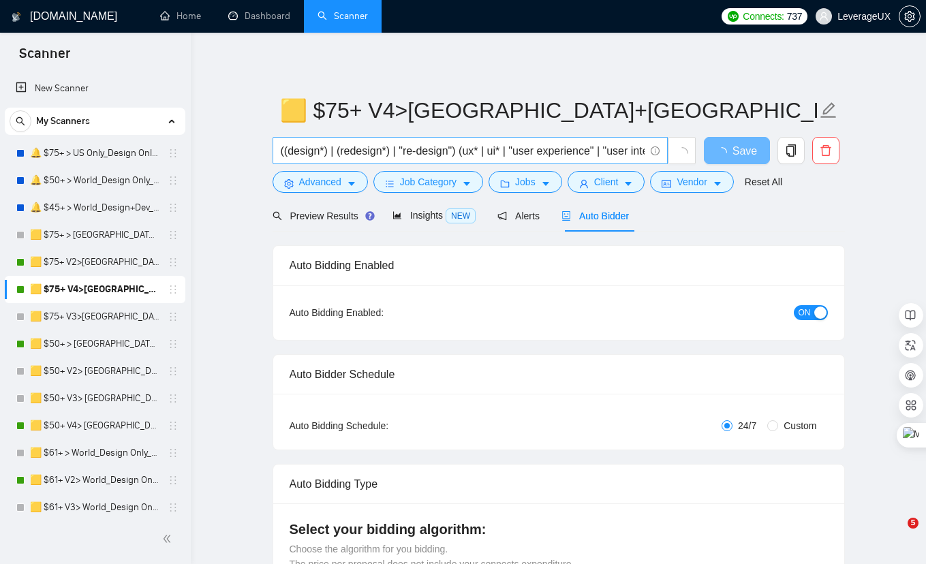
radio input "false"
radio input "true"
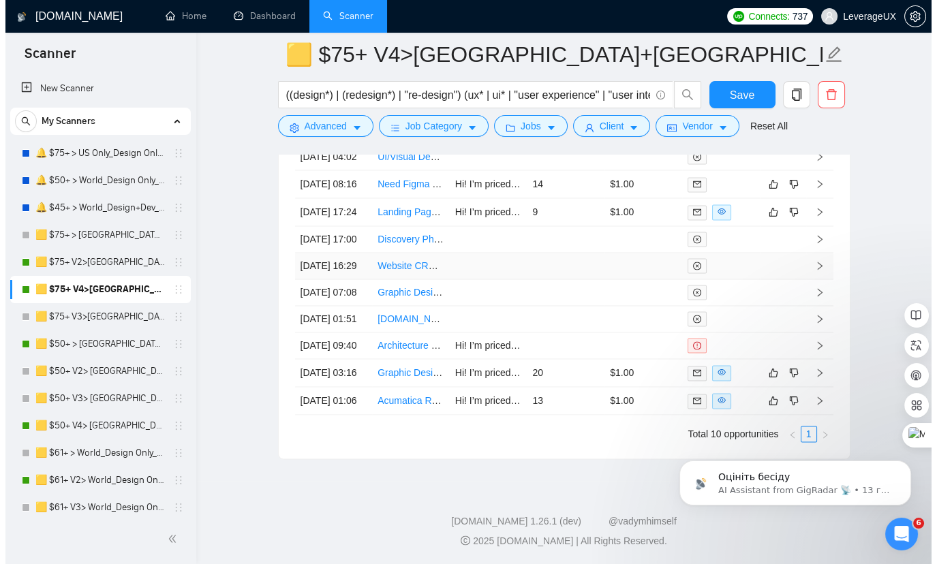
scroll to position [3842, 0]
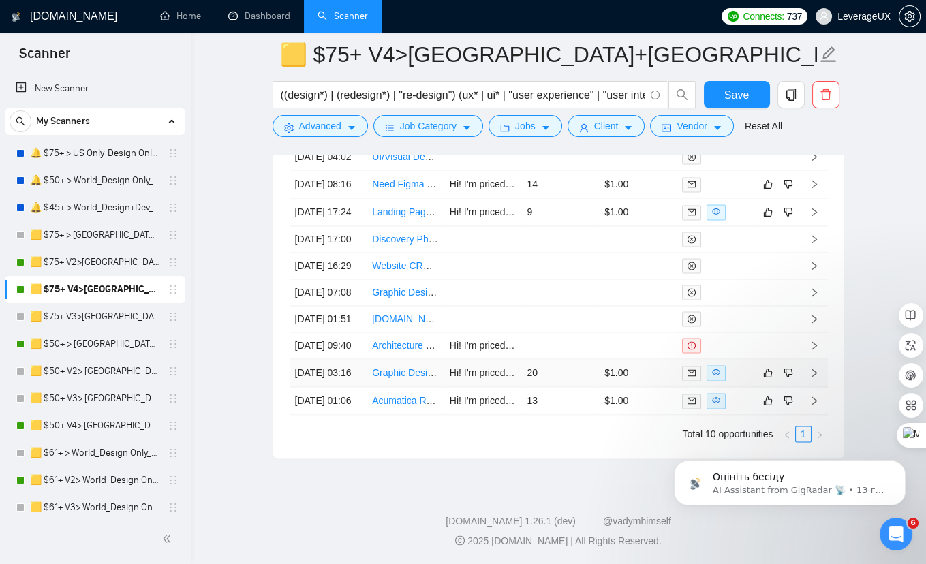
click at [819, 359] on td at bounding box center [814, 373] width 27 height 28
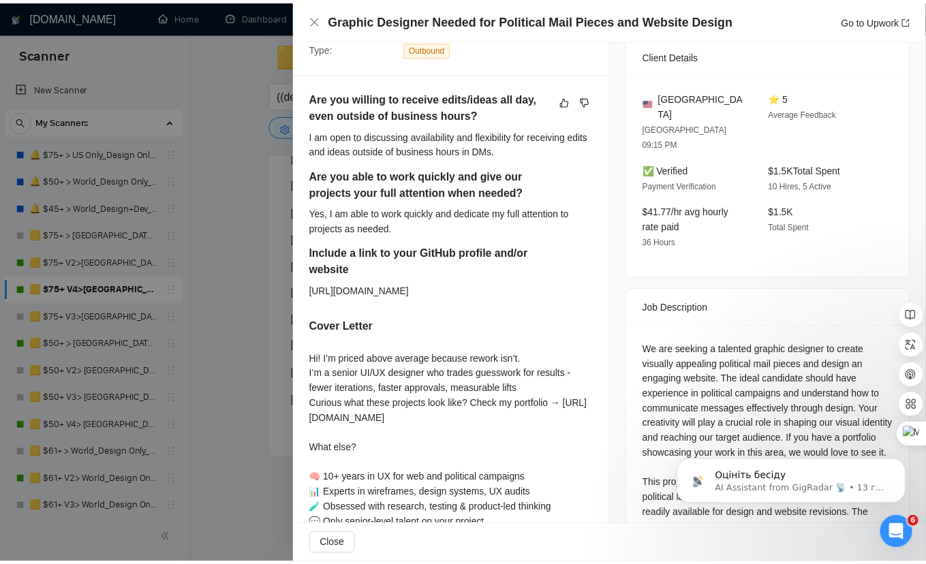
scroll to position [509, 0]
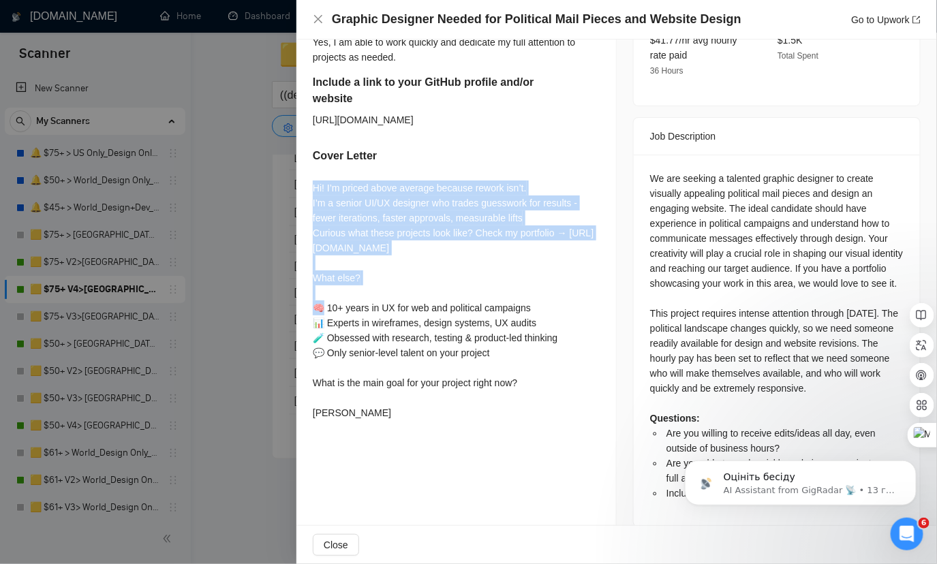
drag, startPoint x: 315, startPoint y: 172, endPoint x: 481, endPoint y: 241, distance: 179.7
click at [480, 241] on div "Hi! I’m priced above average because rework isn’t. I’m a senior UI/UX designer …" at bounding box center [456, 301] width 287 height 240
click at [493, 244] on div "Hi! I’m priced above average because rework isn’t. I’m a senior UI/UX designer …" at bounding box center [456, 301] width 287 height 240
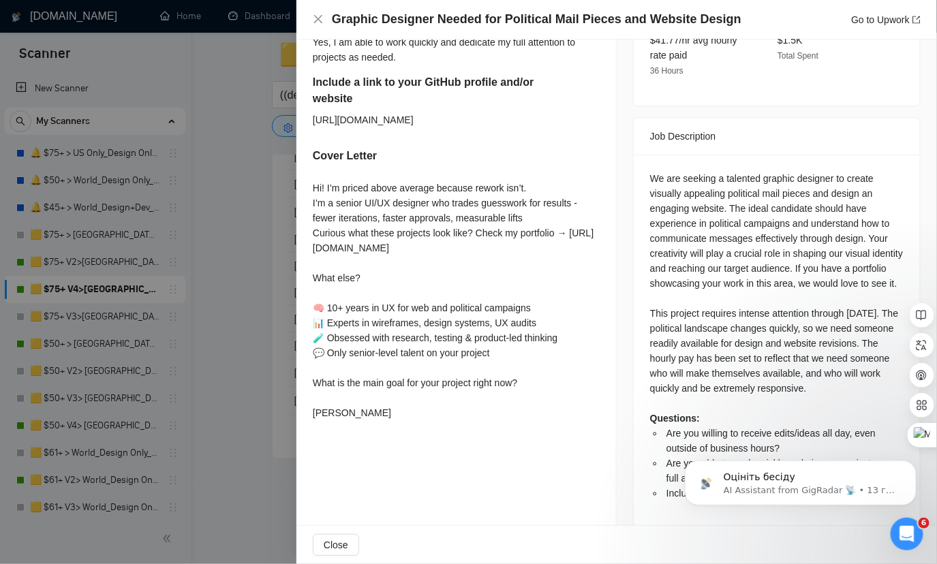
click at [237, 166] on div at bounding box center [468, 282] width 937 height 564
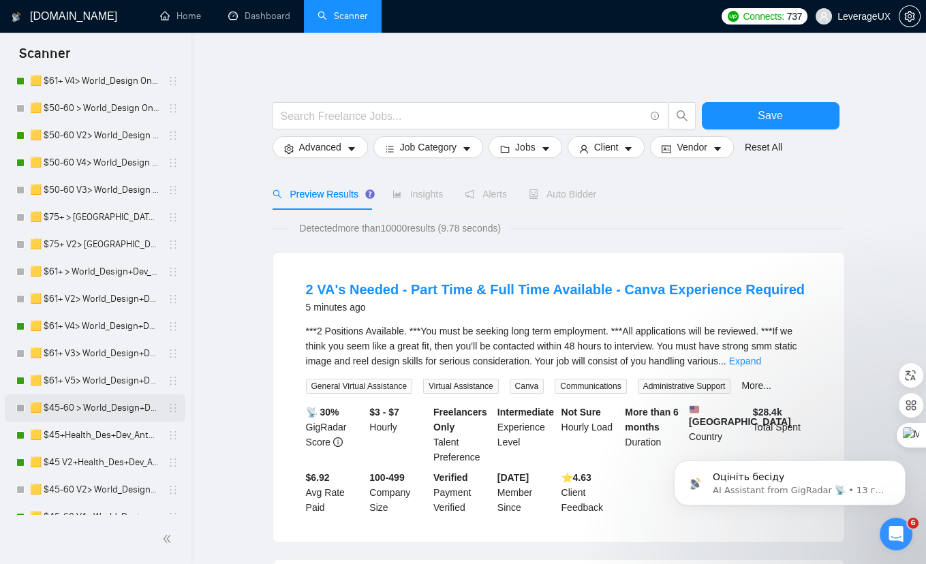
scroll to position [427, 0]
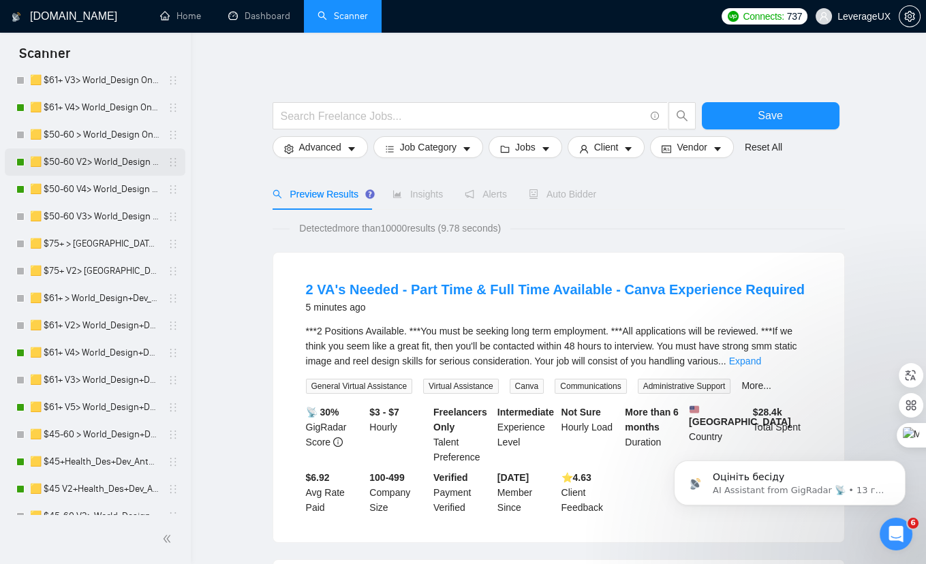
click at [132, 165] on link "🟨 $50-60 V2> World_Design Only_Roman-Web Design_General" at bounding box center [94, 162] width 129 height 27
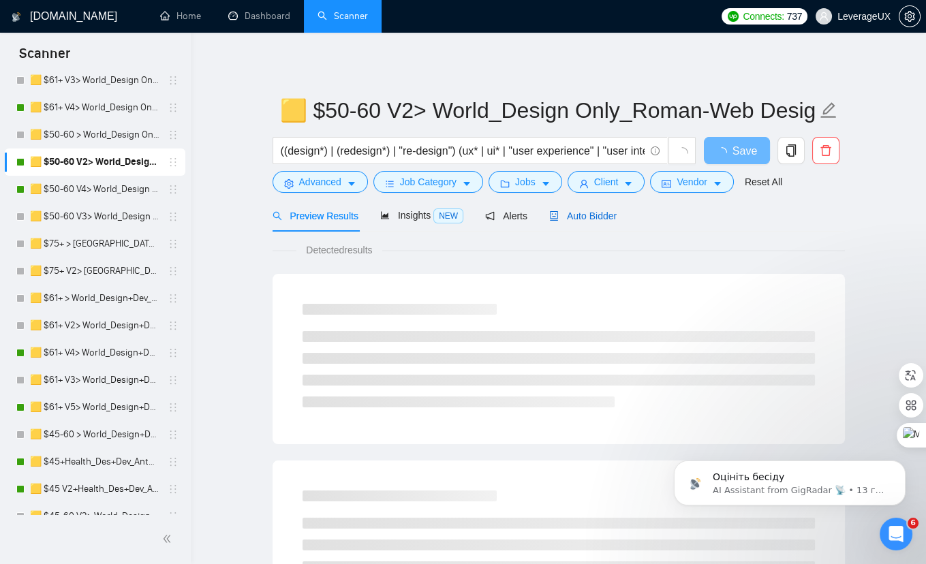
click at [587, 216] on span "Auto Bidder" at bounding box center [582, 216] width 67 height 11
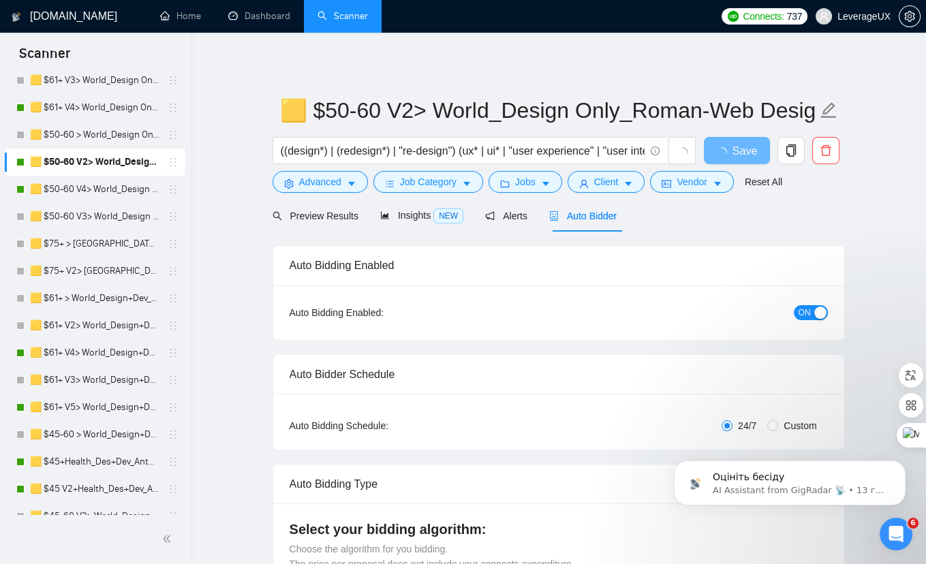
radio input "false"
radio input "true"
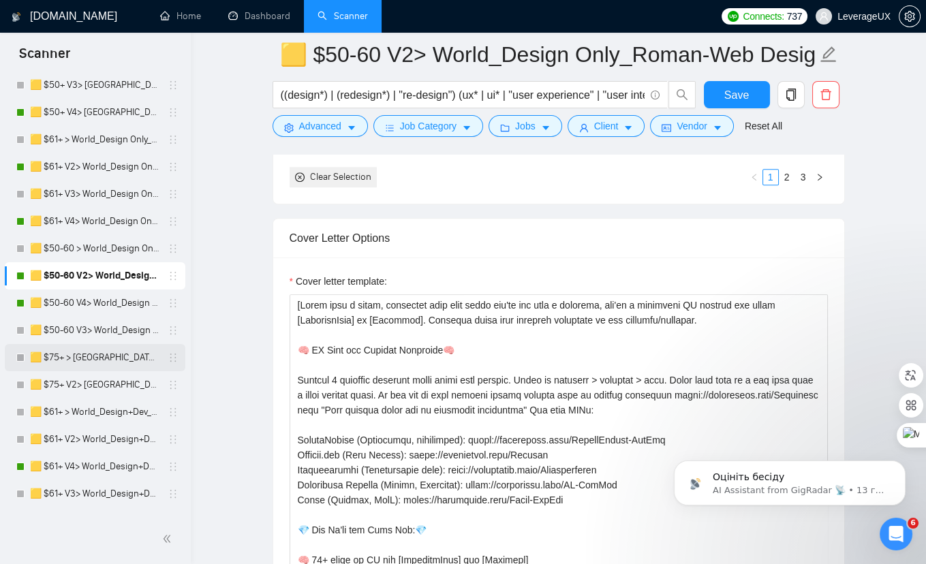
scroll to position [302, 0]
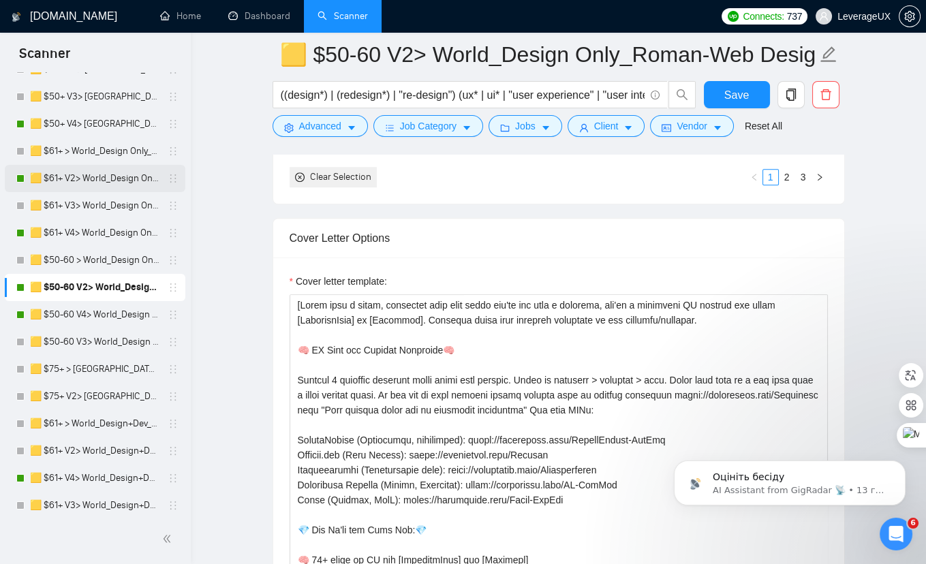
click at [106, 176] on link "🟨 $61+ V2> World_Design Only_Roman-UX/UI_General" at bounding box center [94, 178] width 129 height 27
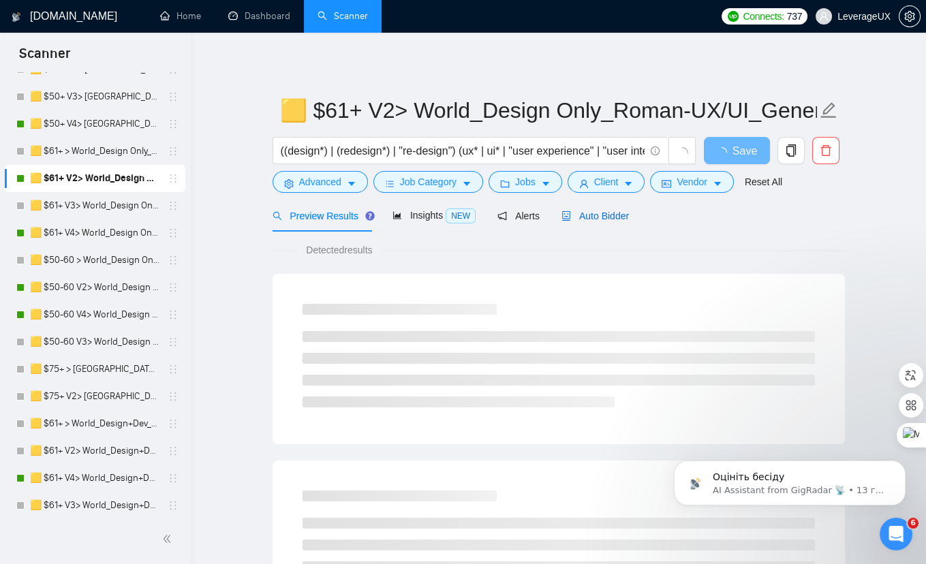
click at [598, 217] on span "Auto Bidder" at bounding box center [595, 216] width 67 height 11
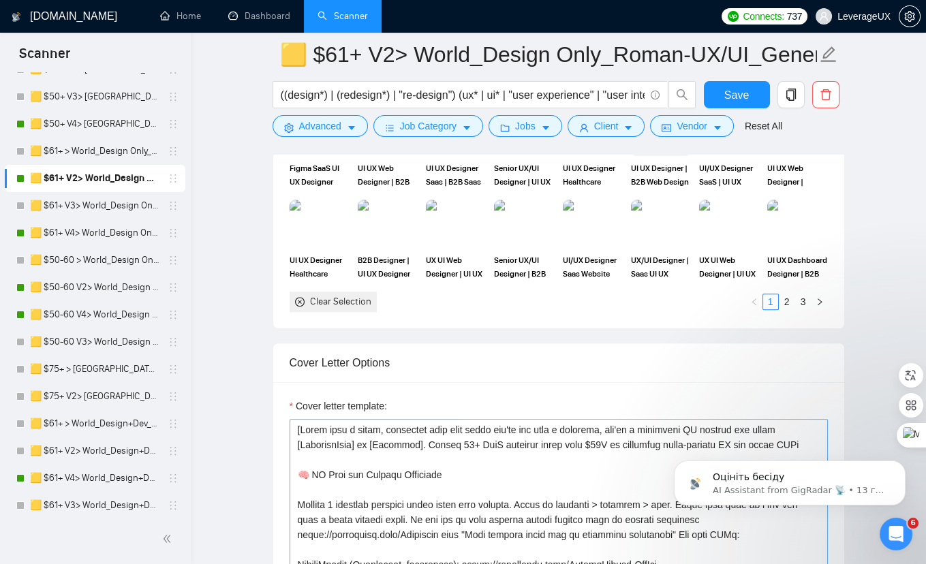
scroll to position [1573, 0]
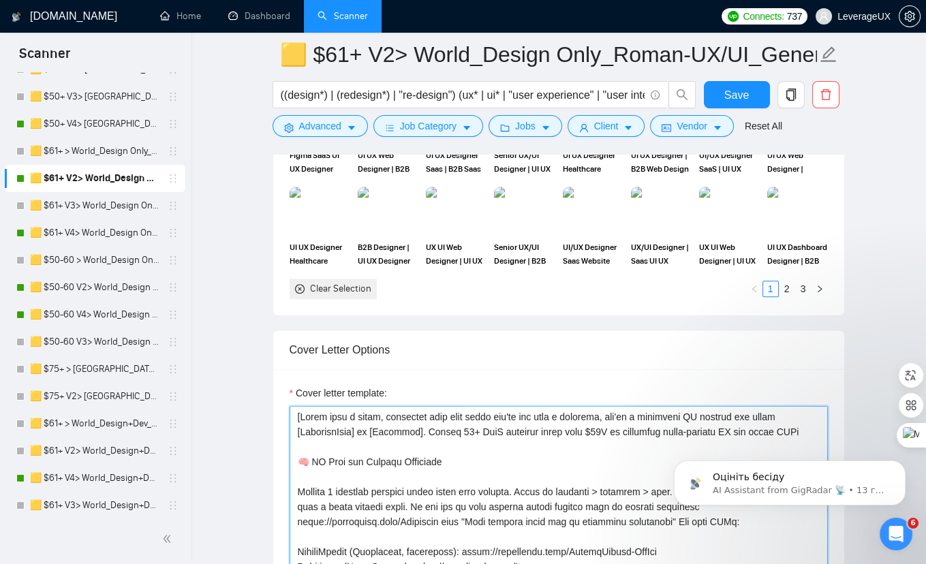
click at [292, 412] on textarea "Cover letter template:" at bounding box center [559, 559] width 538 height 307
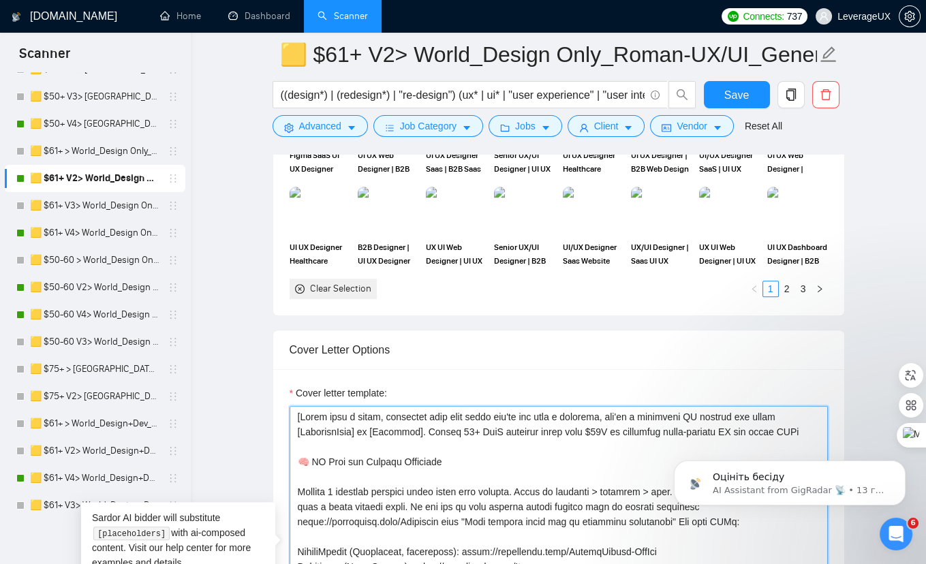
click at [310, 409] on textarea "Cover letter template:" at bounding box center [559, 559] width 538 height 307
paste textarea "Everyone offers a coffee chat—I'll trade it for a clickable prototype that conv…"
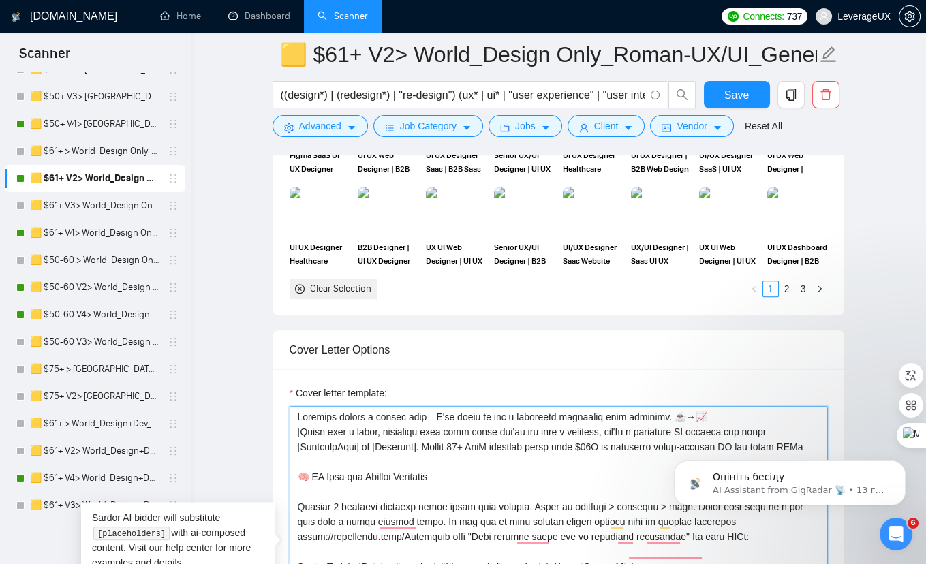
click at [654, 410] on textarea "Cover letter template:" at bounding box center [559, 559] width 538 height 307
type textarea "Everyone offers a coffee chat—I'll trade it for a clickable prototype that conv…"
click at [720, 108] on div "Save" at bounding box center [737, 98] width 72 height 34
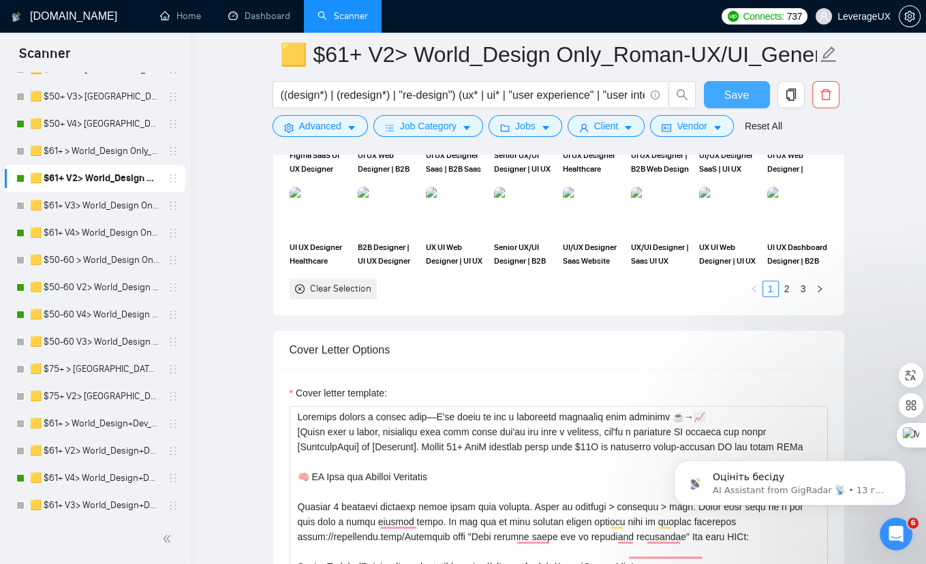
click at [718, 89] on button "Save" at bounding box center [737, 94] width 66 height 27
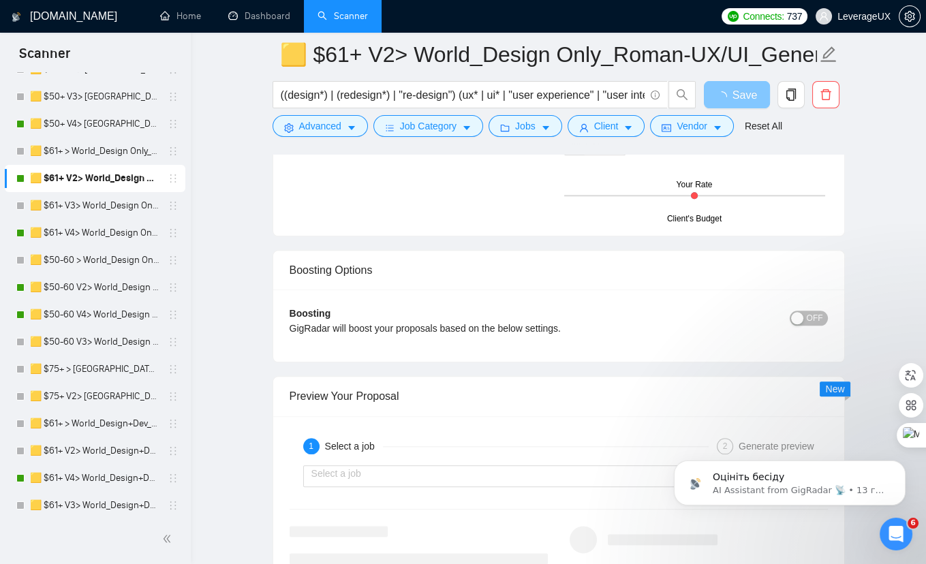
scroll to position [2880, 0]
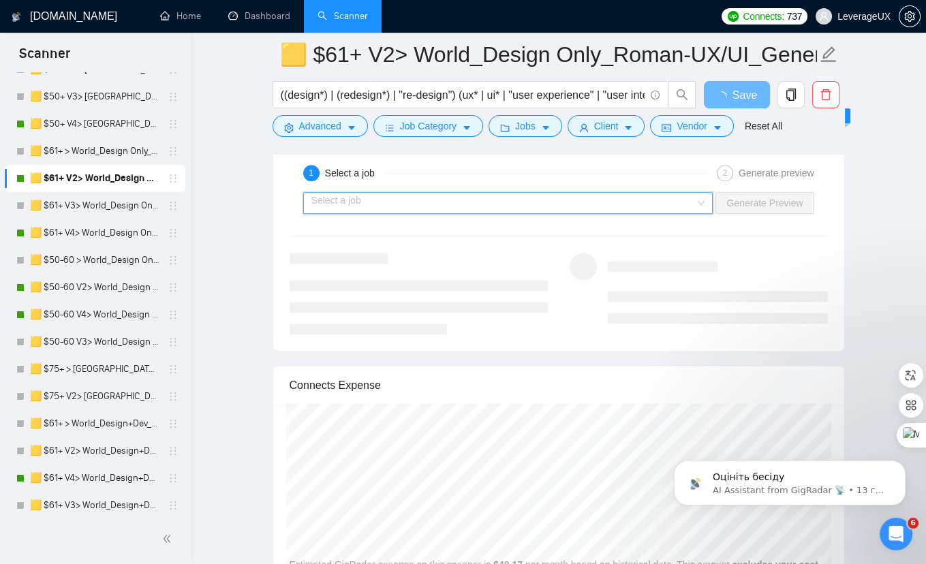
click at [439, 194] on input "search" at bounding box center [503, 203] width 384 height 20
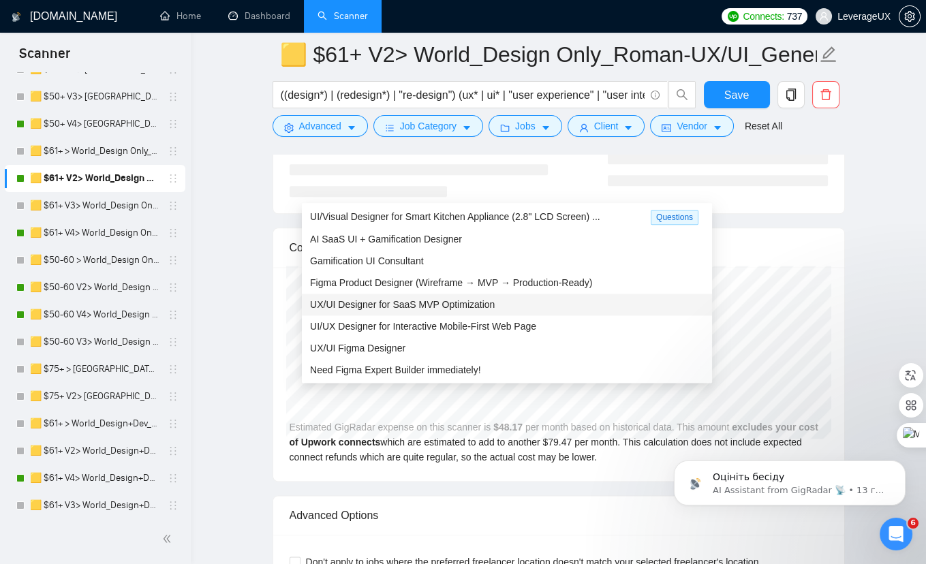
click at [429, 305] on span "UX/UI Designer for SaaS MVP Optimization" at bounding box center [402, 304] width 185 height 11
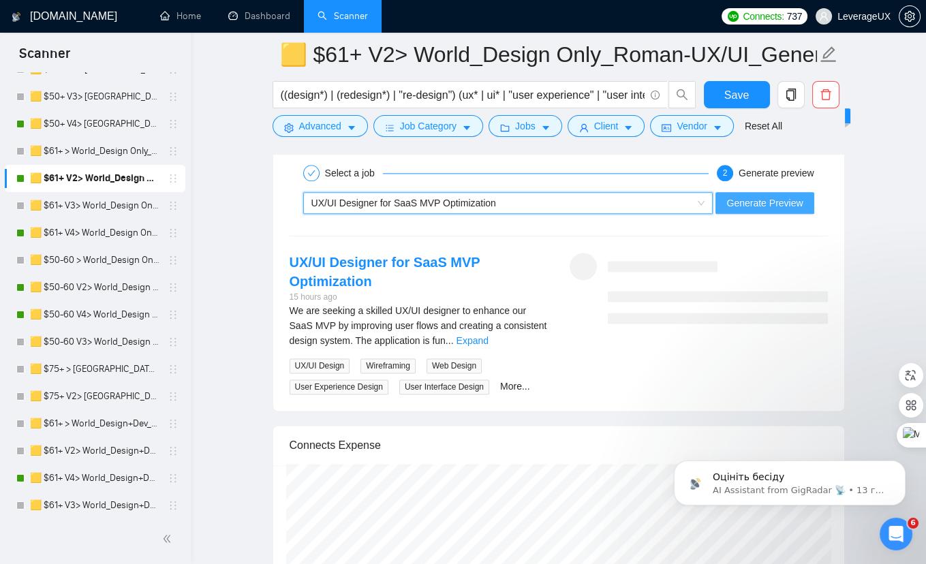
click at [763, 196] on span "Generate Preview" at bounding box center [765, 203] width 76 height 15
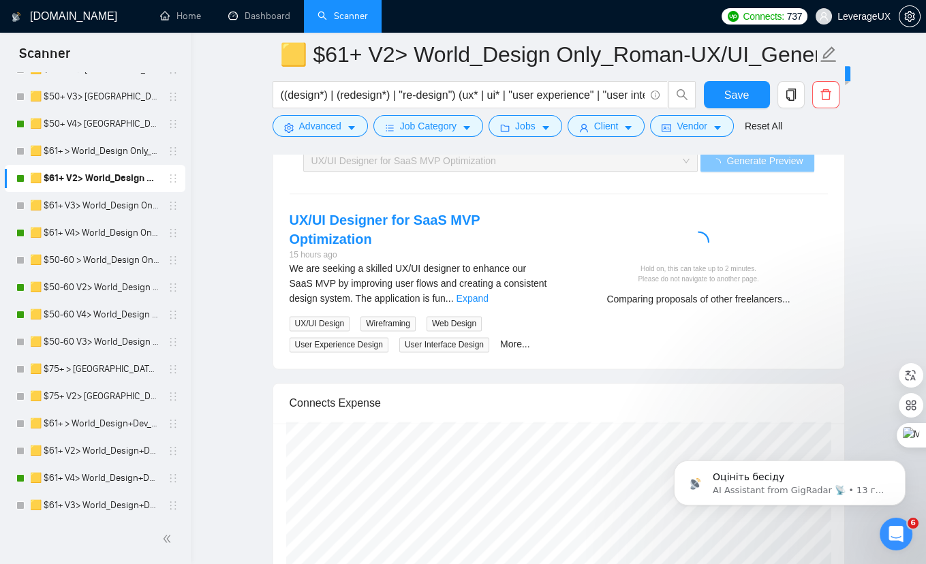
scroll to position [2924, 0]
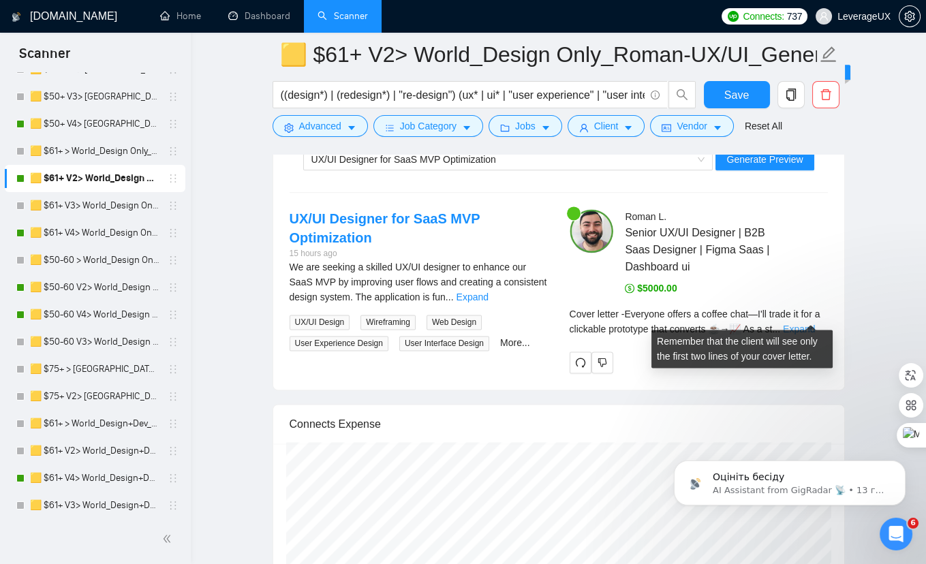
click at [809, 324] on link "Expand" at bounding box center [799, 329] width 32 height 11
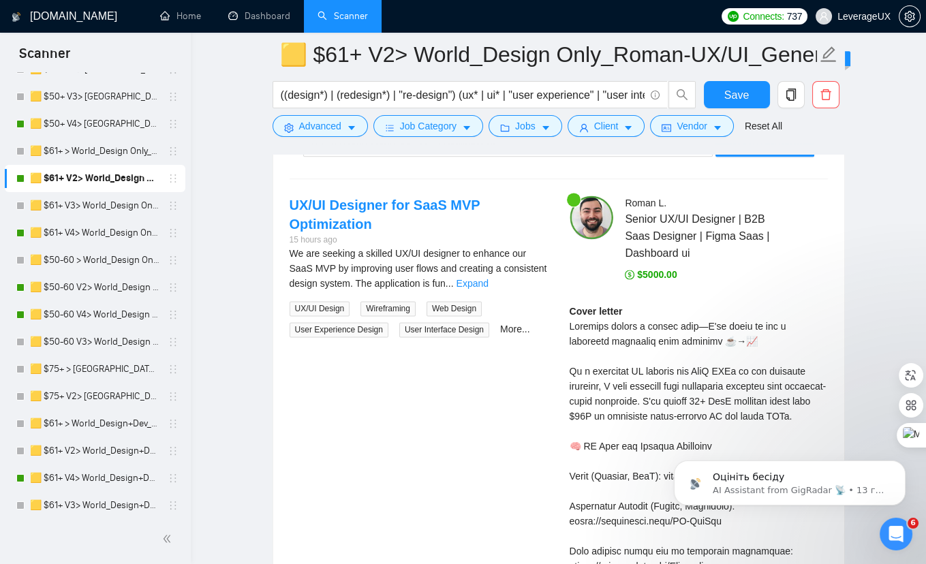
scroll to position [2970, 0]
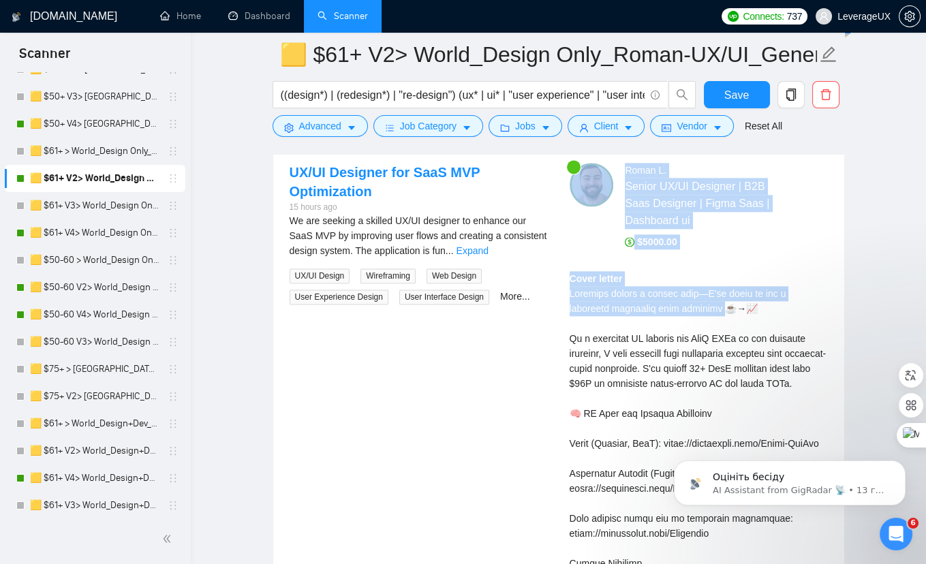
drag, startPoint x: 647, startPoint y: 293, endPoint x: 555, endPoint y: 284, distance: 92.4
click at [555, 284] on div "UX/UI Designer for SaaS MVP Optimization 15 hours ago We are seeking a skilled …" at bounding box center [559, 535] width 560 height 745
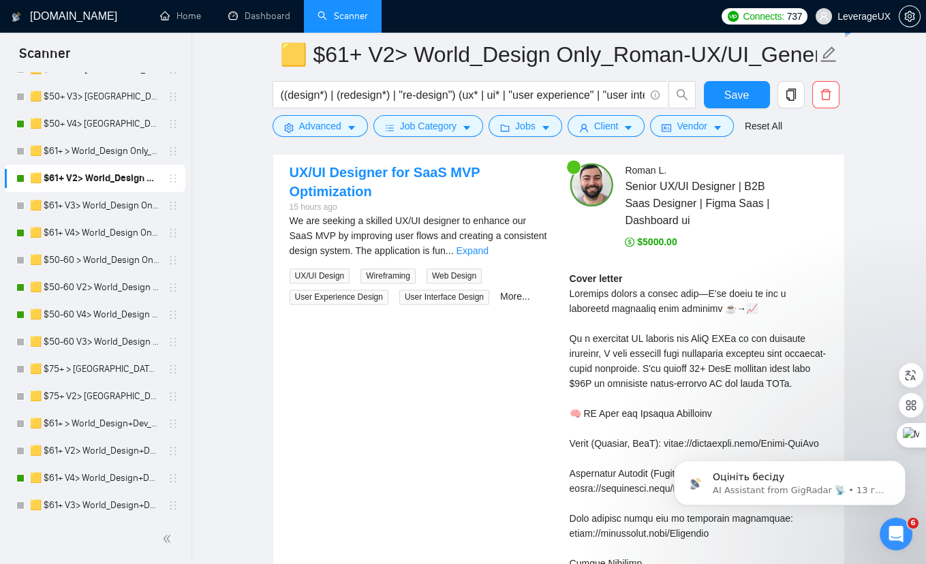
click at [556, 286] on div "UX/UI Designer for SaaS MVP Optimization 15 hours ago We are seeking a skilled …" at bounding box center [419, 234] width 280 height 142
drag, startPoint x: 570, startPoint y: 281, endPoint x: 636, endPoint y: 293, distance: 67.1
click at [672, 297] on div "Cover letter" at bounding box center [699, 571] width 258 height 600
click at [502, 357] on div "UX/UI Designer for SaaS MVP Optimization 15 hours ago We are seeking a skilled …" at bounding box center [559, 535] width 560 height 745
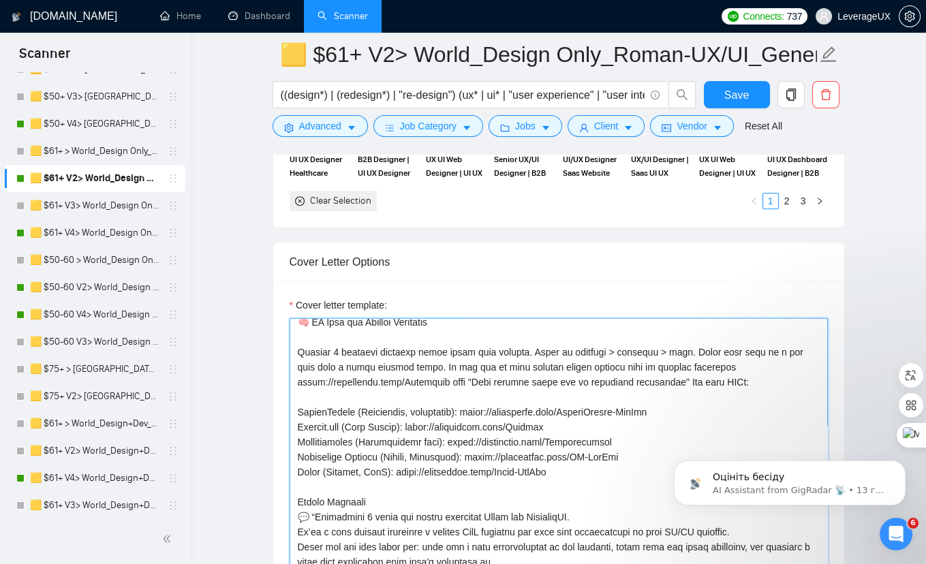
scroll to position [67, 0]
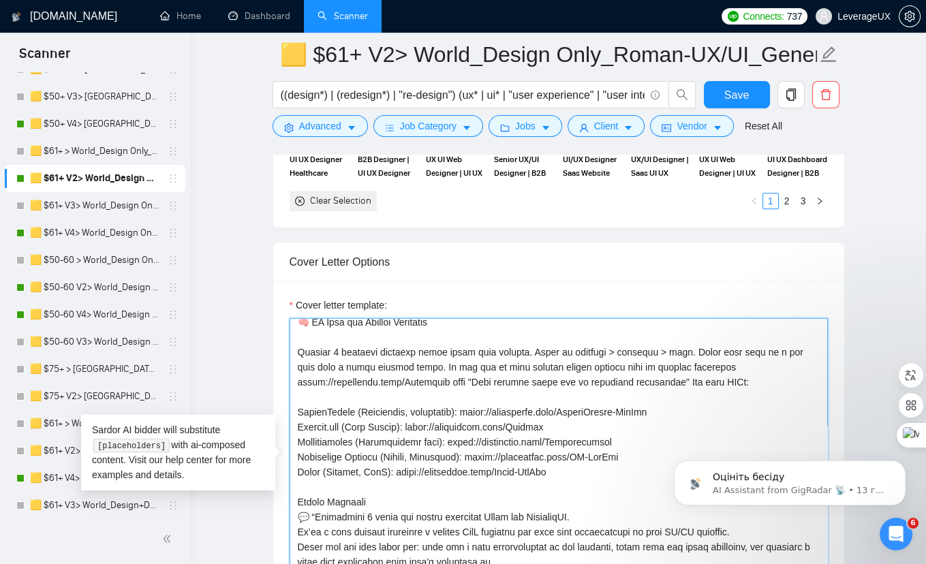
drag, startPoint x: 444, startPoint y: 327, endPoint x: 311, endPoint y: 331, distance: 133.0
click at [311, 331] on textarea "Cover letter template:" at bounding box center [559, 471] width 538 height 307
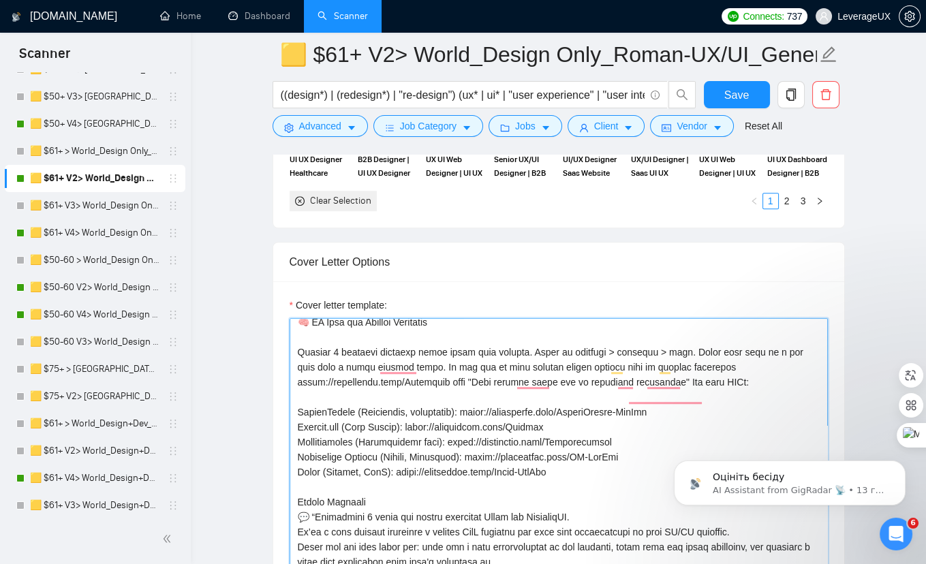
click at [514, 364] on textarea "Cover letter template:" at bounding box center [559, 471] width 538 height 307
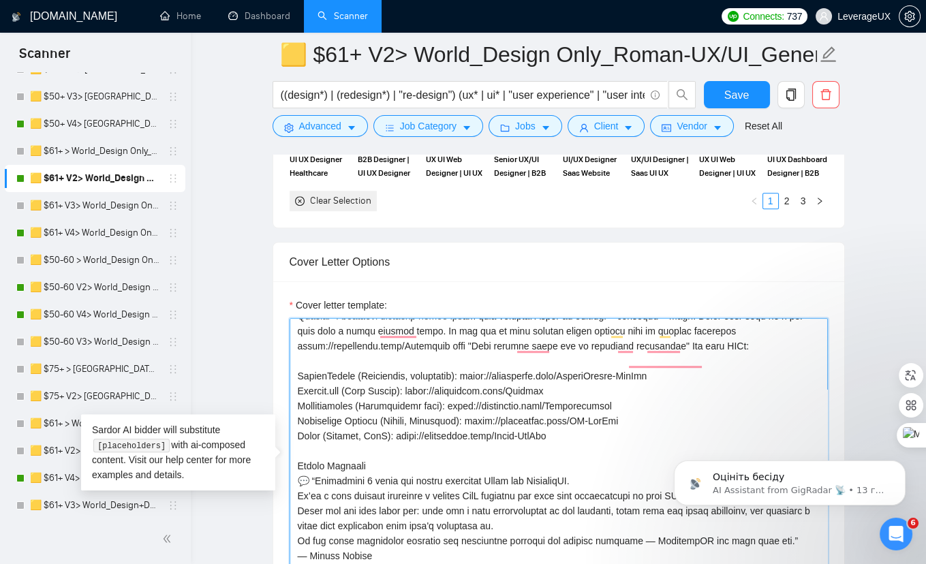
scroll to position [106, 0]
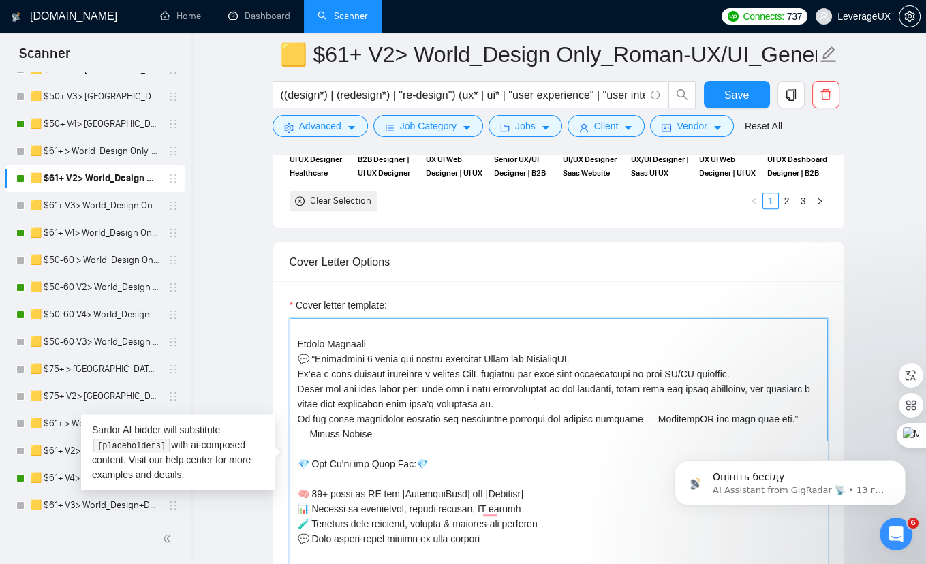
click at [409, 457] on textarea "Cover letter template:" at bounding box center [559, 471] width 538 height 307
click at [413, 459] on textarea "Cover letter template:" at bounding box center [559, 471] width 538 height 307
click at [369, 453] on textarea "Cover letter template:" at bounding box center [559, 471] width 538 height 307
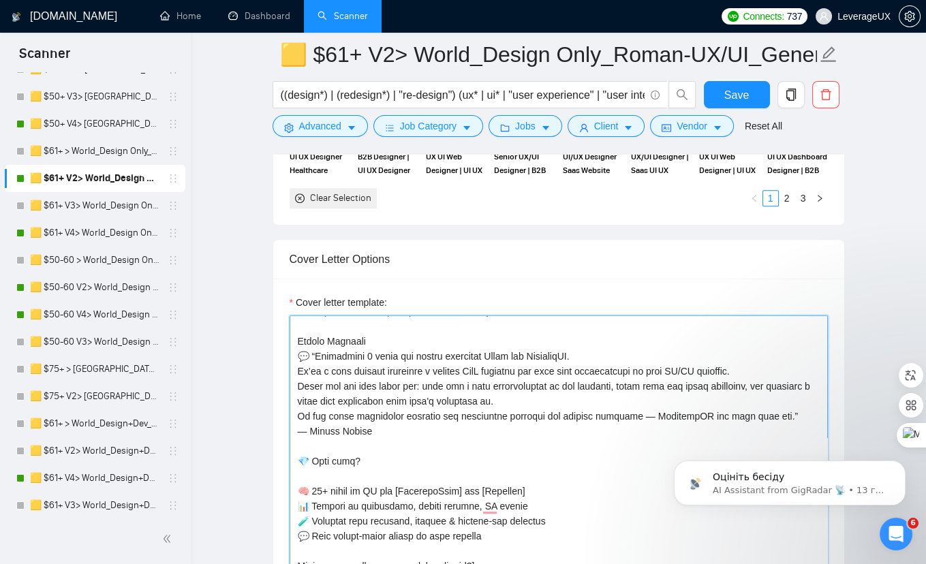
click at [302, 455] on textarea "Cover letter template:" at bounding box center [559, 469] width 538 height 307
click at [309, 453] on textarea "Cover letter template:" at bounding box center [559, 469] width 538 height 307
type textarea "Everyone offers a coffee chat—I'll trade it for a clickable prototype that conv…"
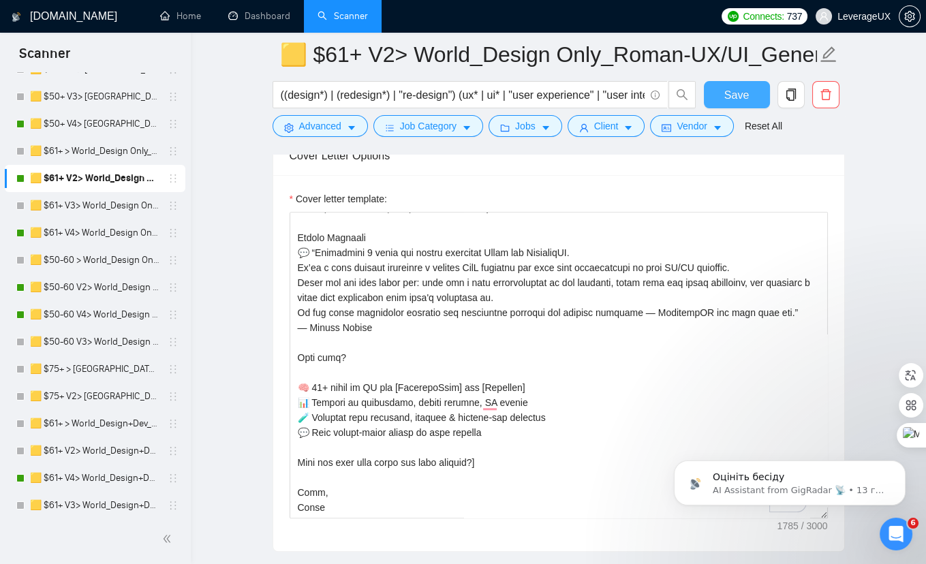
click at [727, 93] on span "Save" at bounding box center [736, 95] width 25 height 17
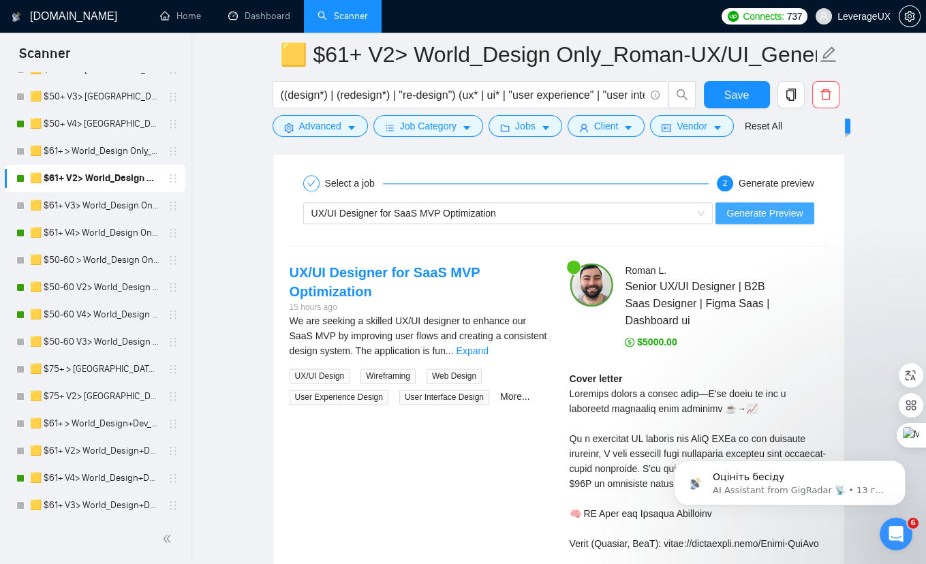
click at [758, 206] on span "Generate Preview" at bounding box center [765, 213] width 76 height 15
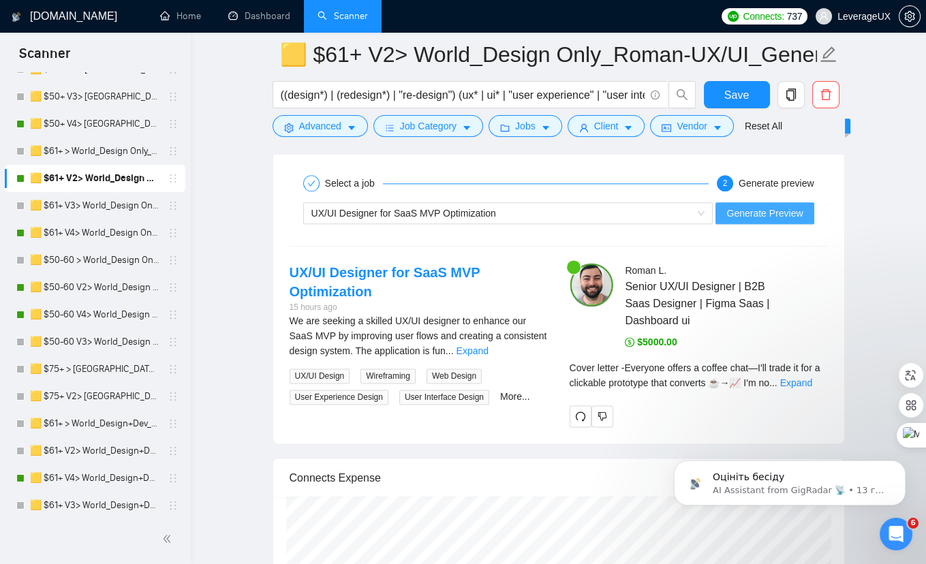
scroll to position [0, 0]
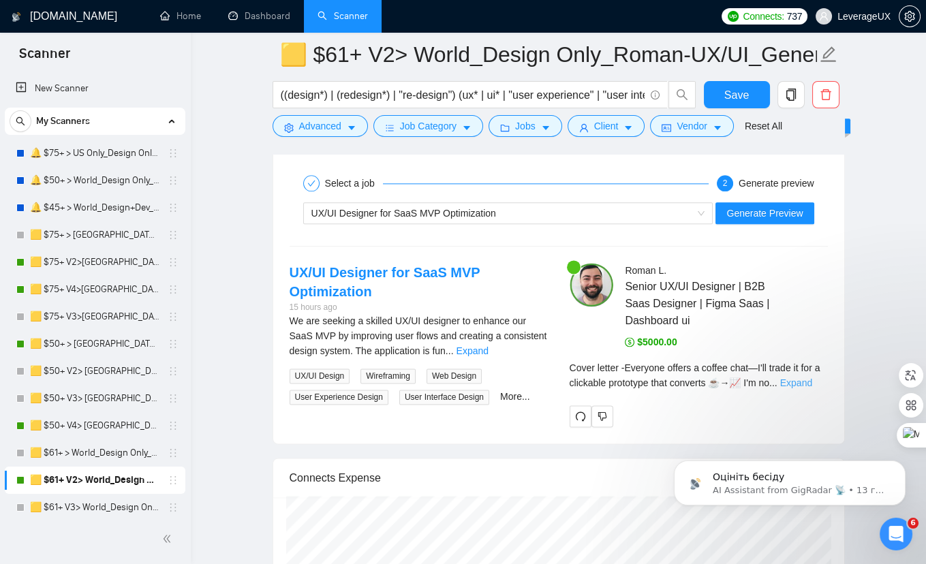
click at [806, 378] on link "Expand" at bounding box center [796, 383] width 32 height 11
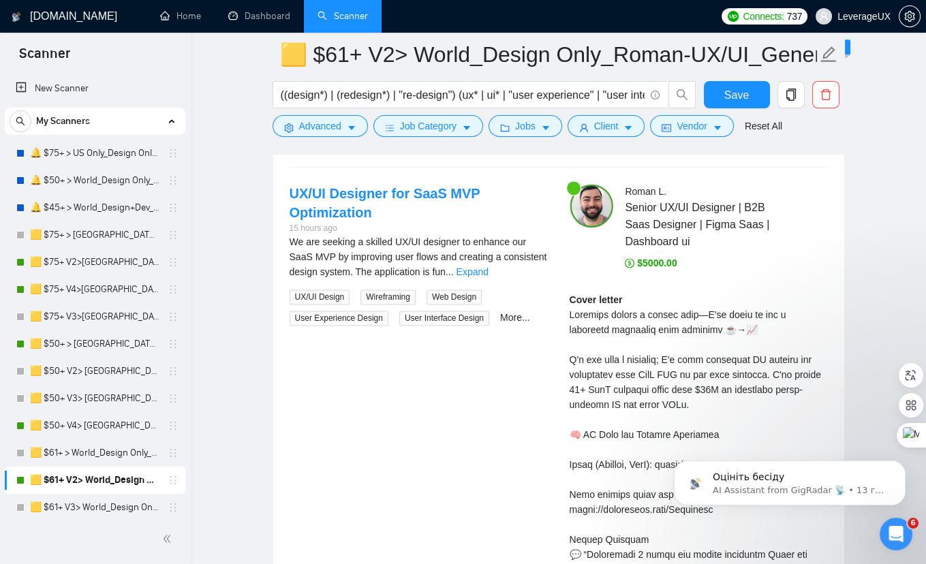
scroll to position [2939, 0]
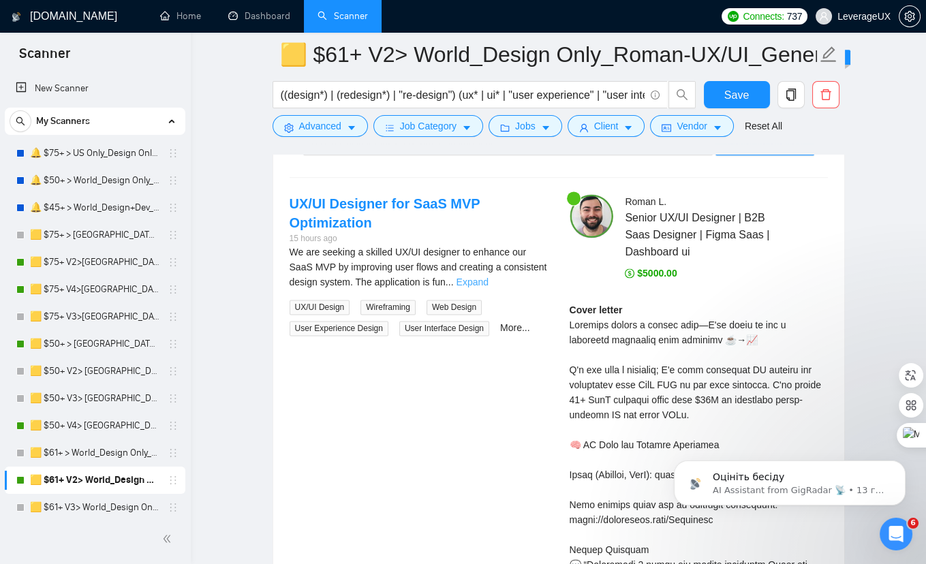
click at [488, 277] on link "Expand" at bounding box center [472, 282] width 32 height 11
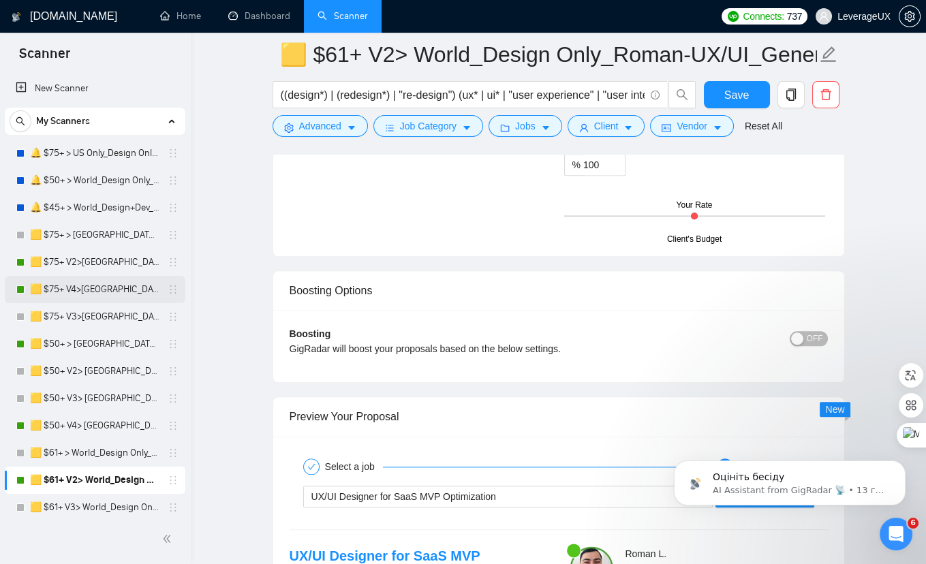
scroll to position [2201, 0]
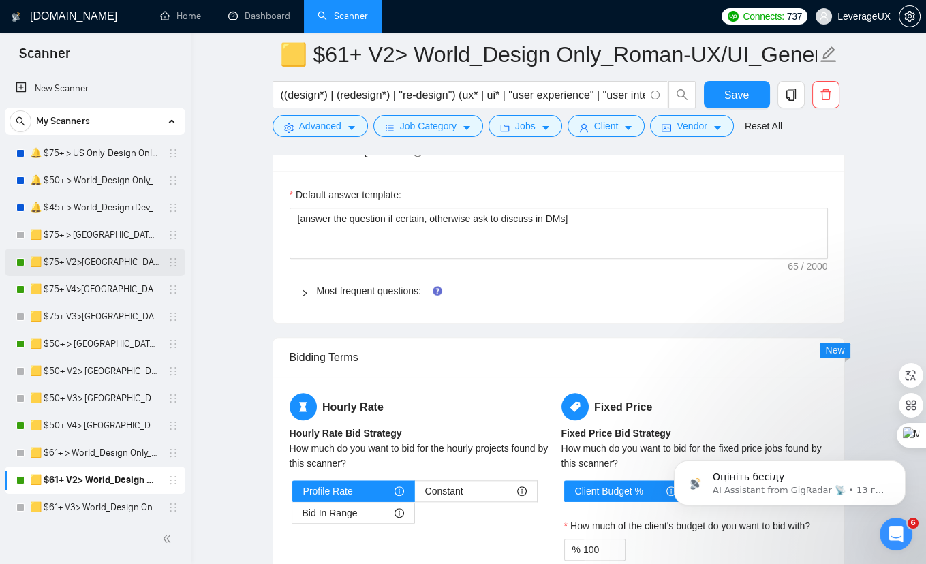
click at [123, 258] on link "🟨 $75+ V2>[GEOGRAPHIC_DATA]+[GEOGRAPHIC_DATA] Only_Tony-UX/UI_General" at bounding box center [94, 262] width 129 height 27
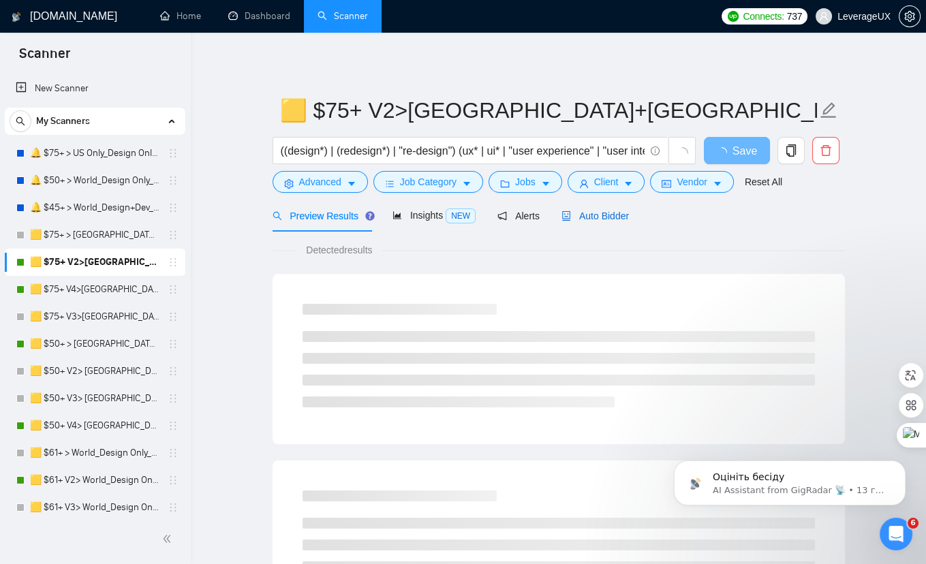
click at [590, 219] on span "Auto Bidder" at bounding box center [595, 216] width 67 height 11
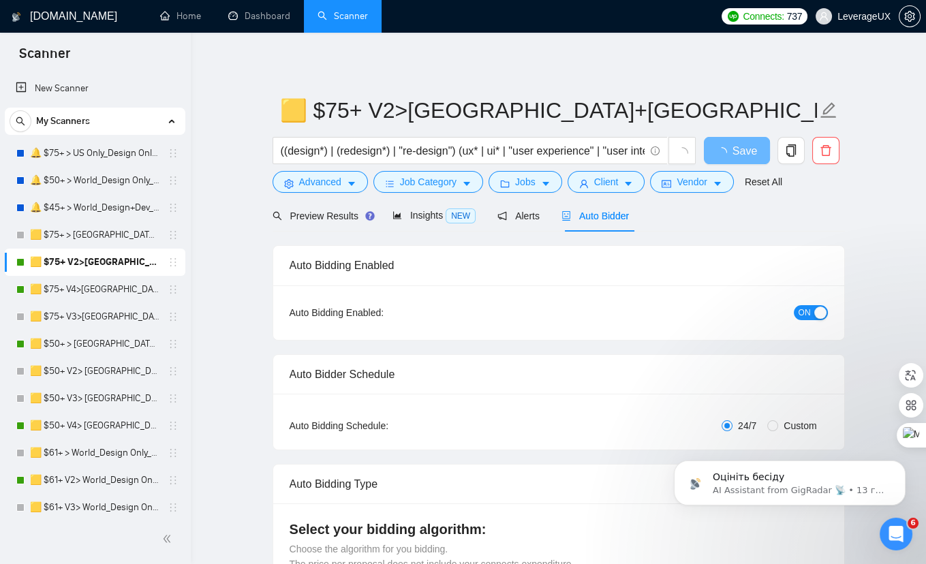
radio input "false"
radio input "true"
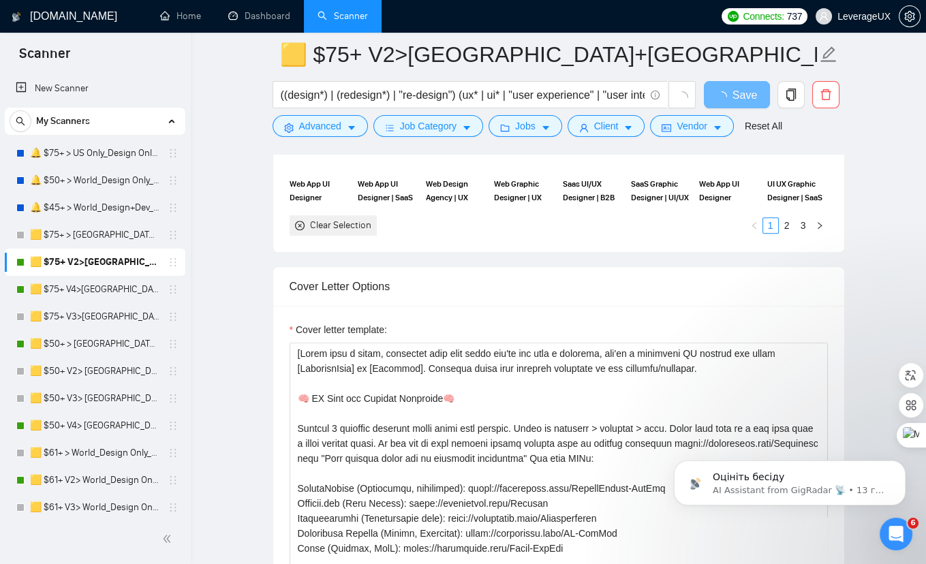
scroll to position [1657, 0]
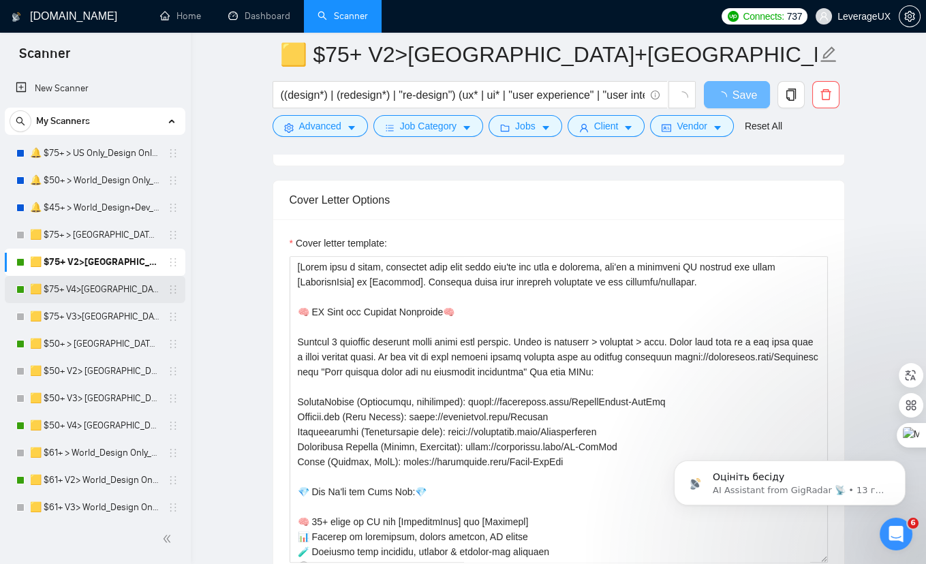
click at [120, 292] on link "🟨 $75+ V4>[GEOGRAPHIC_DATA]+[GEOGRAPHIC_DATA] Only_Tony-UX/UI_General" at bounding box center [94, 289] width 129 height 27
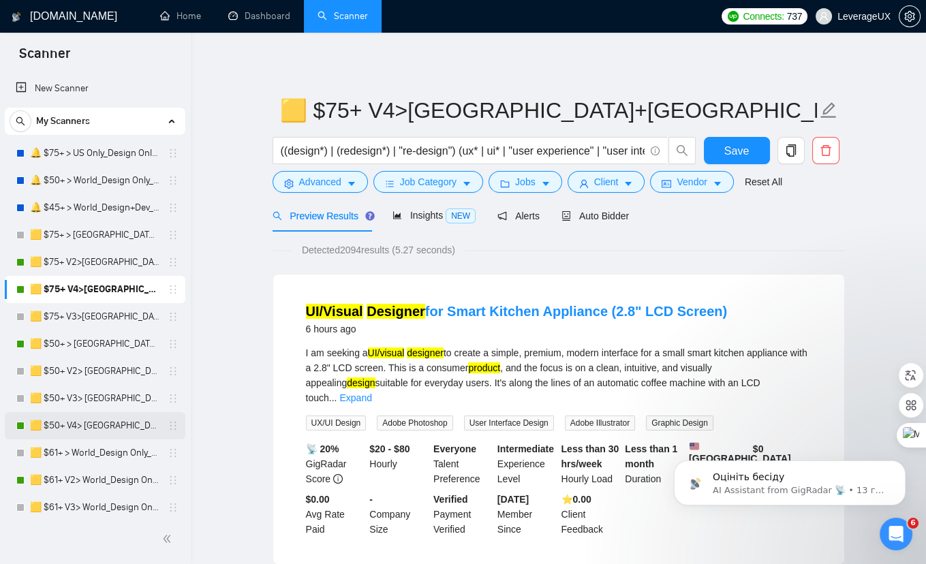
click at [110, 421] on link "🟨 $50+ V4> [GEOGRAPHIC_DATA]+[GEOGRAPHIC_DATA] Only_Tony-UX/UI_General" at bounding box center [94, 425] width 129 height 27
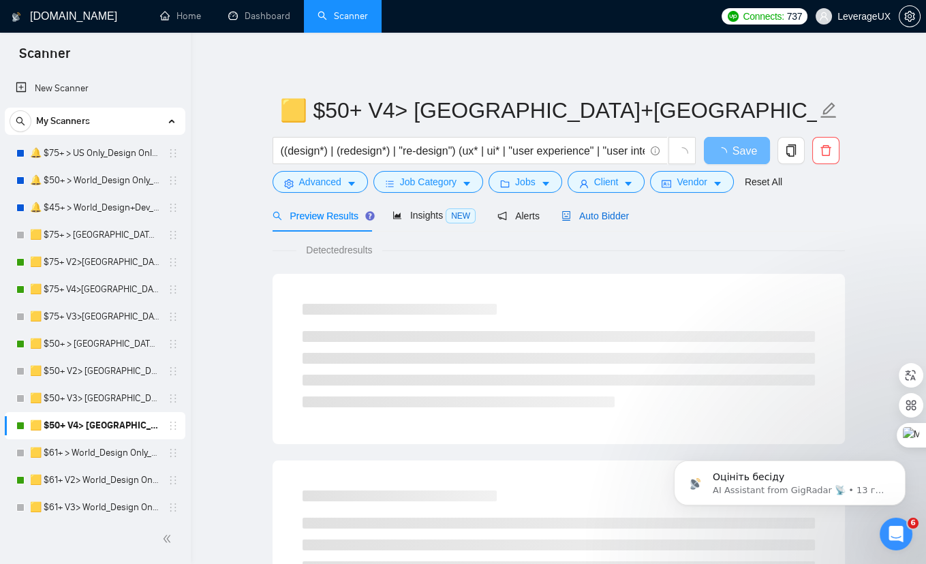
click at [598, 219] on span "Auto Bidder" at bounding box center [595, 216] width 67 height 11
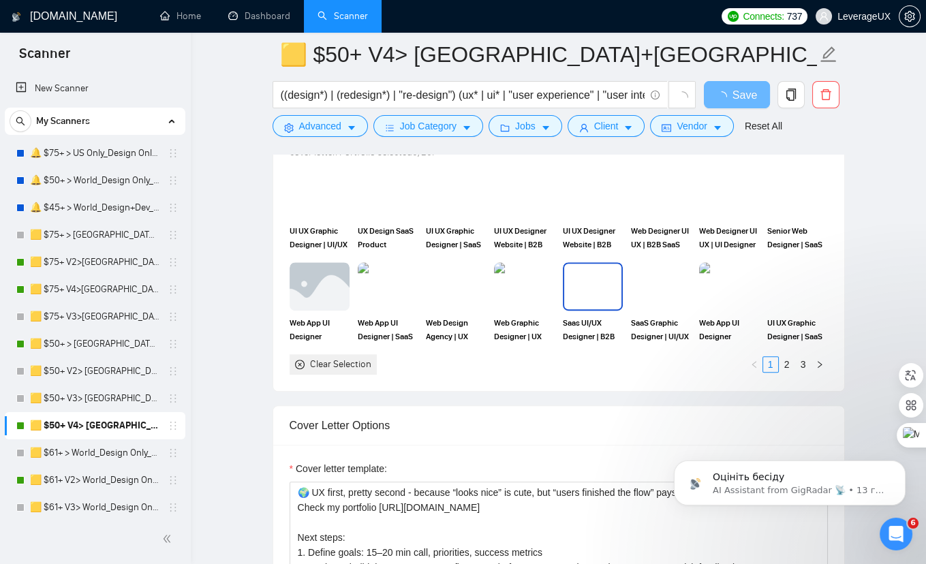
scroll to position [1446, 0]
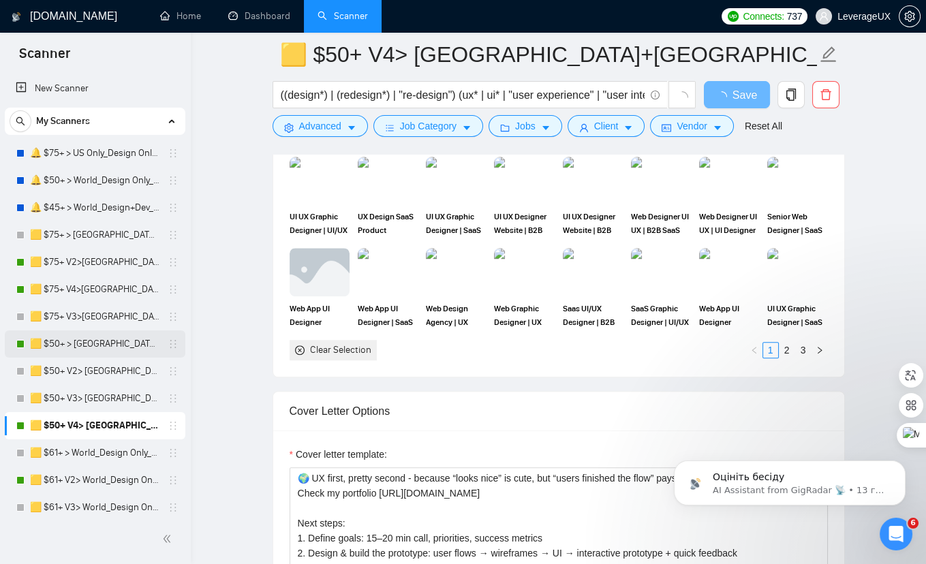
click at [114, 351] on link "🟨 $50+ > [GEOGRAPHIC_DATA]+[GEOGRAPHIC_DATA] Only_Tony-UX/UI_General" at bounding box center [94, 344] width 129 height 27
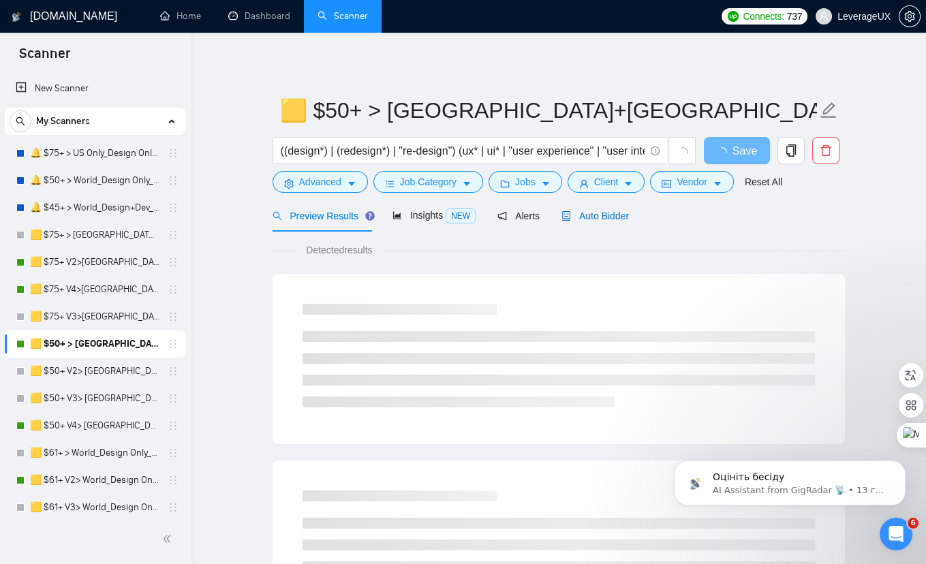
click at [614, 219] on span "Auto Bidder" at bounding box center [595, 216] width 67 height 11
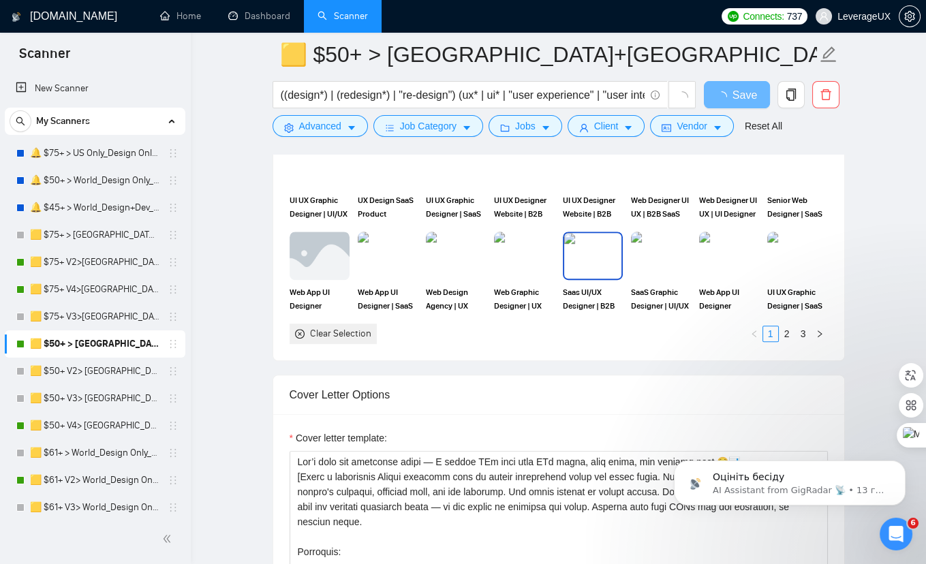
scroll to position [1471, 0]
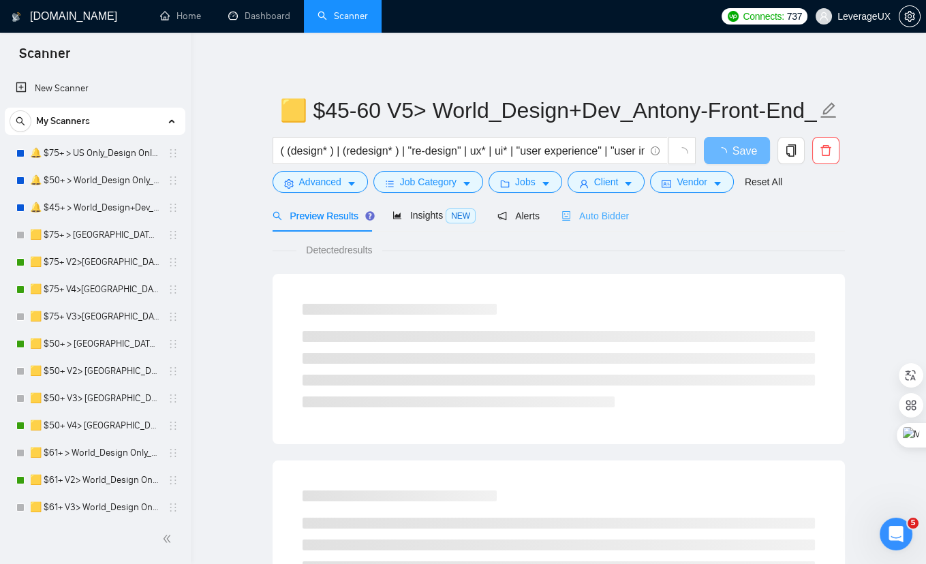
click at [602, 224] on div "Auto Bidder" at bounding box center [595, 216] width 67 height 32
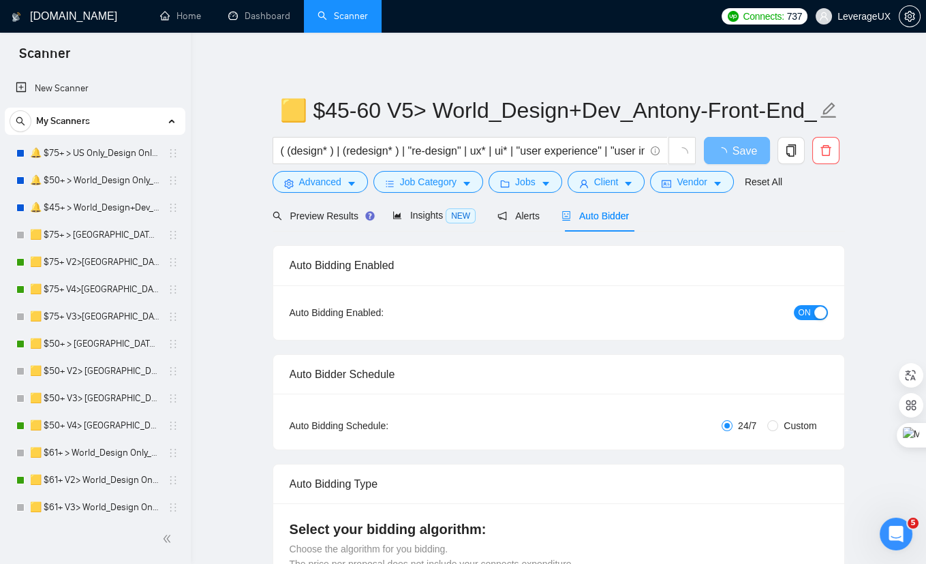
radio input "false"
radio input "true"
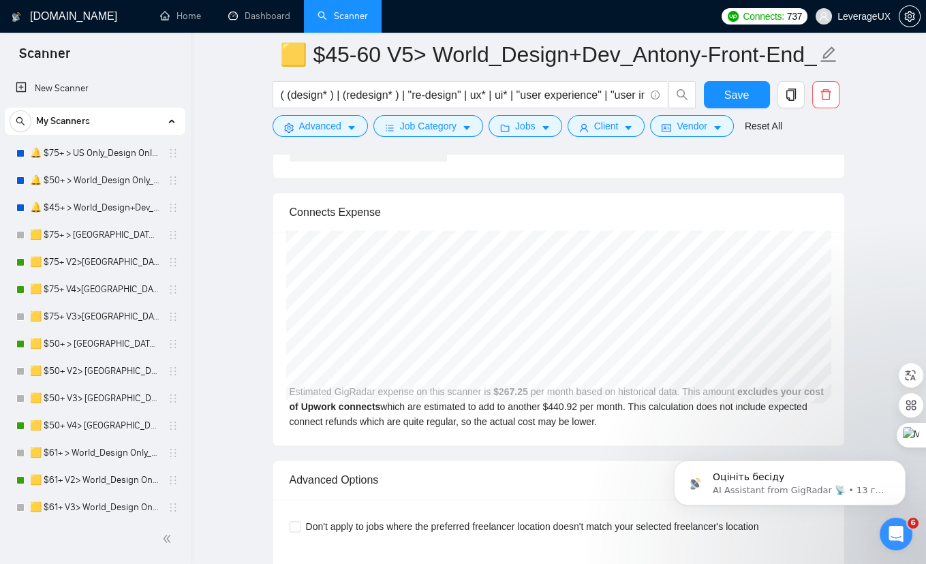
scroll to position [2777, 0]
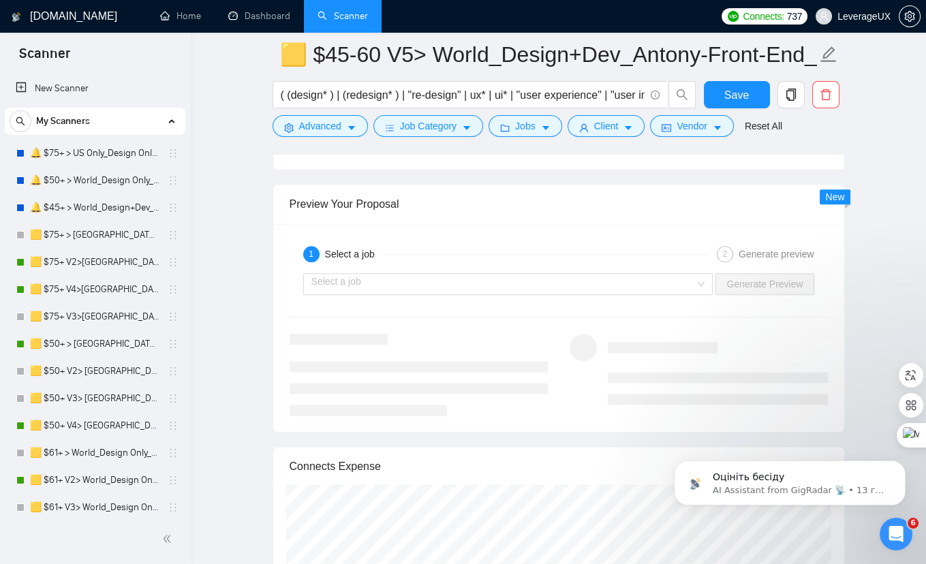
click at [528, 284] on div "Select a job Generate Preview" at bounding box center [558, 284] width 541 height 33
click at [525, 278] on input "search" at bounding box center [503, 284] width 384 height 20
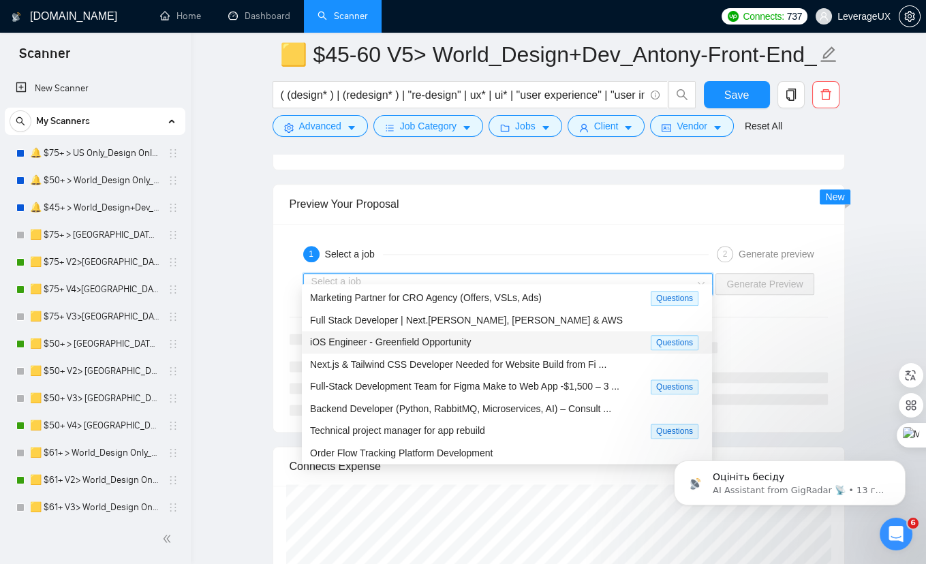
click at [404, 346] on span "iOS Engineer - Greenfield Opportunity" at bounding box center [391, 342] width 162 height 11
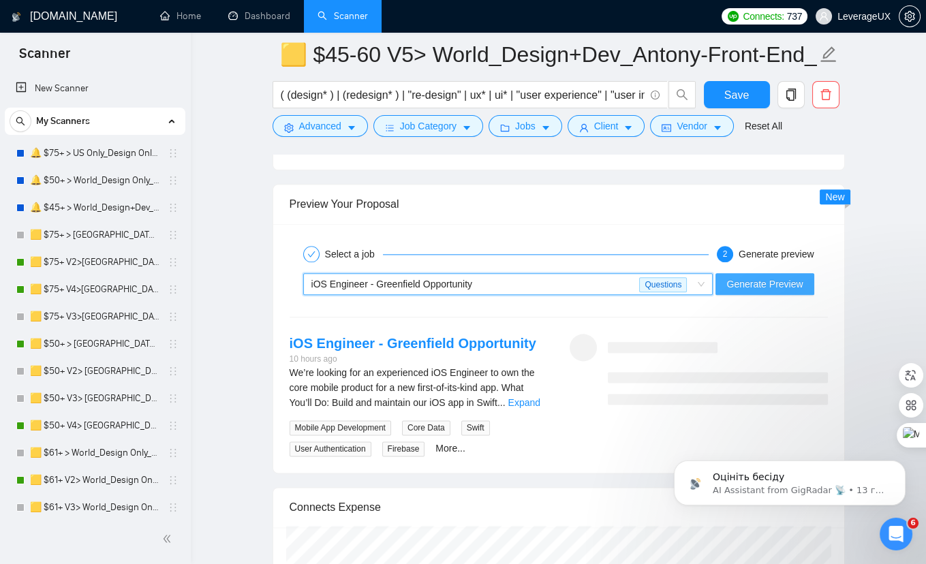
click at [780, 277] on span "Generate Preview" at bounding box center [765, 284] width 76 height 15
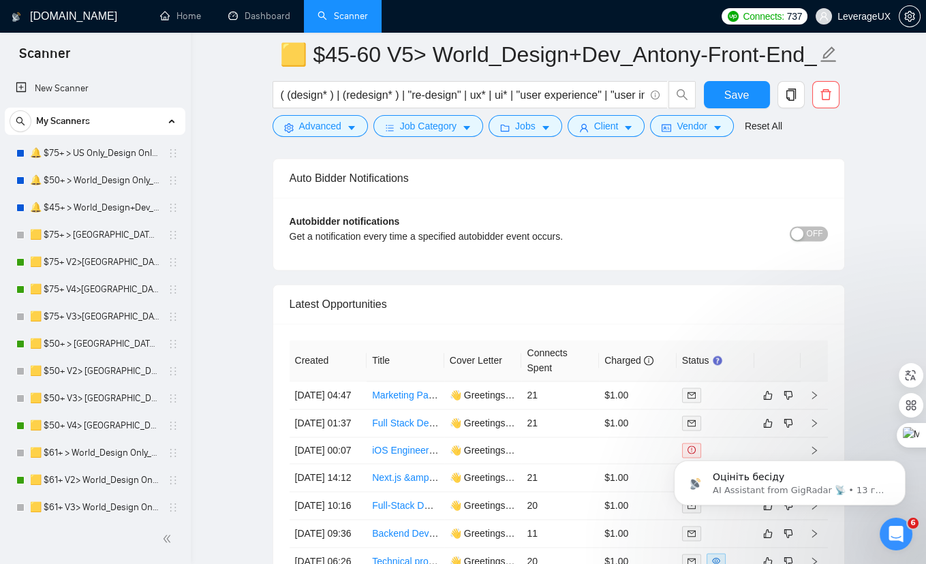
scroll to position [2799, 0]
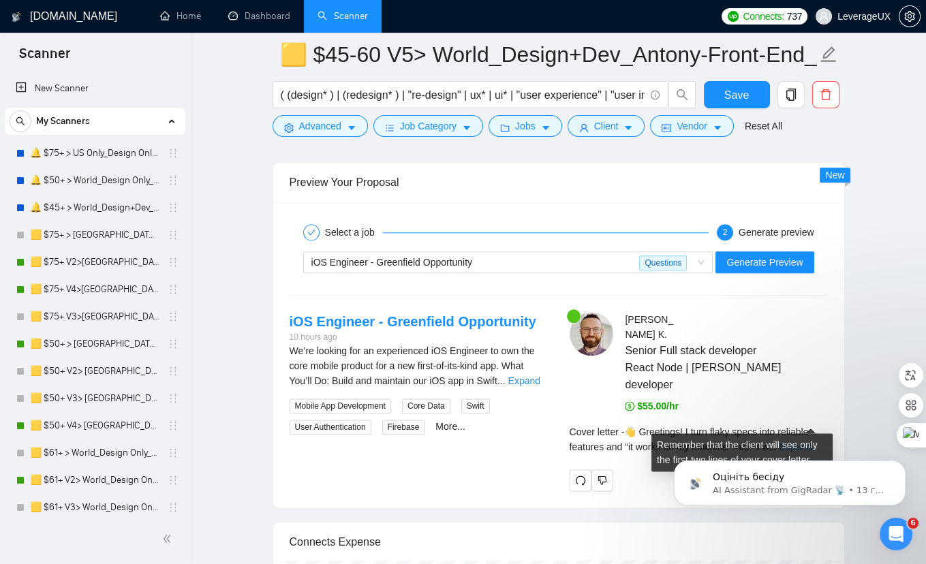
click at [802, 442] on link "Expand" at bounding box center [796, 447] width 32 height 11
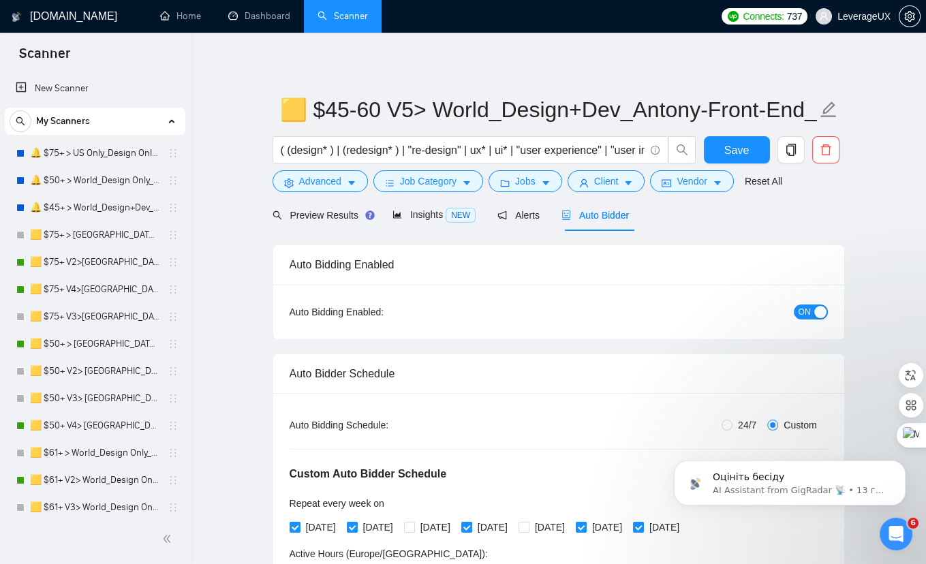
scroll to position [0, 0]
drag, startPoint x: 270, startPoint y: 19, endPoint x: 272, endPoint y: 31, distance: 12.4
click at [269, 19] on link "Dashboard" at bounding box center [259, 16] width 62 height 12
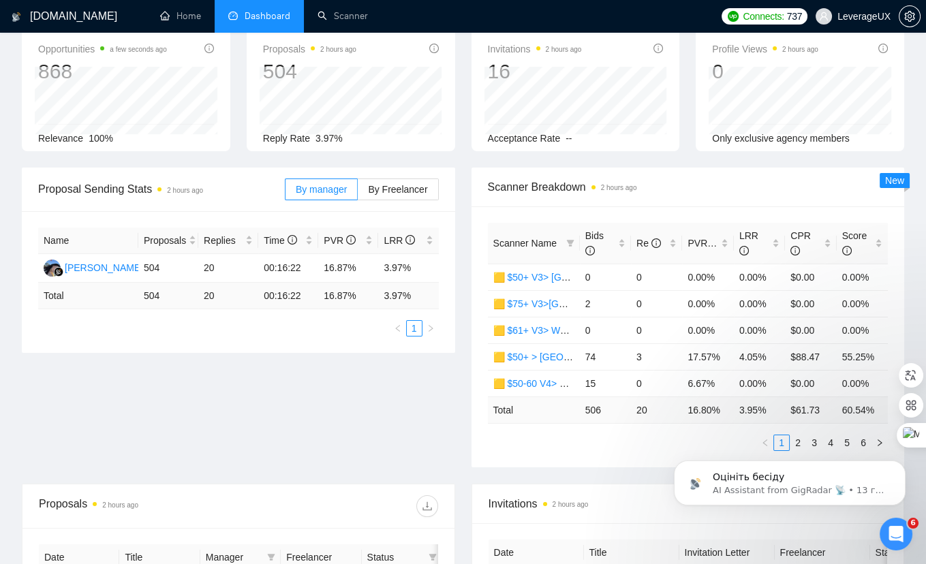
scroll to position [87, 0]
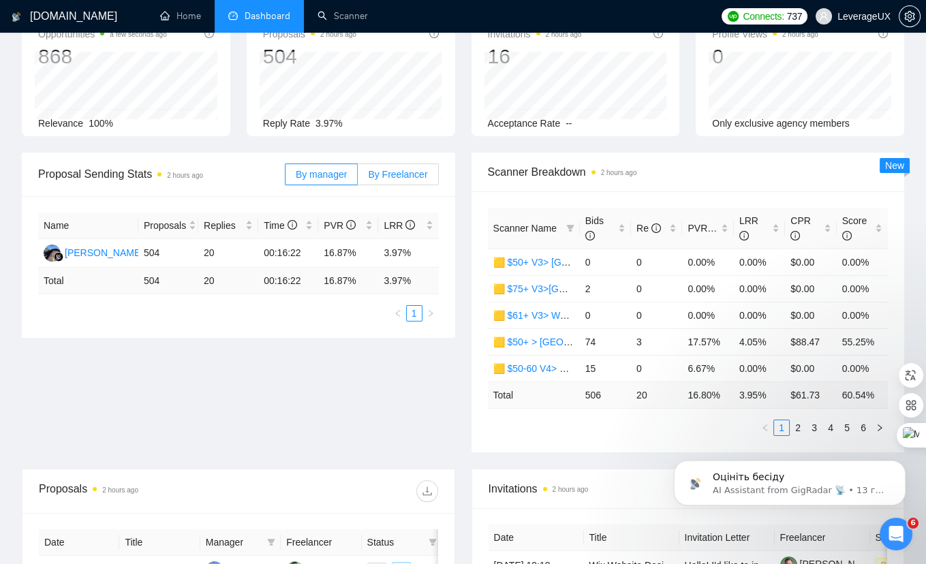
click at [395, 167] on label "By Freelancer" at bounding box center [398, 175] width 80 height 22
click at [358, 178] on input "By Freelancer" at bounding box center [358, 178] width 0 height 0
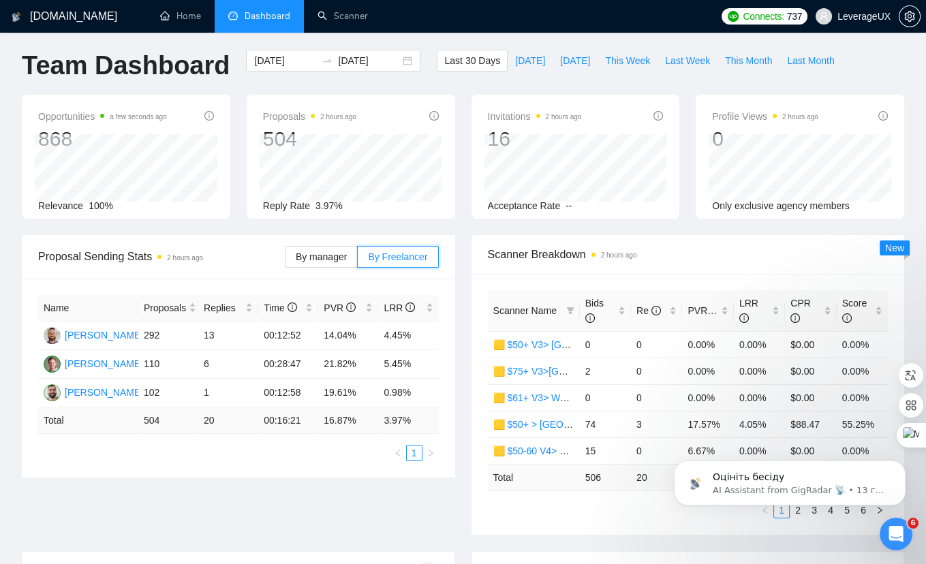
scroll to position [22, 0]
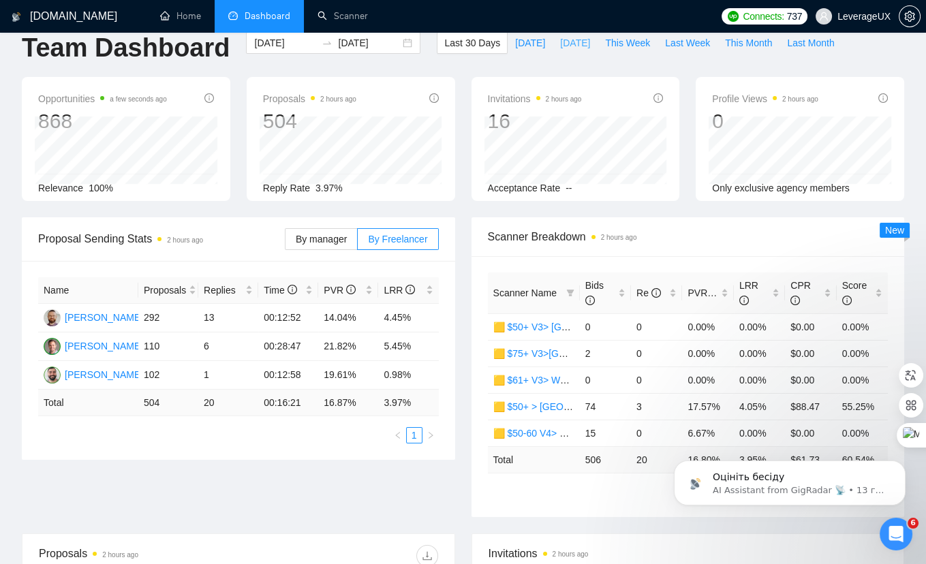
click at [560, 48] on span "[DATE]" at bounding box center [575, 42] width 30 height 15
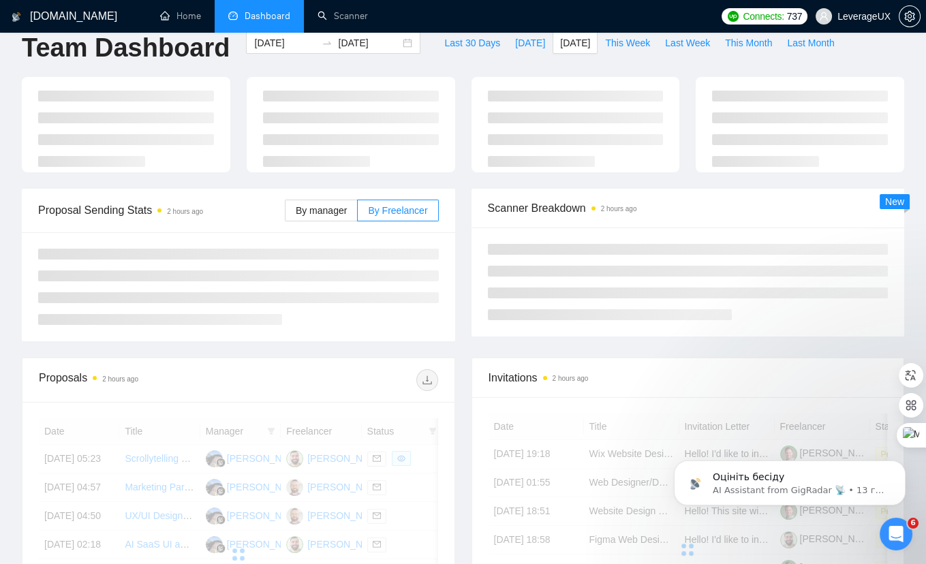
type input "[DATE]"
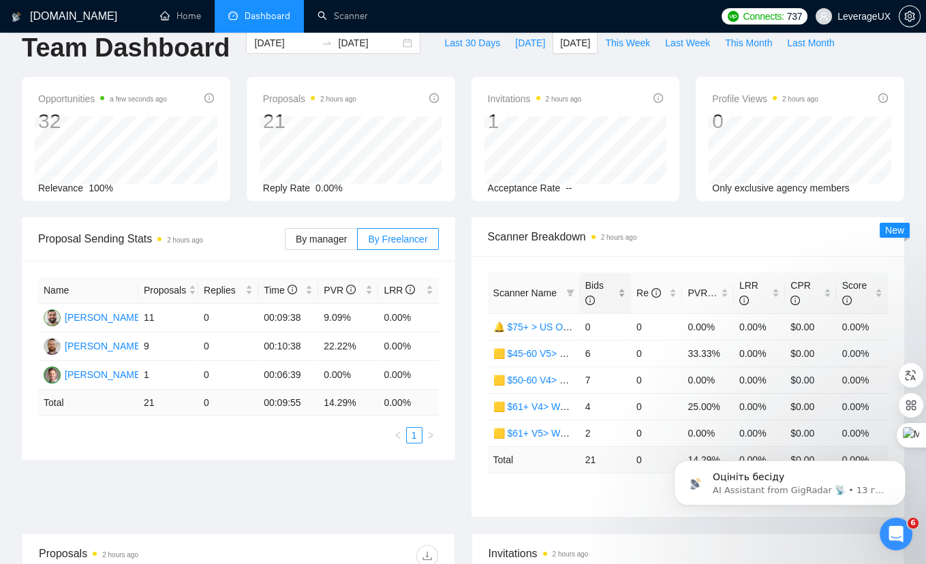
click at [597, 283] on span "Bids" at bounding box center [594, 293] width 18 height 26
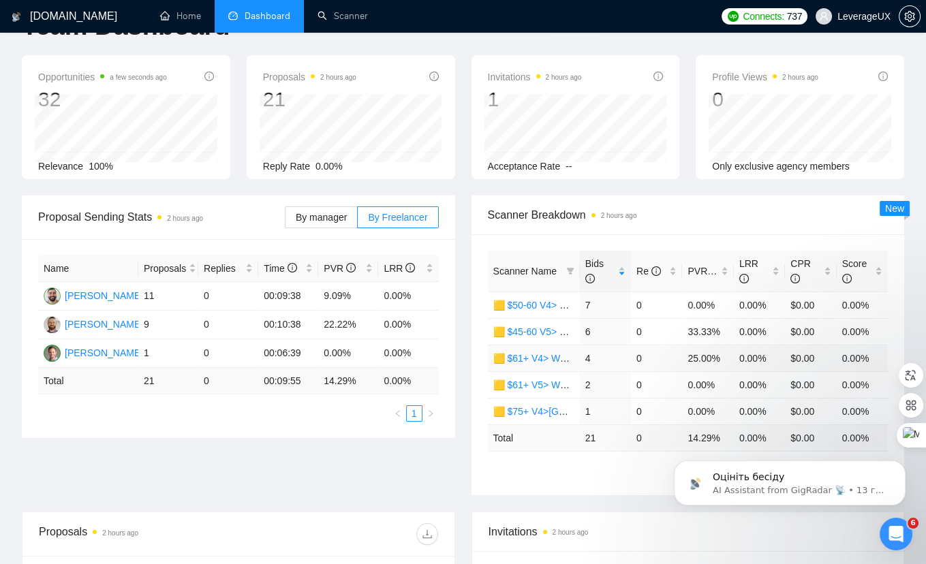
scroll to position [44, 0]
click at [596, 271] on span "Bids" at bounding box center [600, 271] width 30 height 30
click at [597, 271] on span "Bids" at bounding box center [600, 271] width 30 height 30
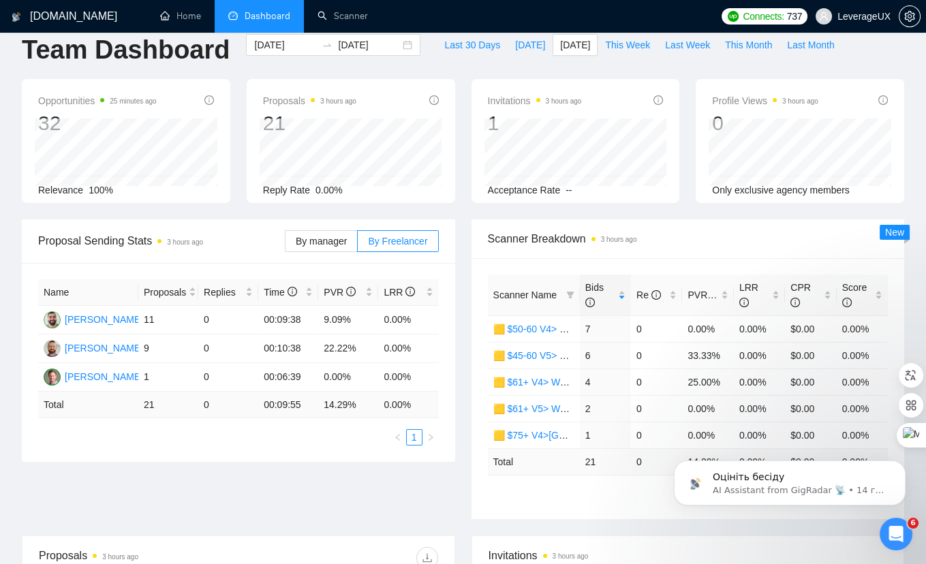
scroll to position [0, 0]
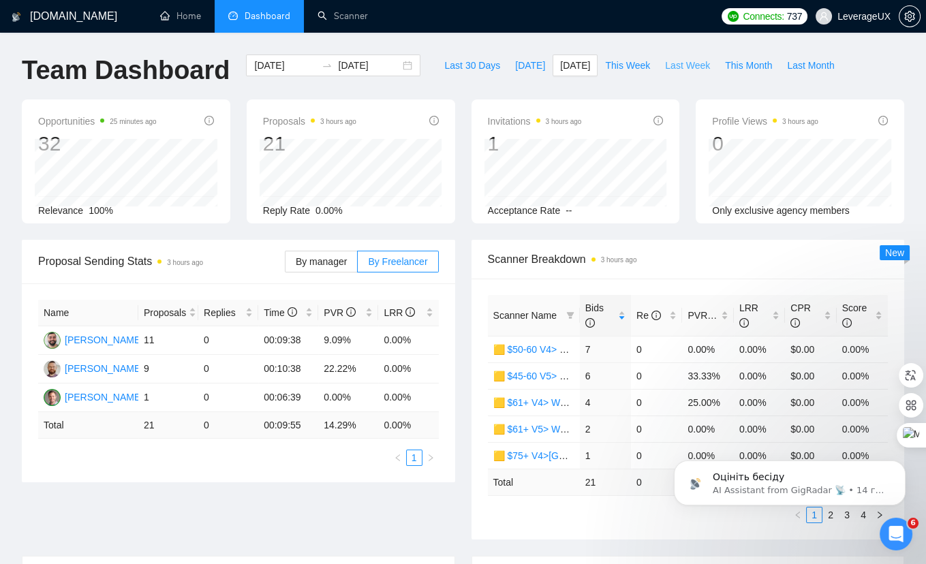
click at [688, 62] on span "Last Week" at bounding box center [687, 65] width 45 height 15
type input "[DATE]"
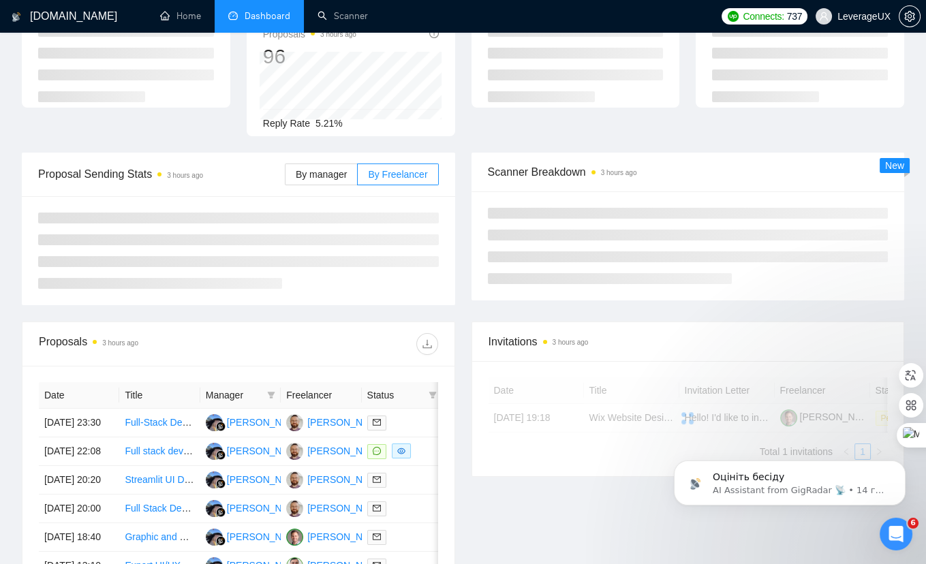
scroll to position [94, 0]
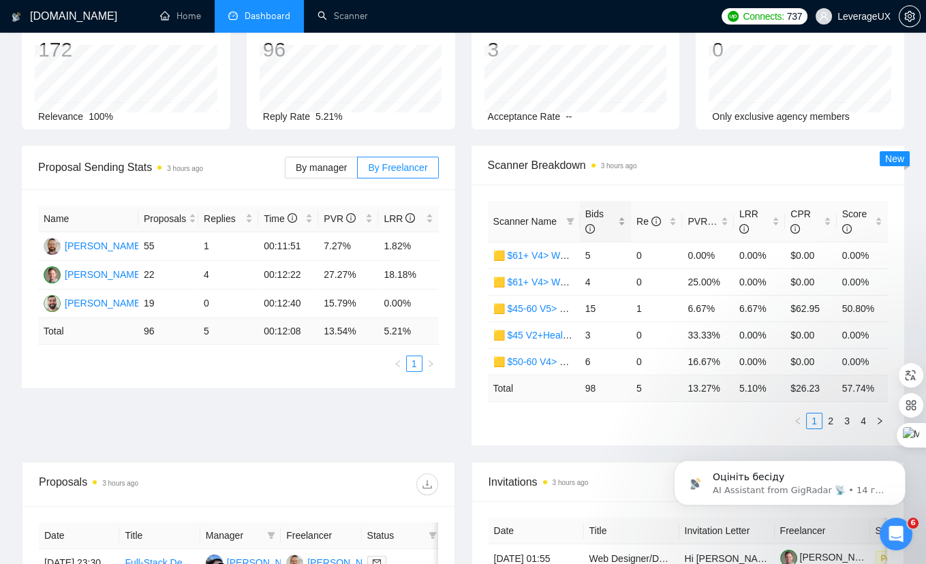
click at [601, 214] on span "Bids" at bounding box center [594, 222] width 18 height 26
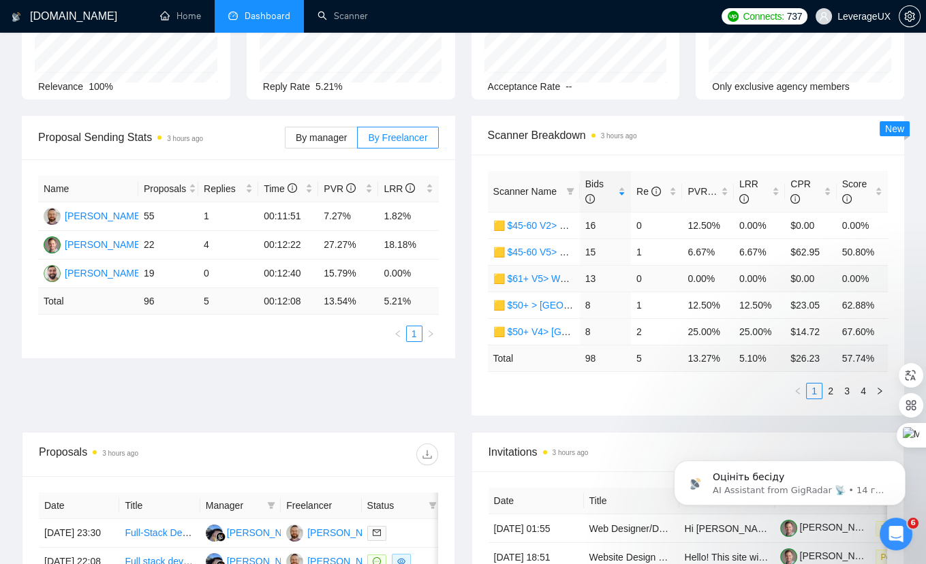
scroll to position [125, 0]
click at [827, 388] on link "2" at bounding box center [830, 390] width 15 height 15
click at [566, 187] on icon "filter" at bounding box center [569, 190] width 7 height 7
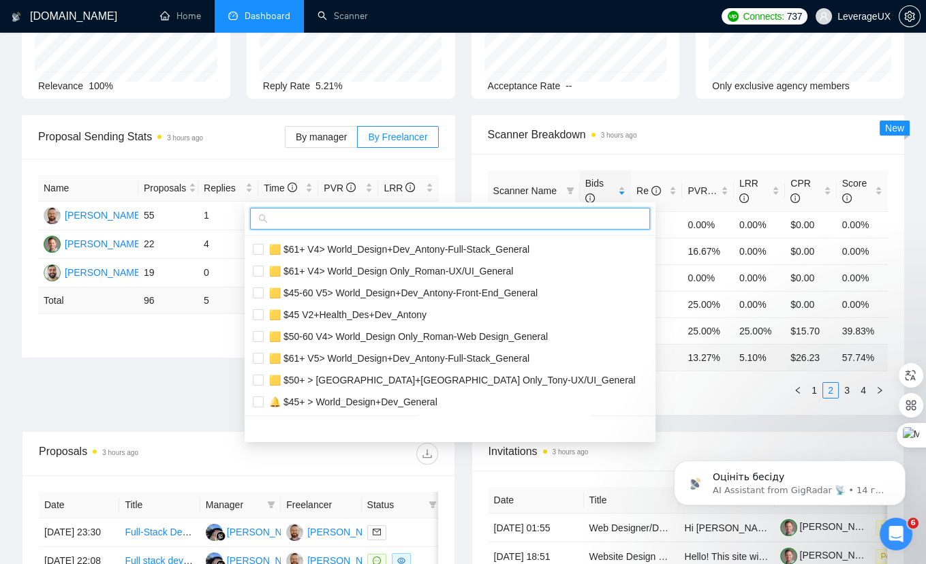
click at [309, 217] on input "text" at bounding box center [456, 218] width 371 height 15
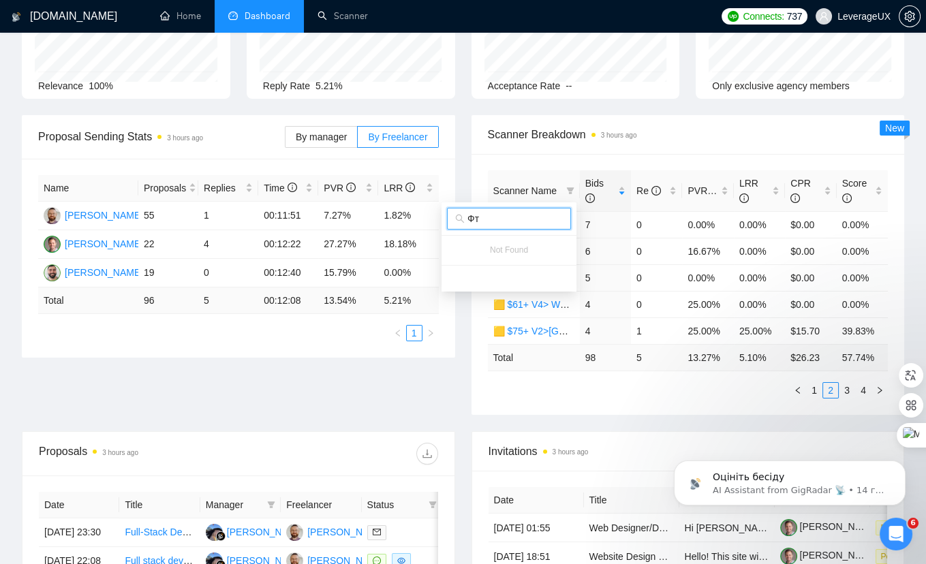
type input "Фт"
